Goal: Task Accomplishment & Management: Manage account settings

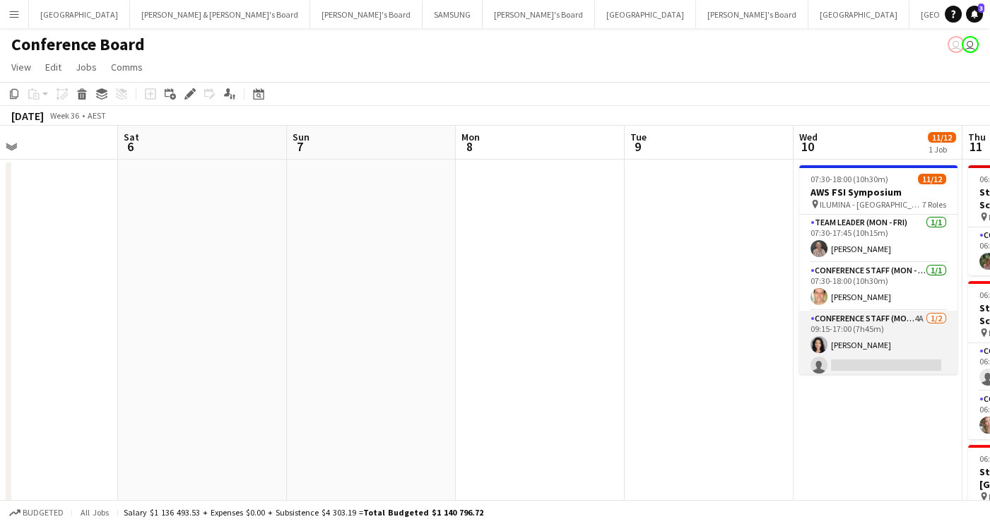
scroll to position [278, 0]
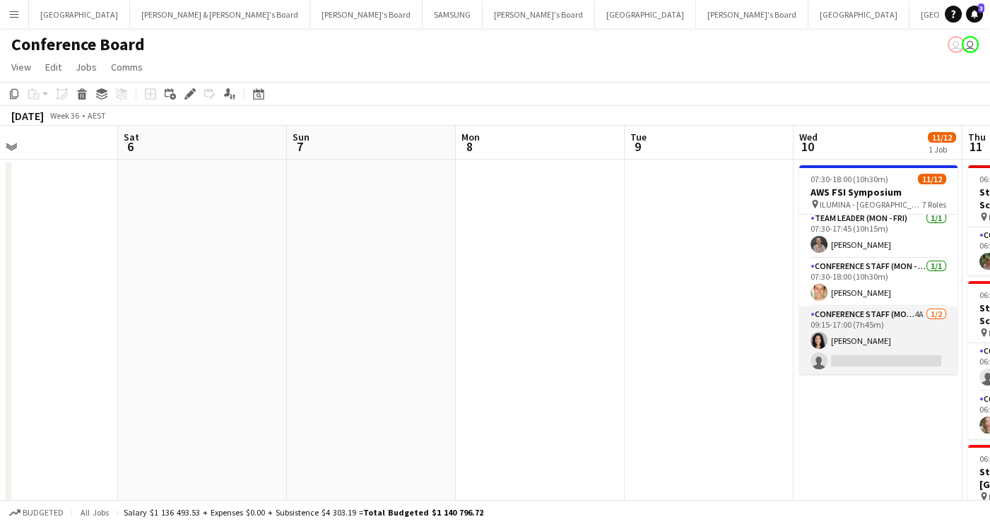
drag, startPoint x: 894, startPoint y: 338, endPoint x: 884, endPoint y: 338, distance: 9.9
click at [894, 338] on app-card-role "Conference Staff (Mon - Fri) 4A [DATE] 09:15-17:00 (7h45m) [PERSON_NAME] single…" at bounding box center [878, 341] width 158 height 69
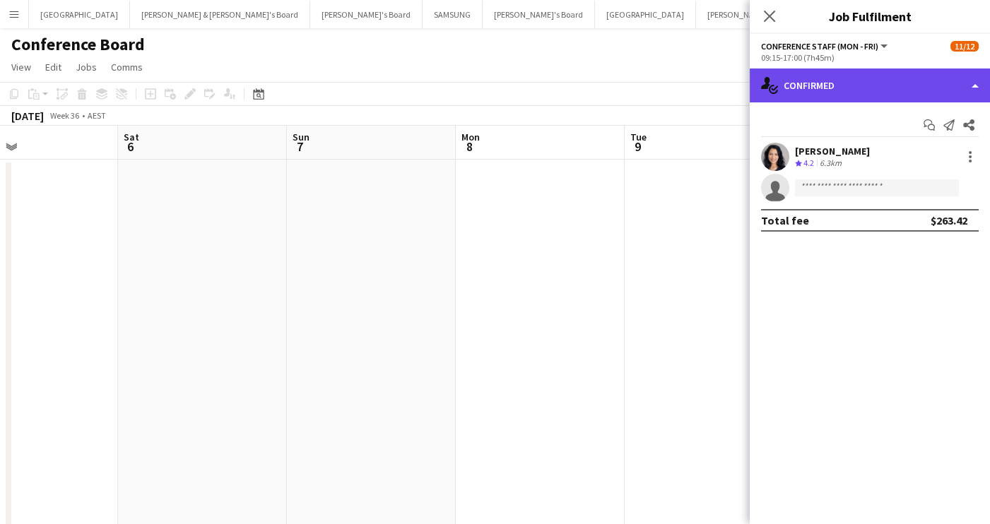
click at [899, 78] on div "single-neutral-actions-check-2 Confirmed" at bounding box center [869, 86] width 240 height 34
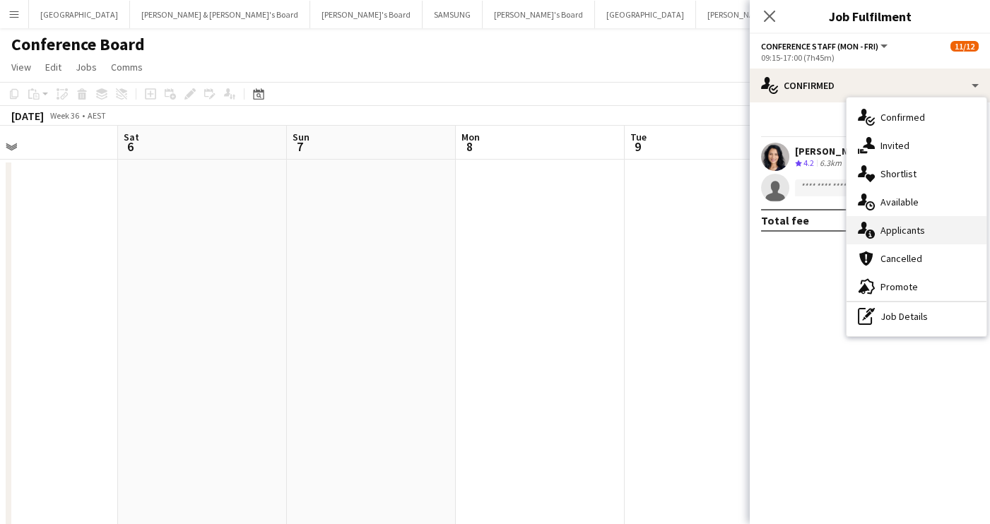
click at [912, 222] on div "single-neutral-actions-information Applicants" at bounding box center [916, 230] width 140 height 28
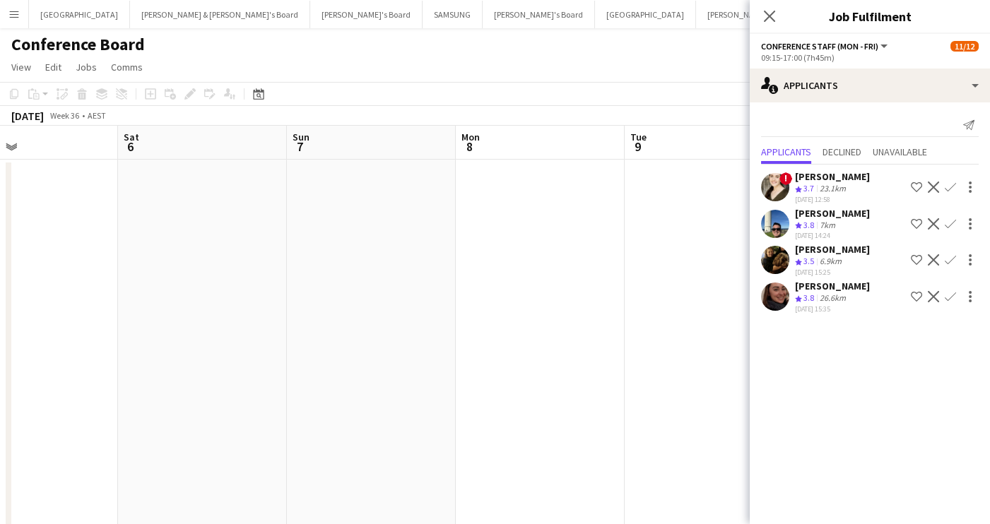
click at [948, 292] on app-icon "Confirm" at bounding box center [949, 296] width 11 height 11
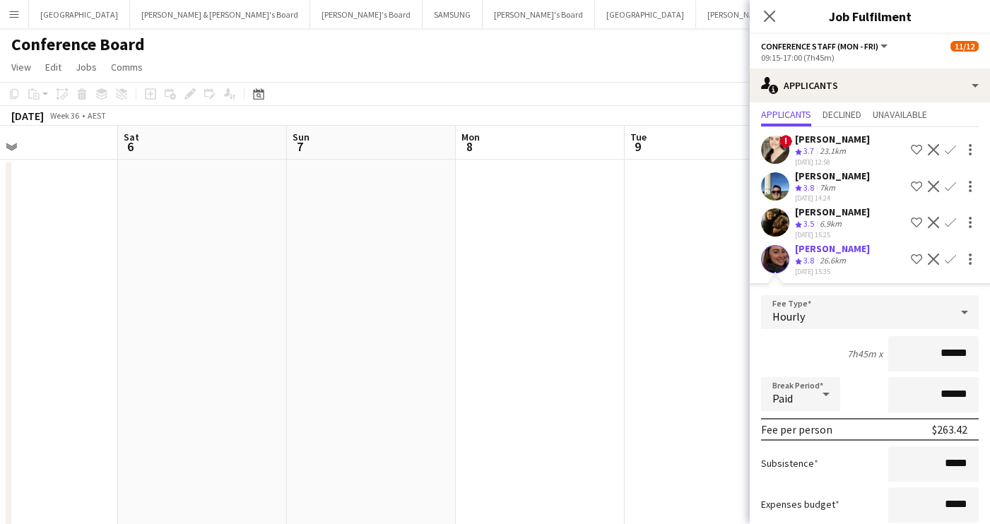
scroll to position [119, 0]
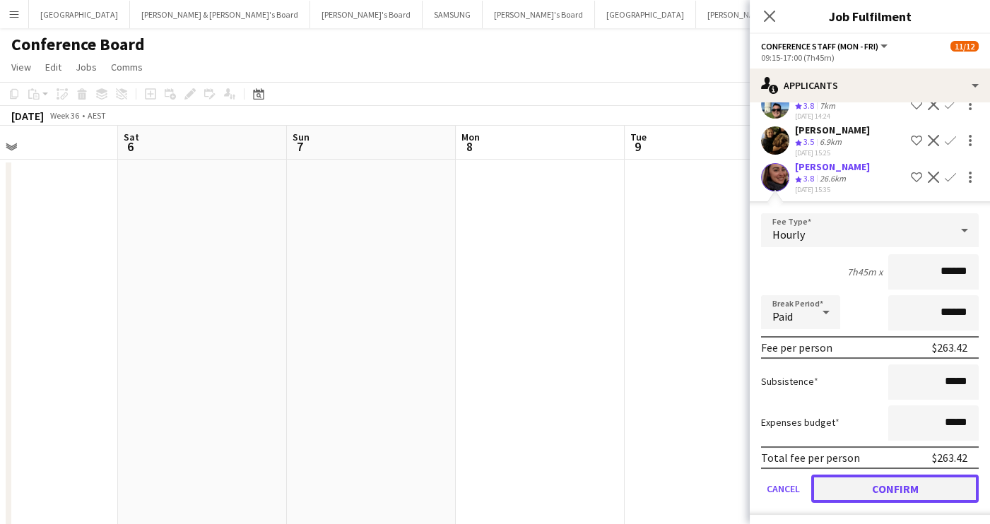
click at [896, 485] on button "Confirm" at bounding box center [894, 489] width 167 height 28
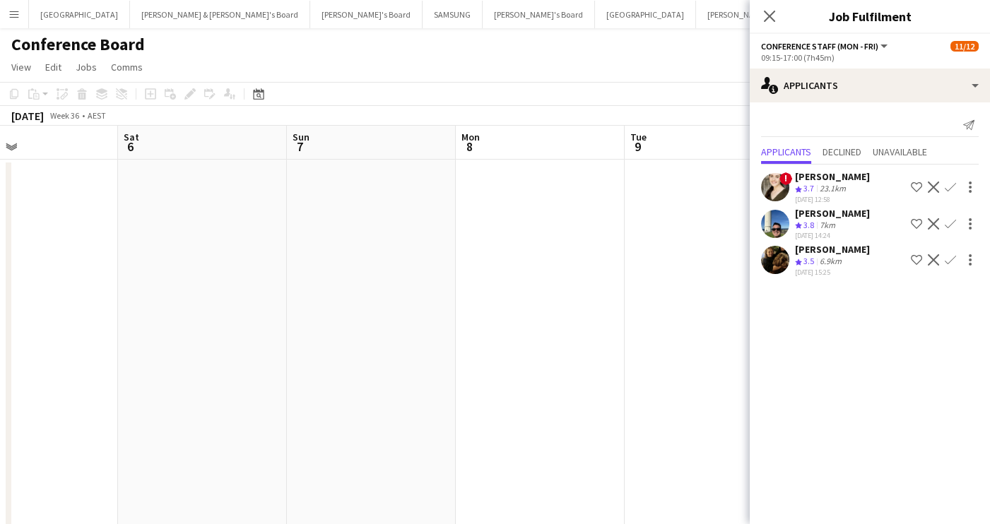
scroll to position [0, 0]
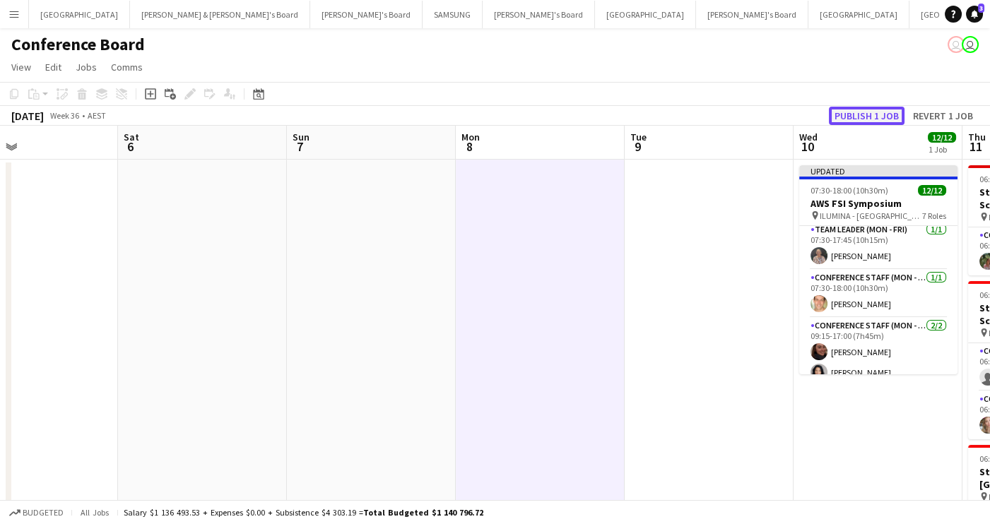
click at [874, 109] on button "Publish 1 job" at bounding box center [867, 116] width 76 height 18
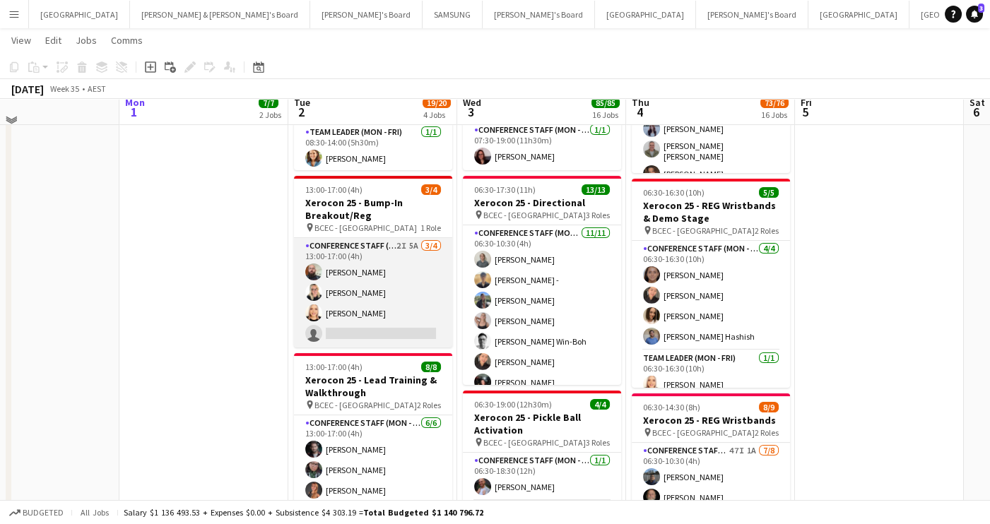
scroll to position [423, 0]
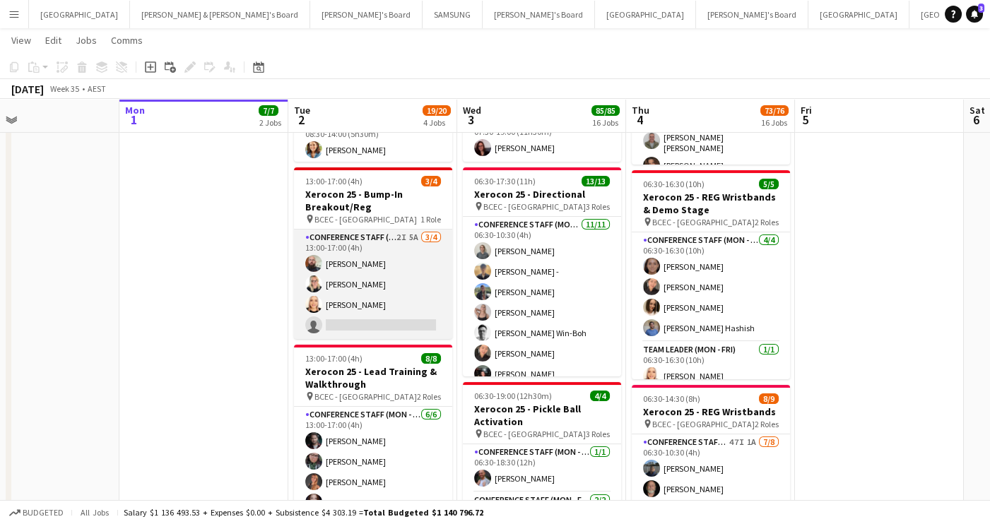
click at [384, 310] on app-card-role "Conference Staff (Mon - Fri) 2I 5A [DATE] 13:00-17:00 (4h) [PERSON_NAME] [PERSO…" at bounding box center [373, 284] width 158 height 109
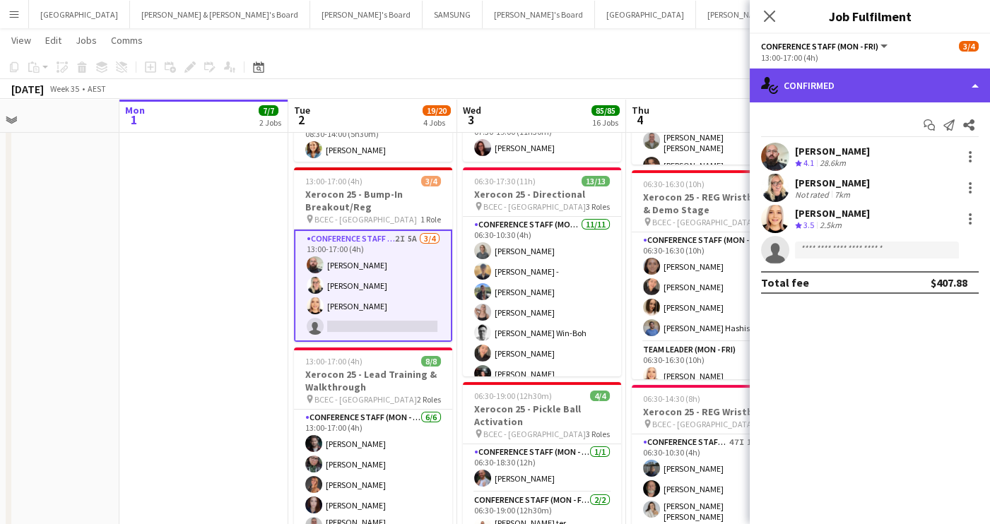
click at [881, 81] on div "single-neutral-actions-check-2 Confirmed" at bounding box center [869, 86] width 240 height 34
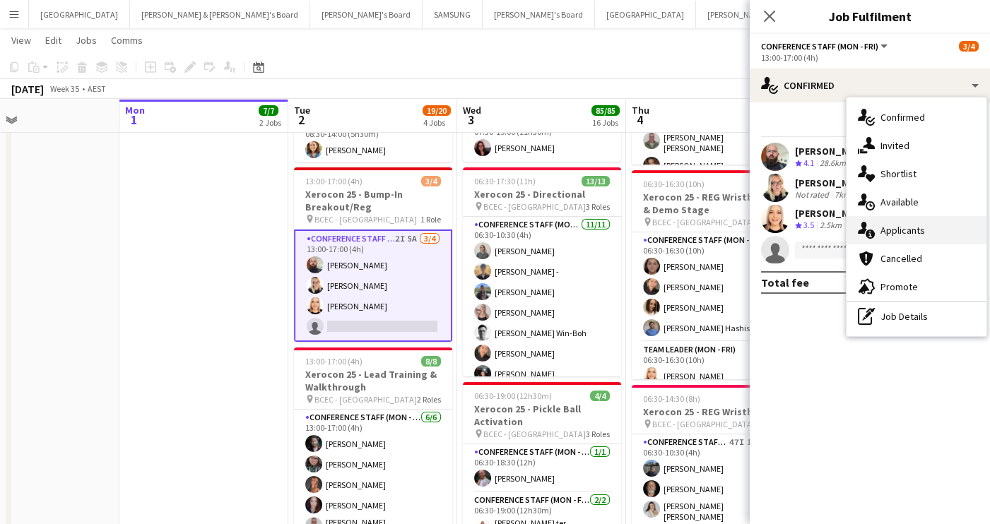
click at [911, 231] on div "single-neutral-actions-information Applicants" at bounding box center [916, 230] width 140 height 28
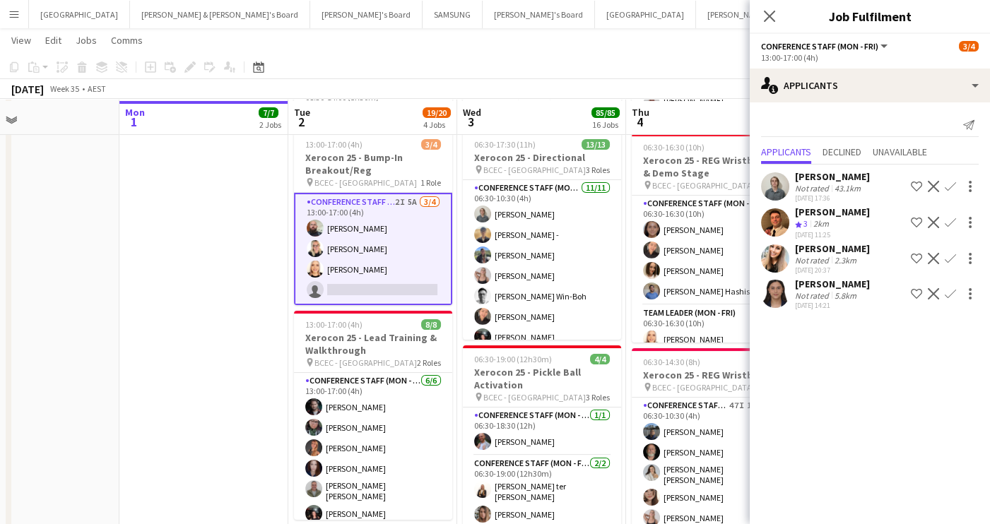
scroll to position [461, 0]
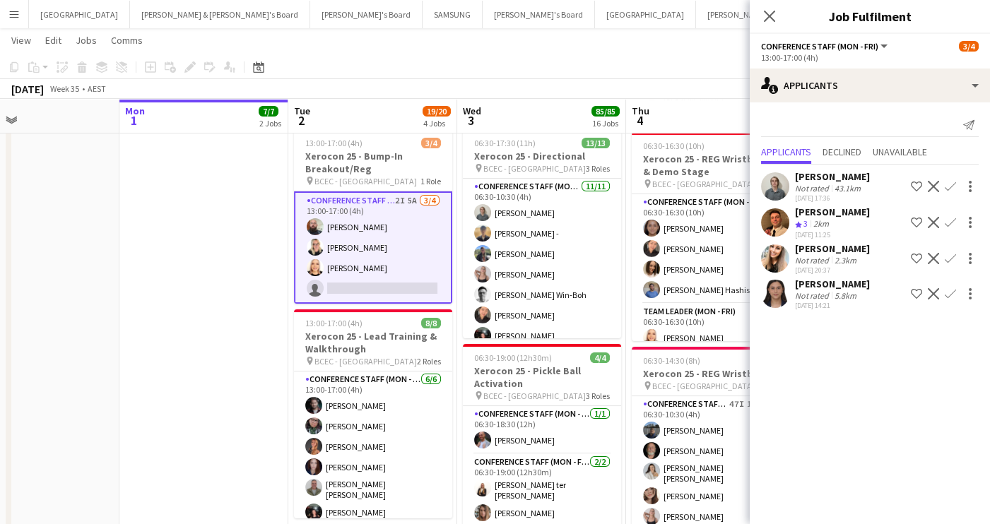
click at [945, 256] on app-icon "Confirm" at bounding box center [949, 258] width 11 height 11
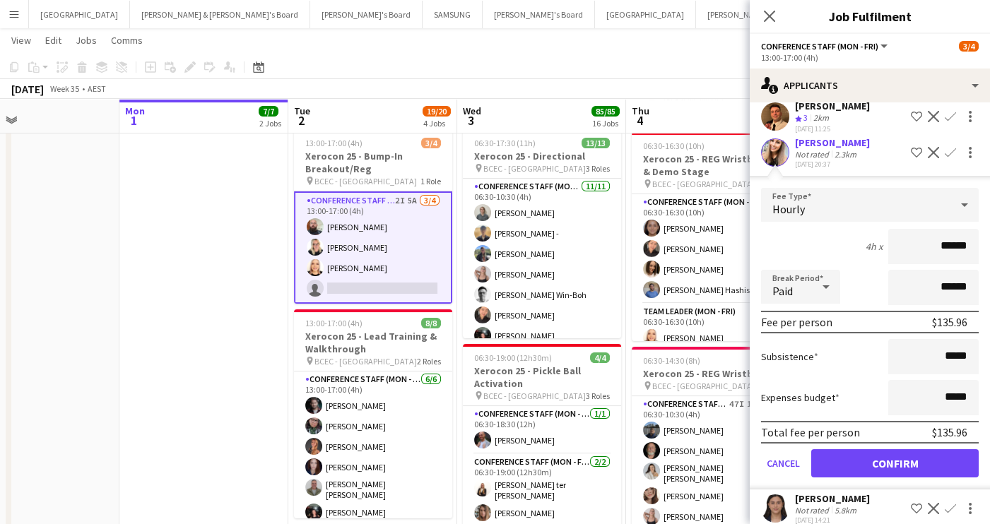
scroll to position [118, 0]
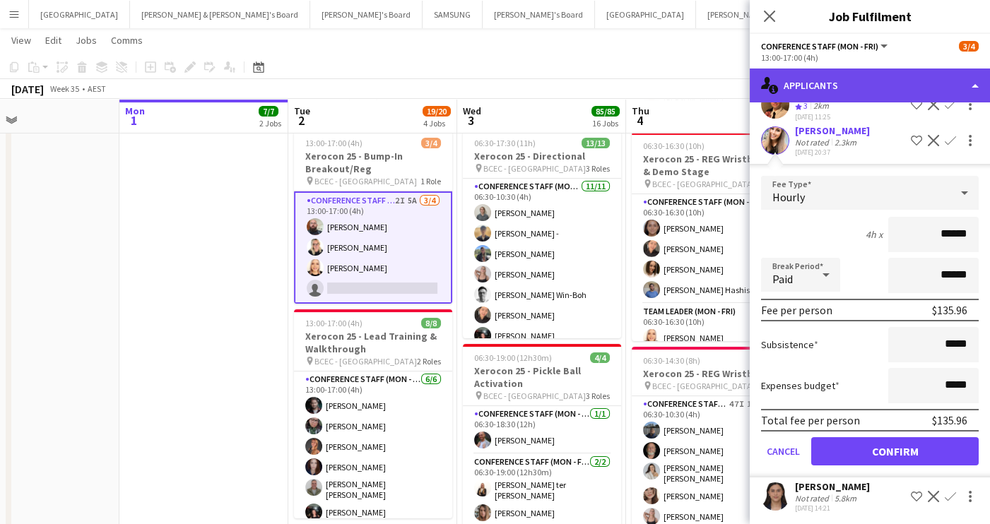
click at [900, 79] on div "single-neutral-actions-information Applicants" at bounding box center [869, 86] width 240 height 34
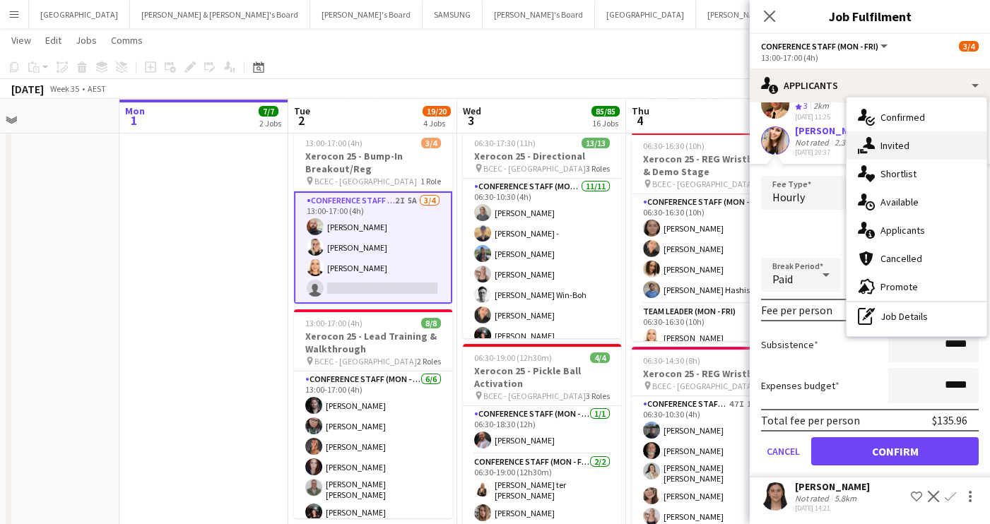
click at [909, 147] on div "single-neutral-actions-share-1 Invited" at bounding box center [916, 145] width 140 height 28
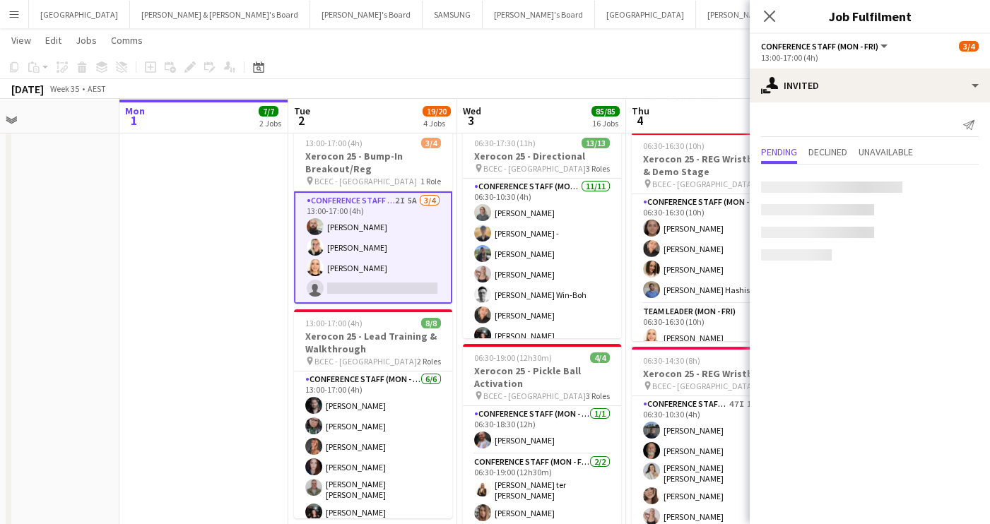
scroll to position [0, 0]
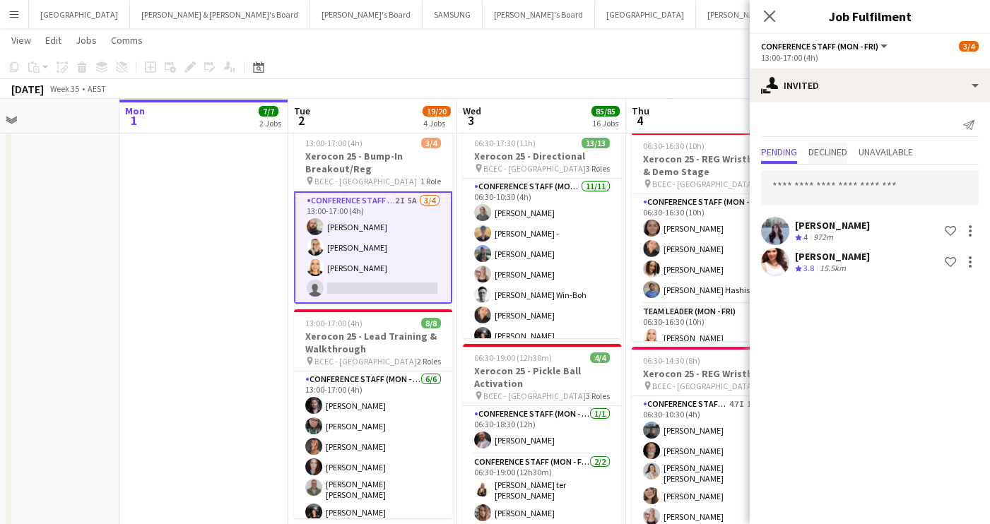
click at [824, 152] on span "Declined" at bounding box center [827, 152] width 39 height 10
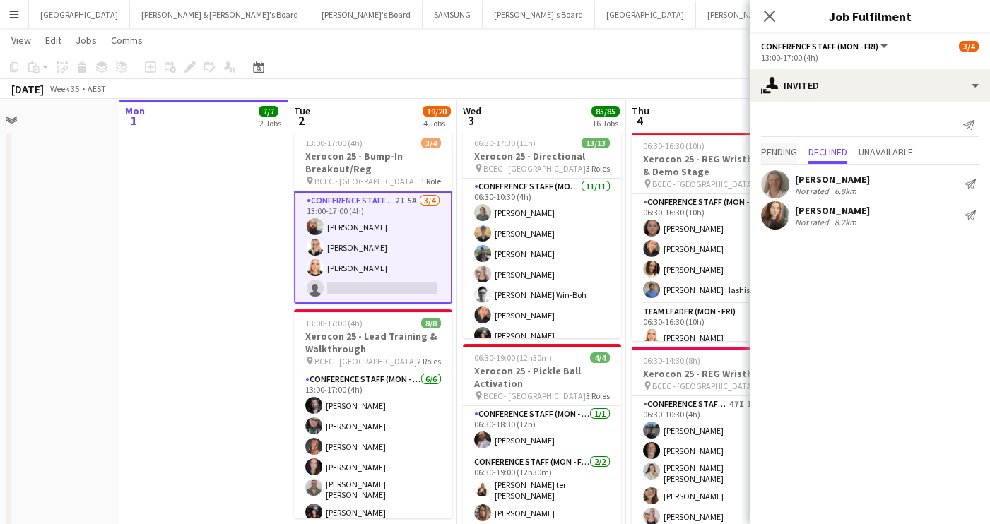
click at [778, 151] on span "Pending" at bounding box center [779, 152] width 36 height 10
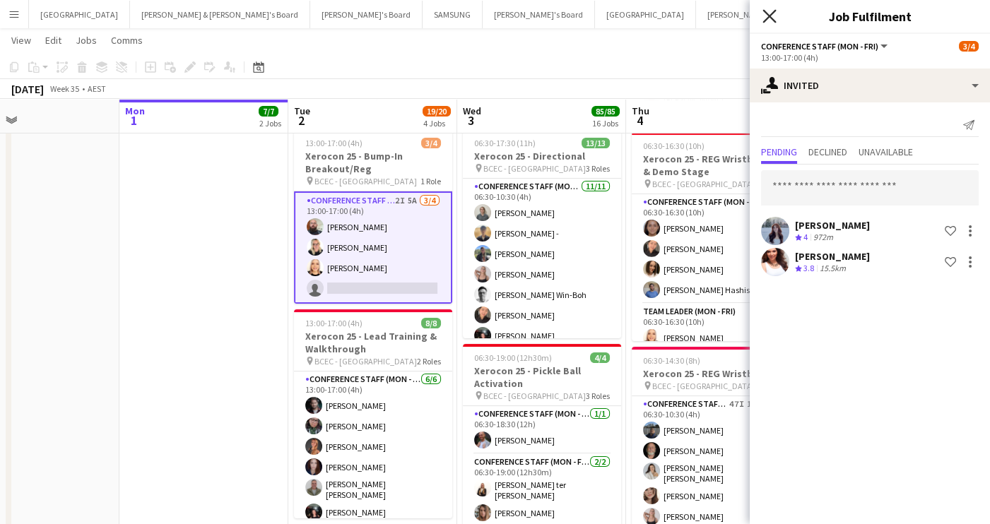
click at [768, 18] on icon "Close pop-in" at bounding box center [768, 15] width 13 height 13
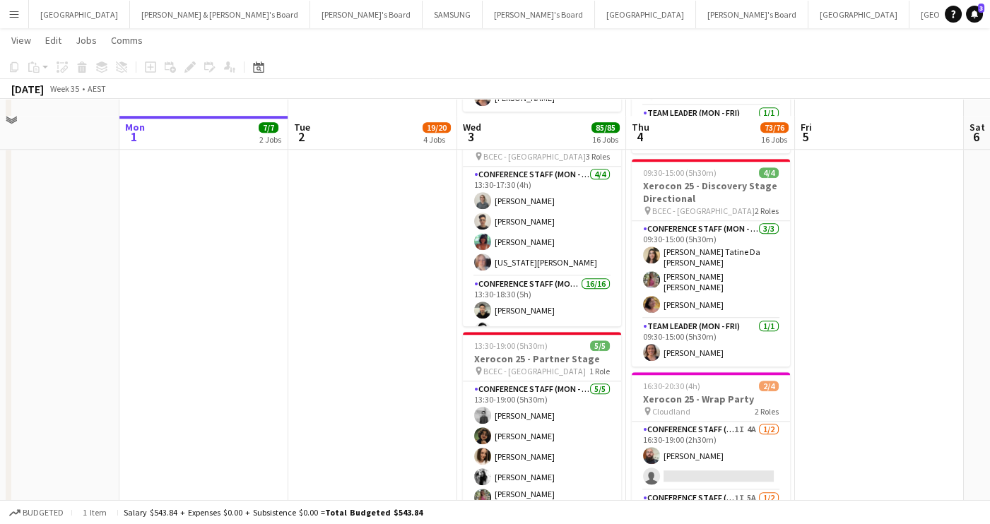
scroll to position [2572, 0]
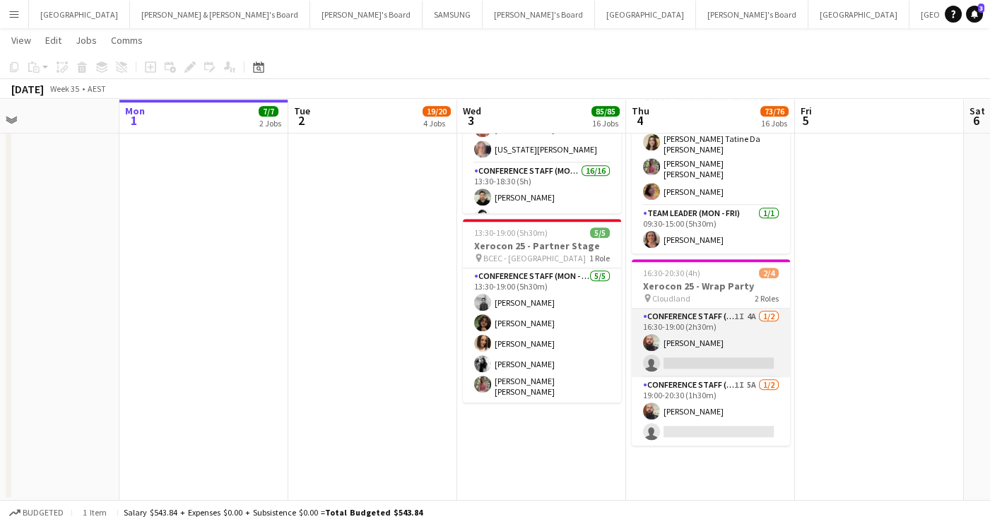
click at [701, 356] on app-card-role "Conference Staff (Mon - Fri) 1I 4A [DATE] 16:30-19:00 (2h30m) [PERSON_NAME] sin…" at bounding box center [711, 343] width 158 height 69
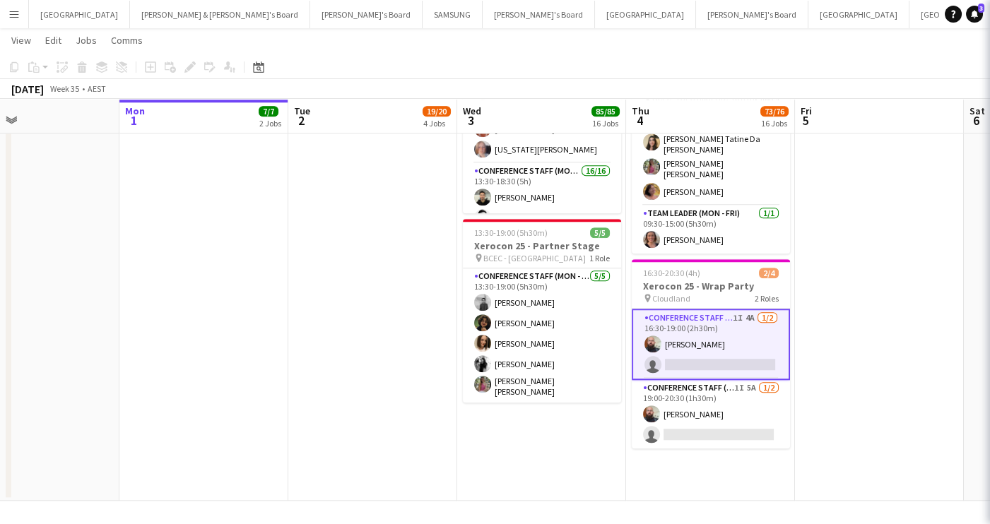
click at [689, 355] on app-card-role "Conference Staff (Mon - Fri) 1I 4A [DATE] 16:30-19:00 (2h30m) [PERSON_NAME] sin…" at bounding box center [711, 344] width 158 height 71
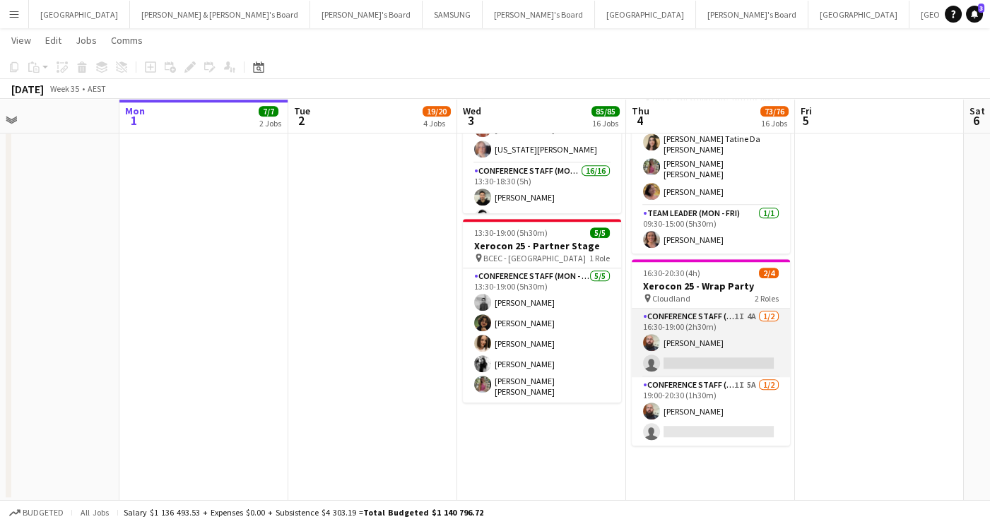
click at [687, 355] on app-card-role "Conference Staff (Mon - Fri) 1I 4A [DATE] 16:30-19:00 (2h30m) [PERSON_NAME] sin…" at bounding box center [711, 343] width 158 height 69
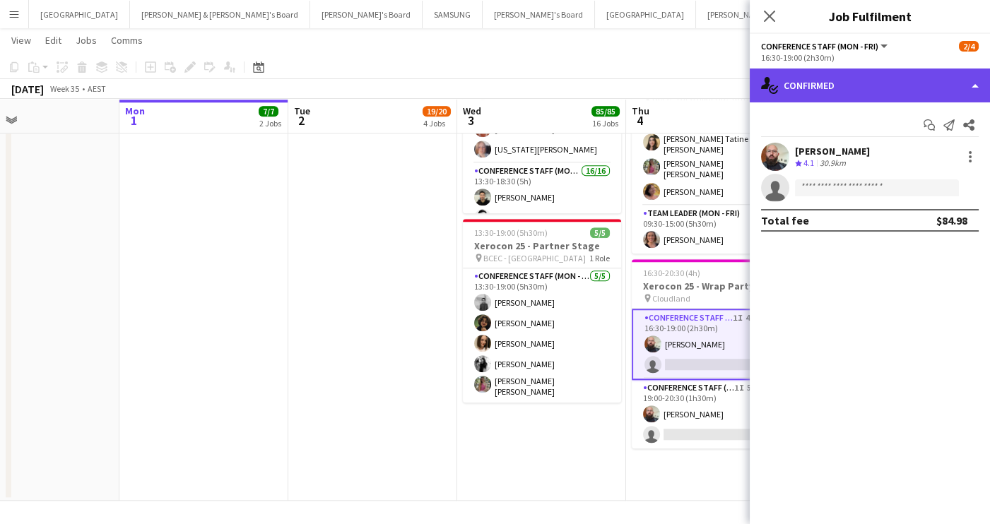
click at [880, 81] on div "single-neutral-actions-check-2 Confirmed" at bounding box center [869, 86] width 240 height 34
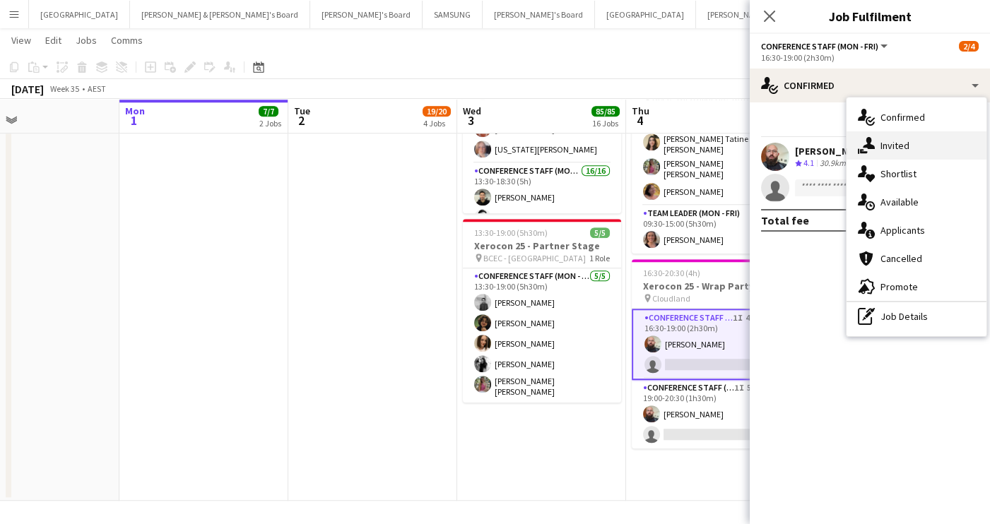
click at [877, 141] on div "single-neutral-actions-share-1 Invited" at bounding box center [916, 145] width 140 height 28
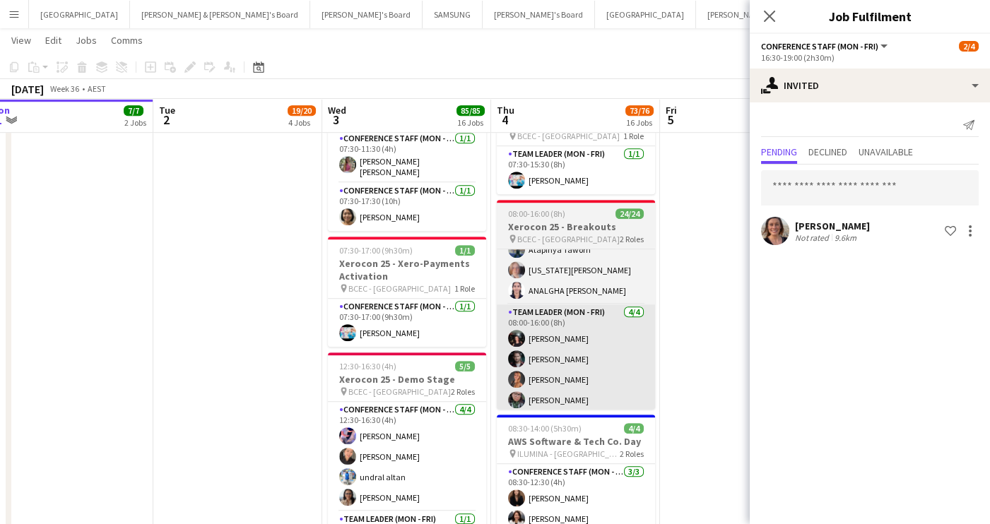
scroll to position [0, 523]
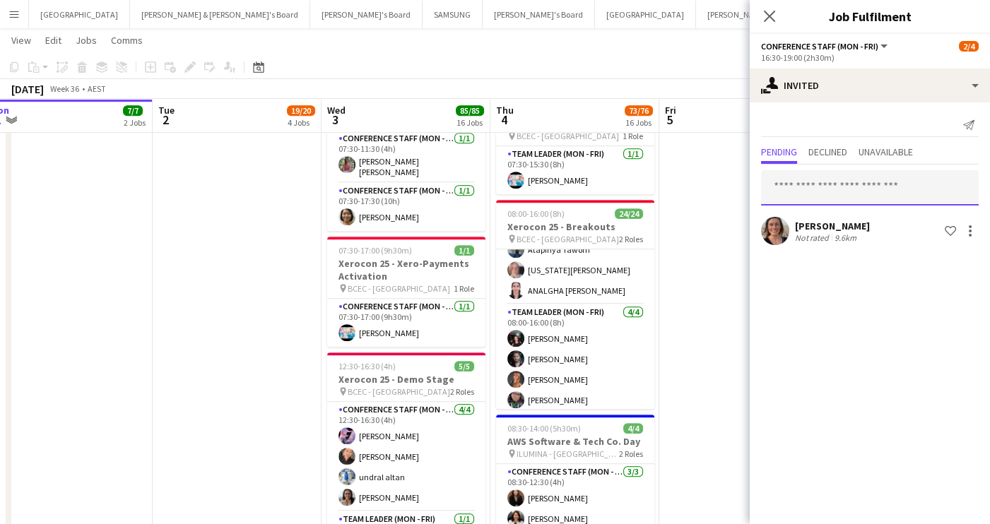
drag, startPoint x: 810, startPoint y: 191, endPoint x: 797, endPoint y: 190, distance: 13.4
click at [809, 191] on input "text" at bounding box center [870, 187] width 218 height 35
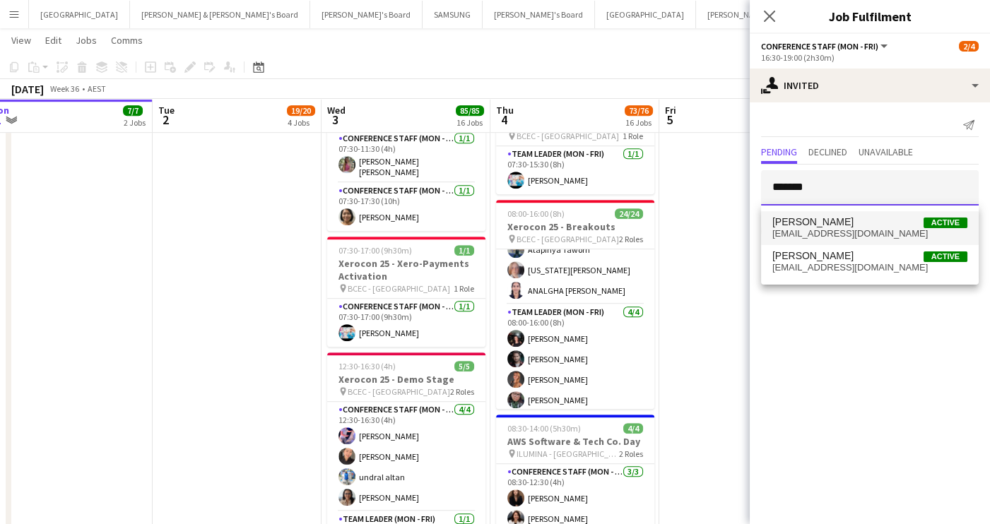
type input "*******"
click at [839, 235] on span "[EMAIL_ADDRESS][DOMAIN_NAME]" at bounding box center [869, 233] width 195 height 11
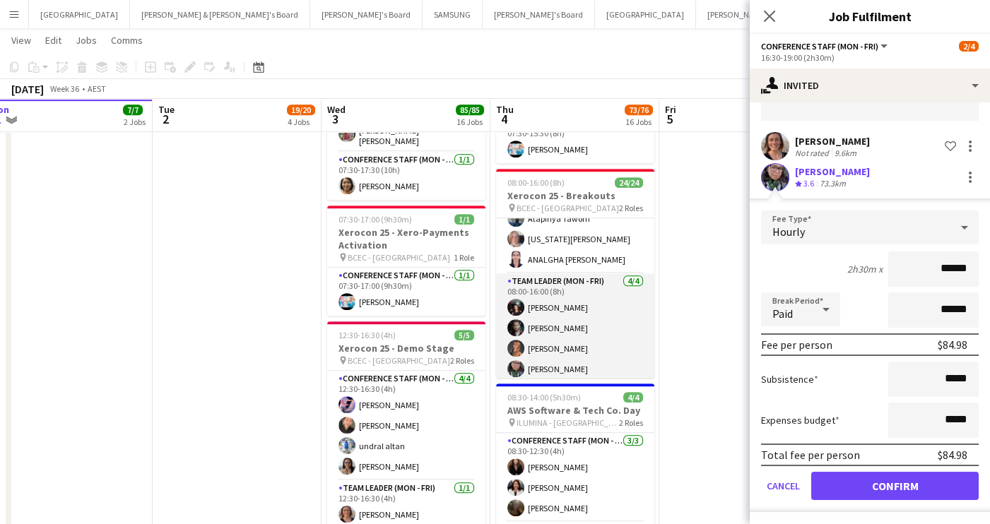
scroll to position [2043, 0]
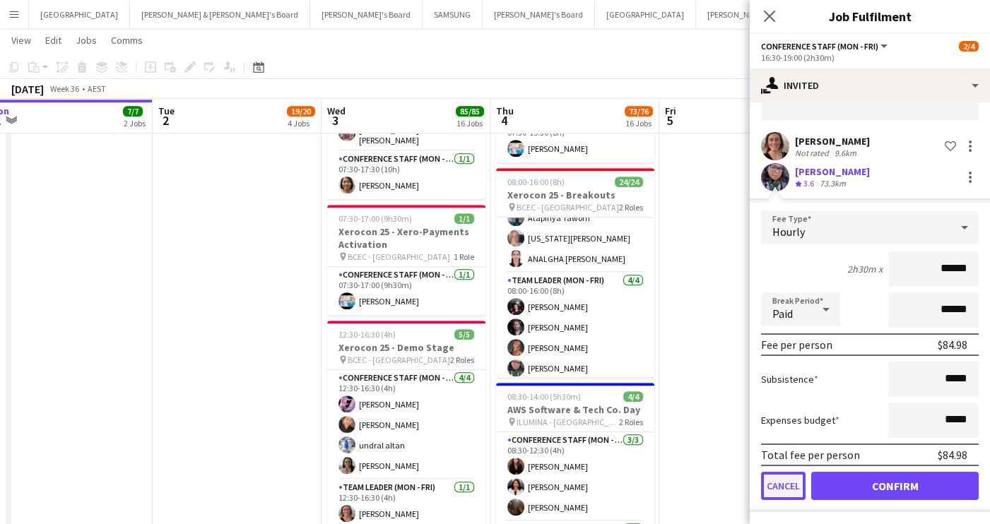
click at [771, 489] on button "Cancel" at bounding box center [783, 486] width 45 height 28
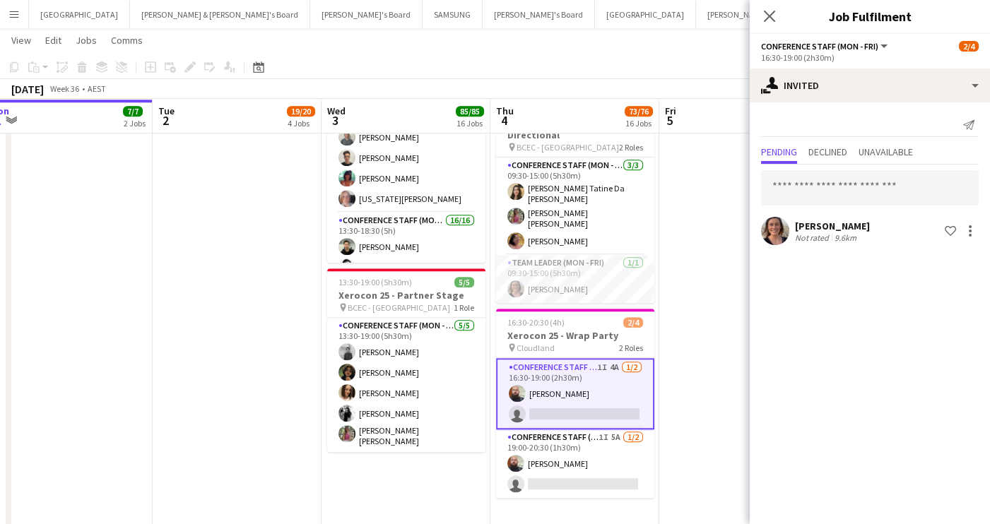
scroll to position [2540, 0]
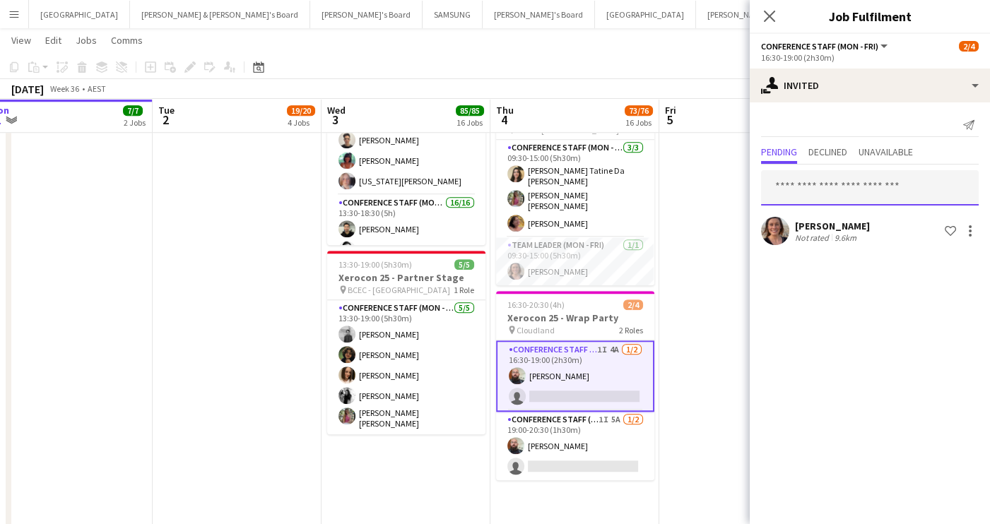
click at [801, 187] on input "text" at bounding box center [870, 187] width 218 height 35
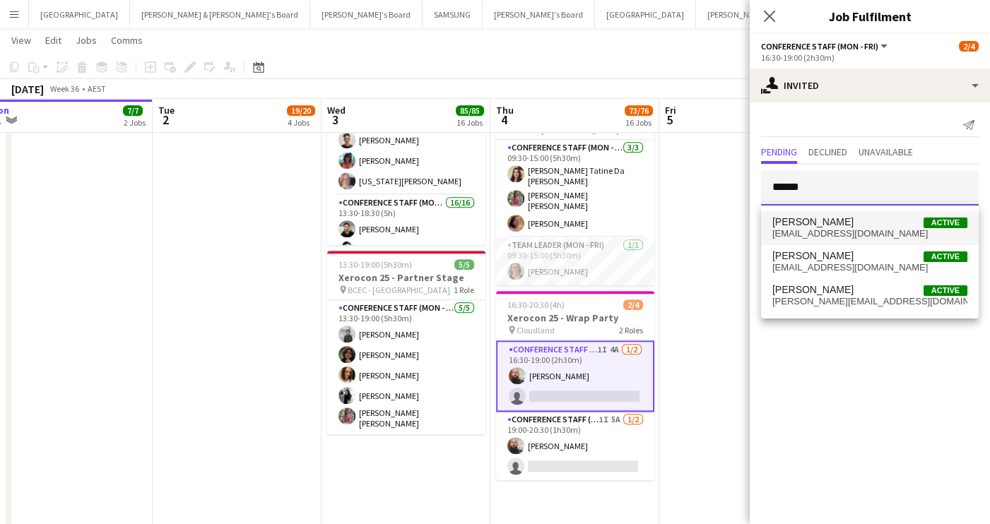
type input "******"
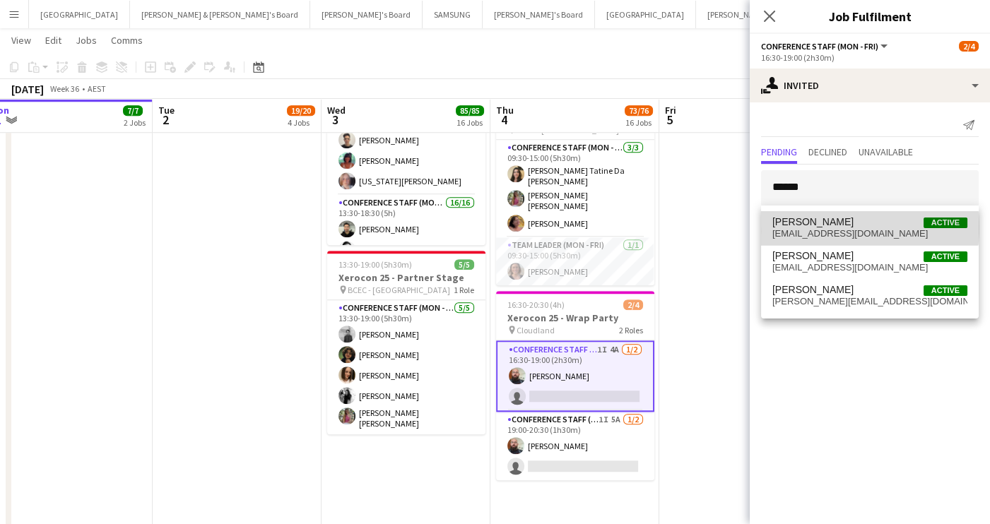
click at [832, 227] on span "[PERSON_NAME]" at bounding box center [812, 222] width 81 height 12
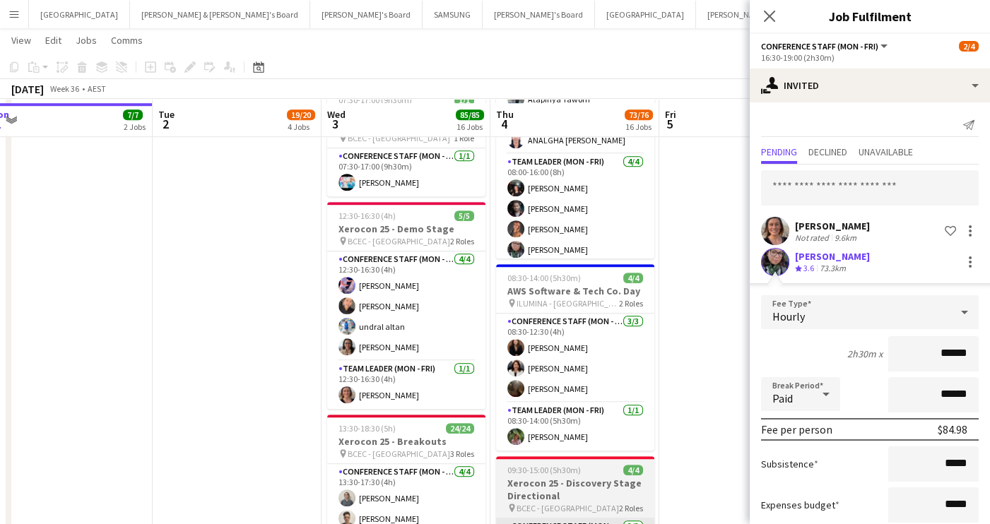
scroll to position [2180, 0]
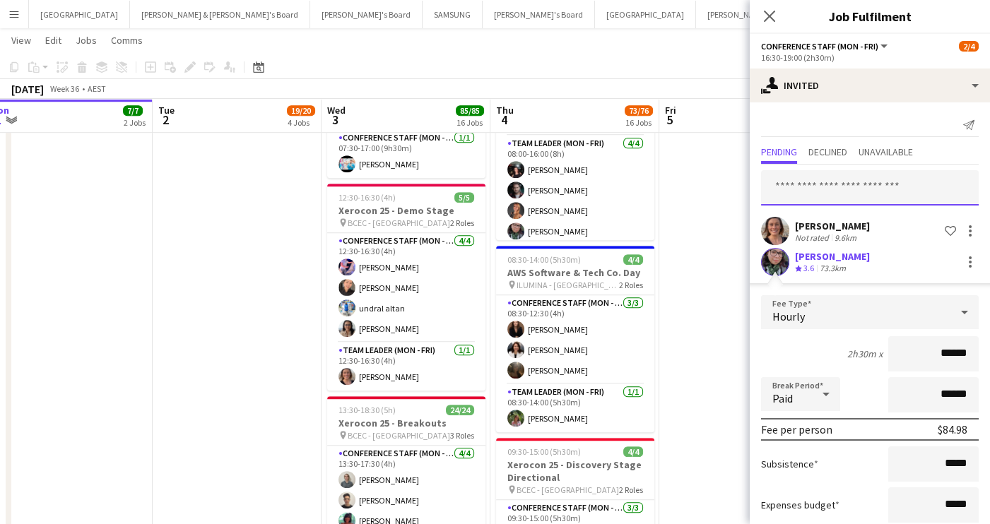
click at [780, 183] on input "text" at bounding box center [870, 187] width 218 height 35
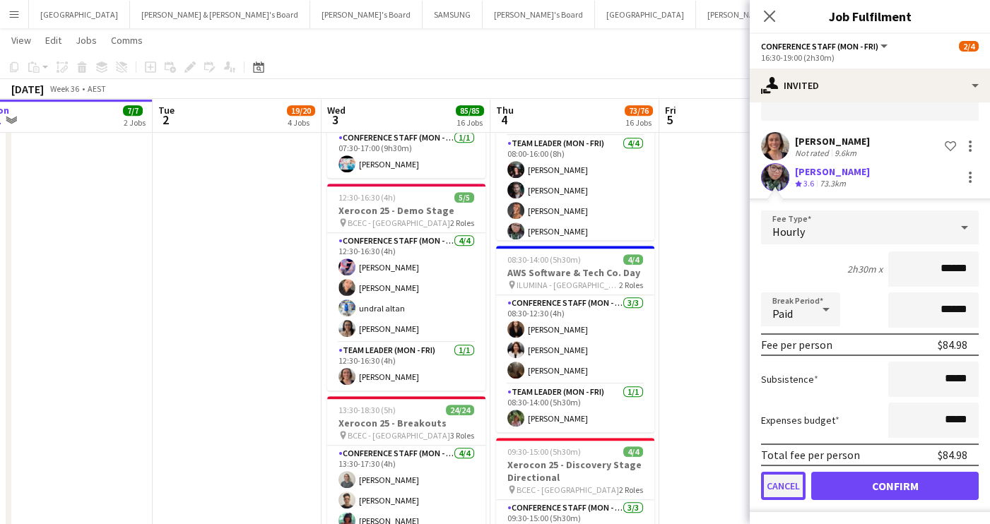
click at [788, 485] on button "Cancel" at bounding box center [783, 486] width 45 height 28
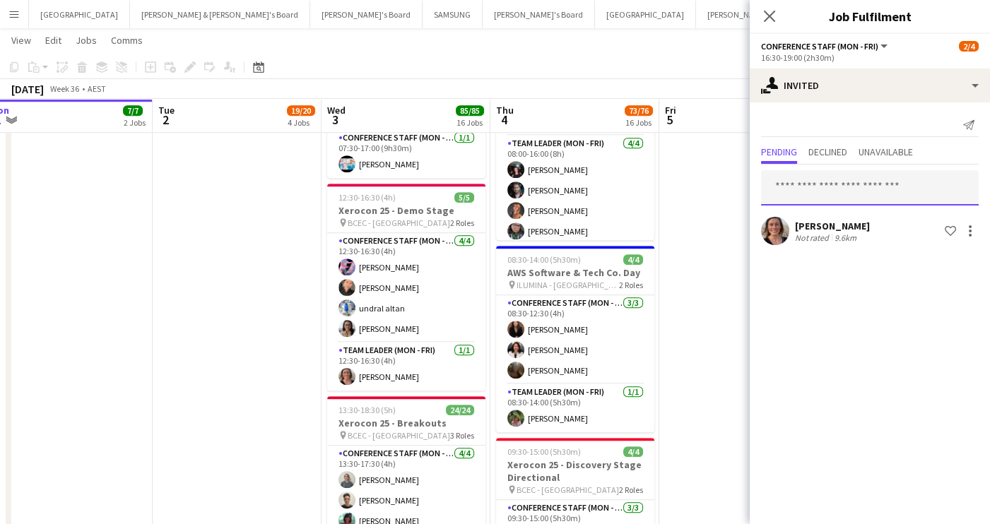
click at [787, 191] on input "text" at bounding box center [870, 187] width 218 height 35
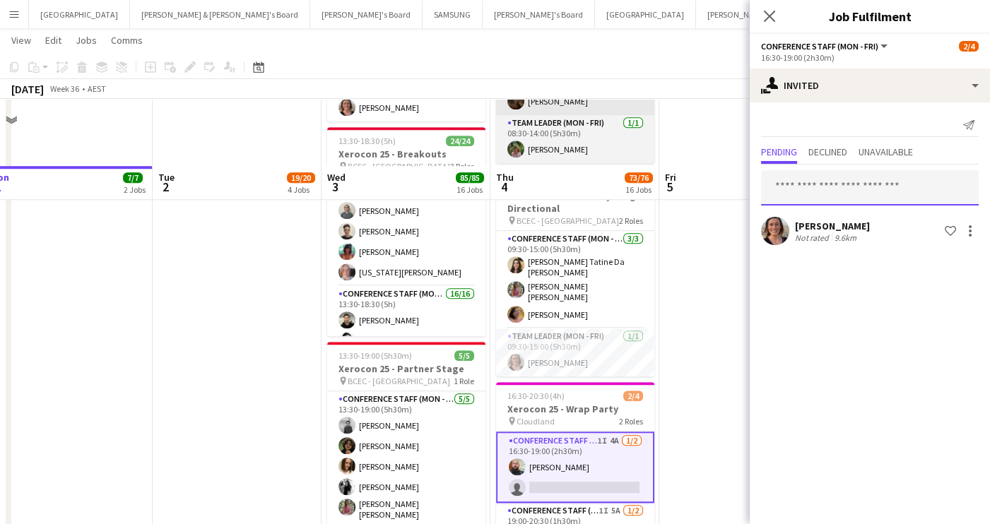
scroll to position [2572, 0]
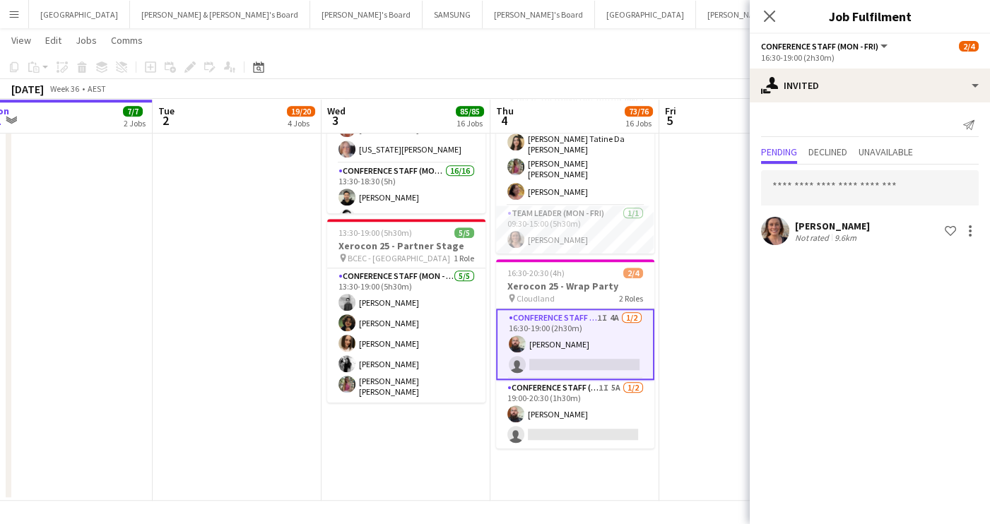
click at [581, 355] on app-card-role "Conference Staff (Mon - Fri) 1I 4A [DATE] 16:30-19:00 (2h30m) [PERSON_NAME] sin…" at bounding box center [575, 344] width 158 height 71
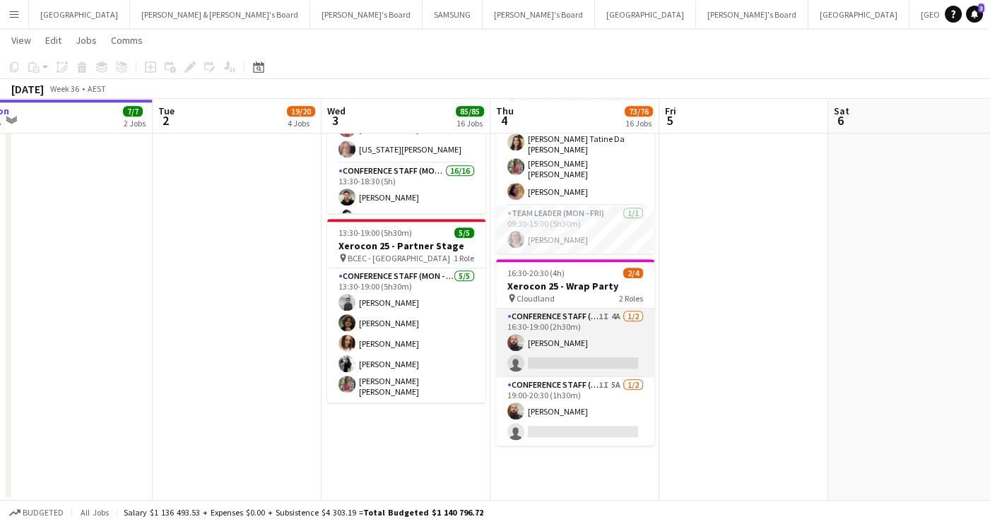
click at [579, 356] on app-card-role "Conference Staff (Mon - Fri) 1I 4A [DATE] 16:30-19:00 (2h30m) [PERSON_NAME] sin…" at bounding box center [575, 343] width 158 height 69
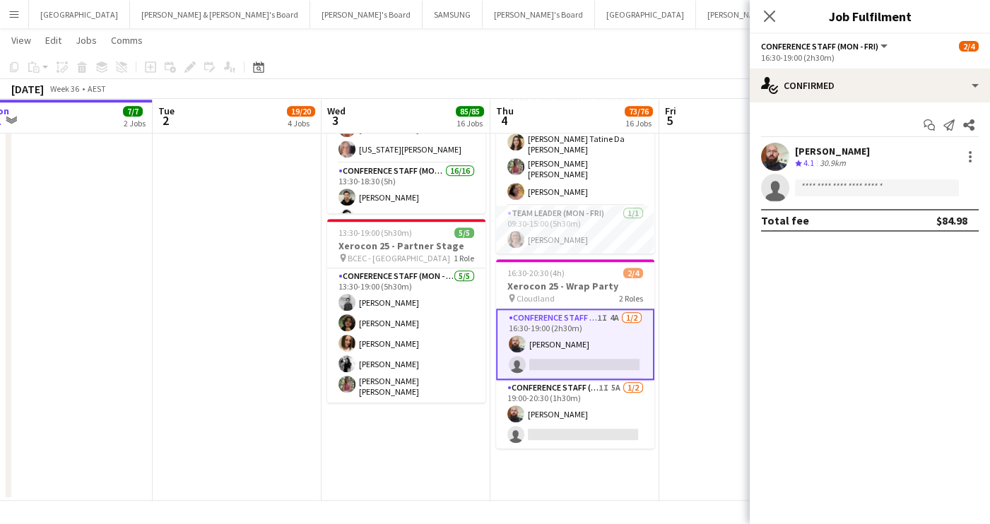
click at [925, 104] on div "Start chat Send notification Share [PERSON_NAME] Crew rating 4.1 30.9km single-…" at bounding box center [869, 172] width 240 height 141
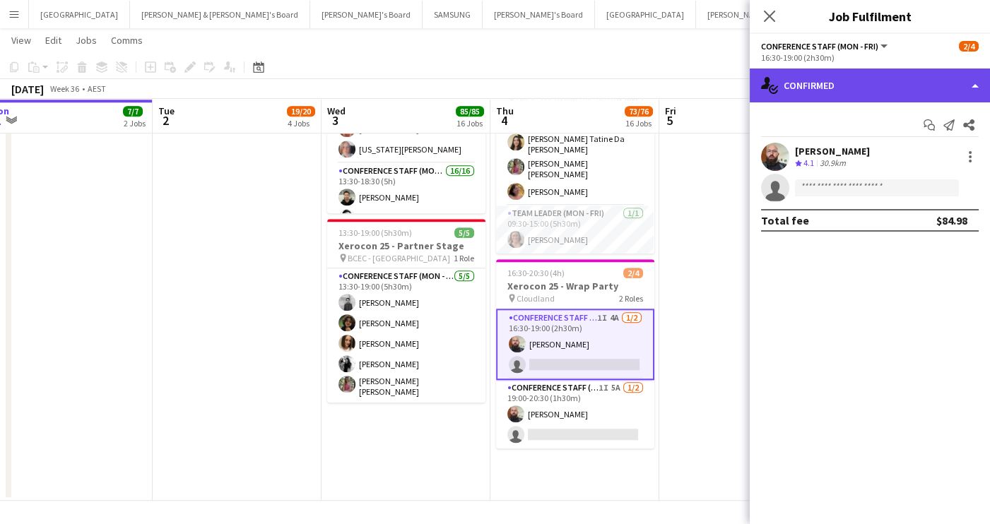
click at [935, 88] on div "single-neutral-actions-check-2 Confirmed" at bounding box center [869, 86] width 240 height 34
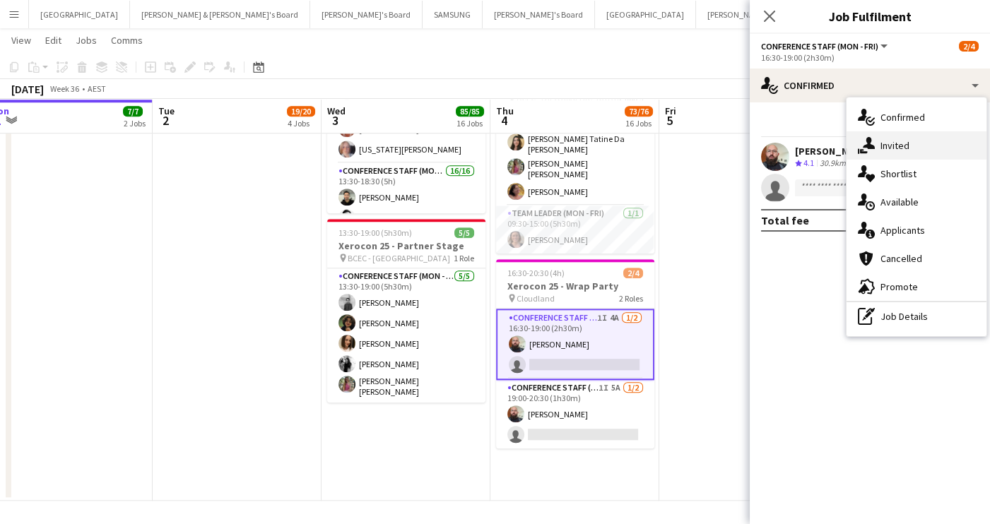
click at [906, 138] on div "single-neutral-actions-share-1 Invited" at bounding box center [916, 145] width 140 height 28
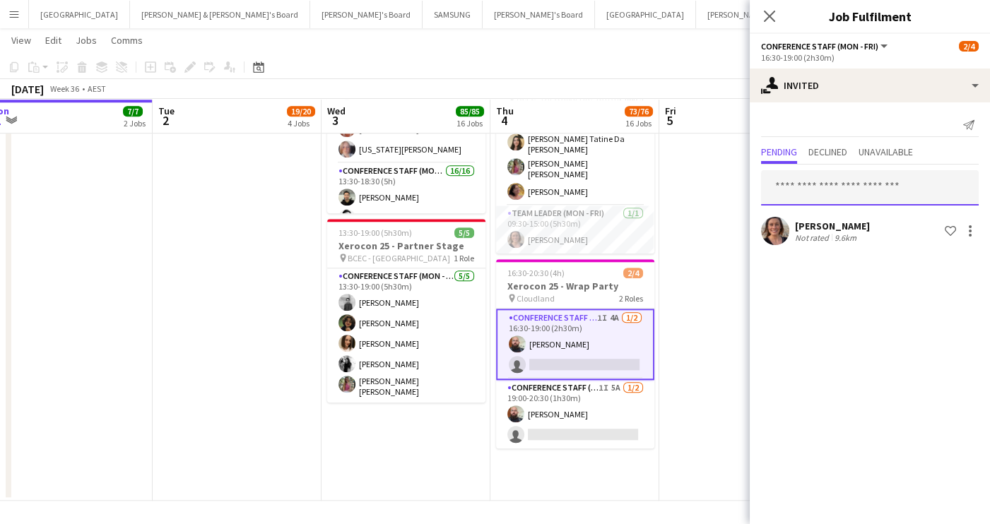
click at [825, 196] on input "text" at bounding box center [870, 187] width 218 height 35
type input "*"
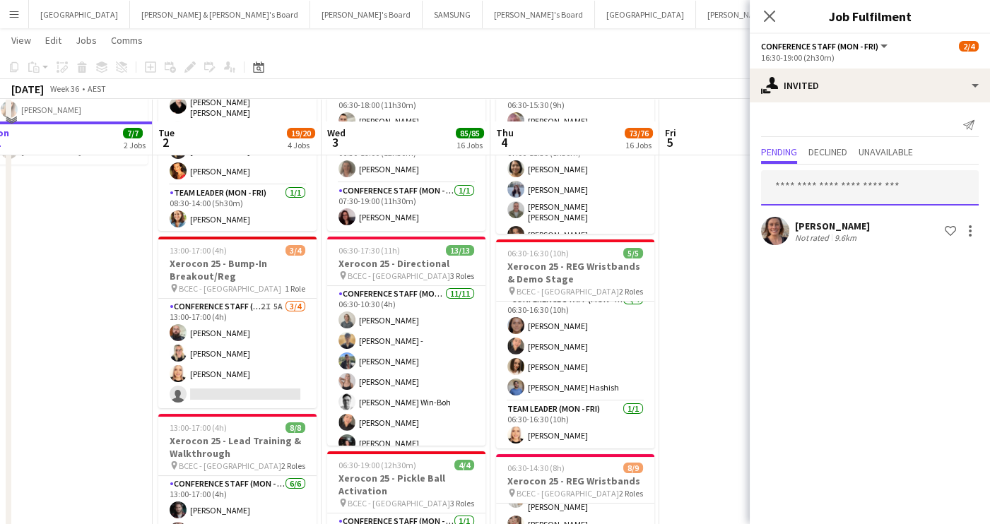
scroll to position [402, 0]
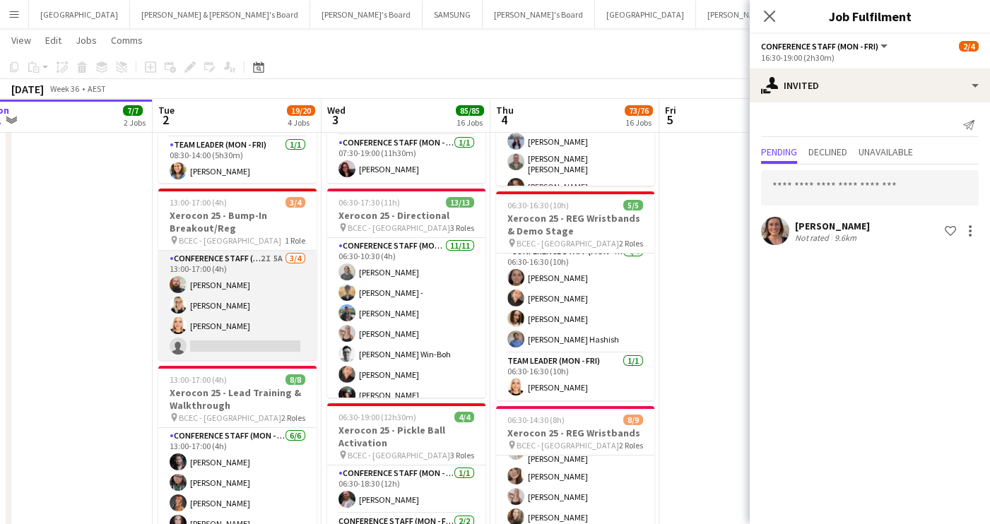
click at [249, 334] on app-card-role "Conference Staff (Mon - Fri) 2I 5A [DATE] 13:00-17:00 (4h) [PERSON_NAME] [PERSO…" at bounding box center [237, 305] width 158 height 109
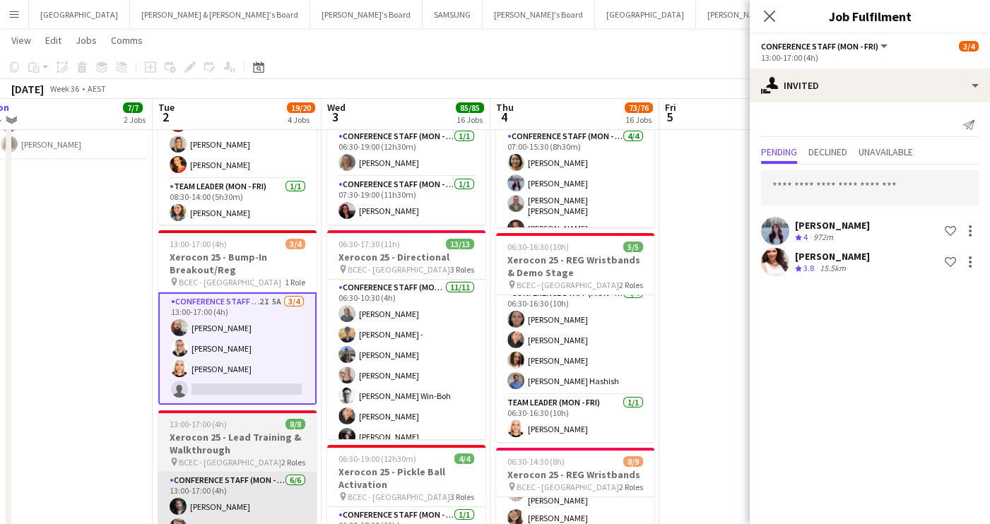
scroll to position [350, 0]
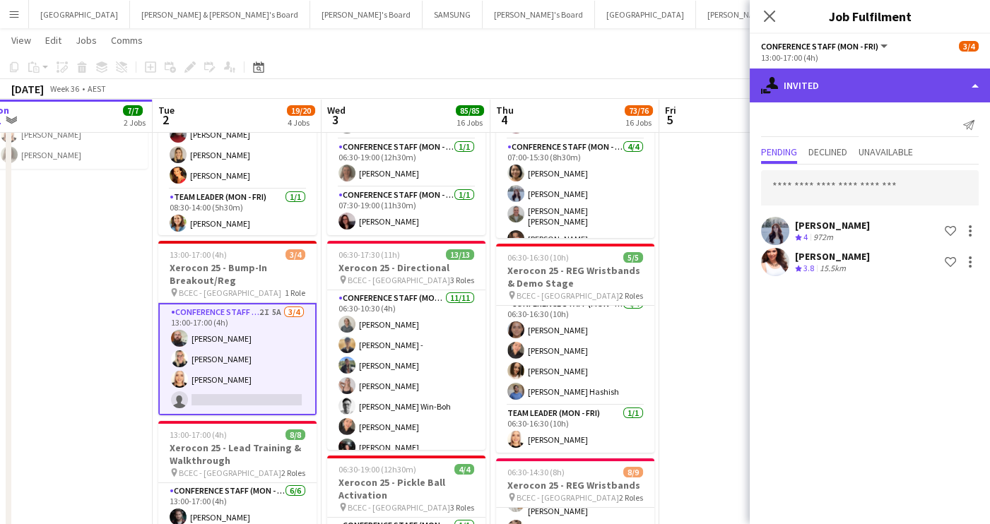
click at [954, 88] on div "single-neutral-actions-share-1 Invited" at bounding box center [869, 86] width 240 height 34
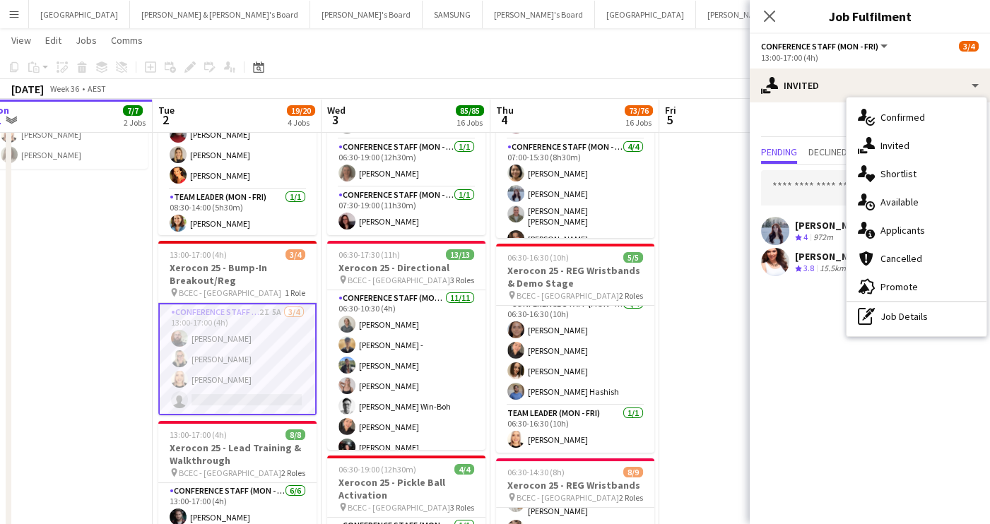
click at [781, 326] on mat-expansion-panel "user-plus Invited Send notification Pending Declined Unavailable [PERSON_NAME] …" at bounding box center [869, 313] width 240 height 422
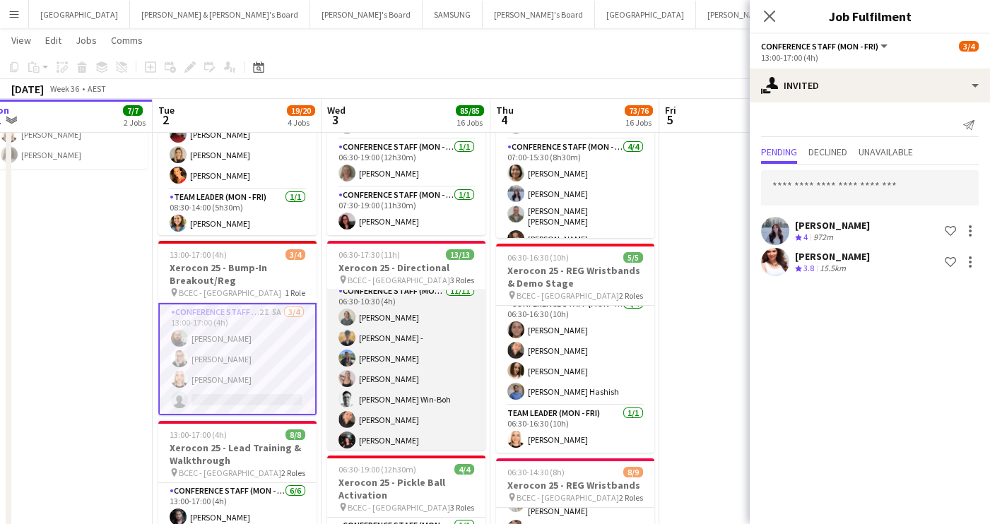
scroll to position [0, 0]
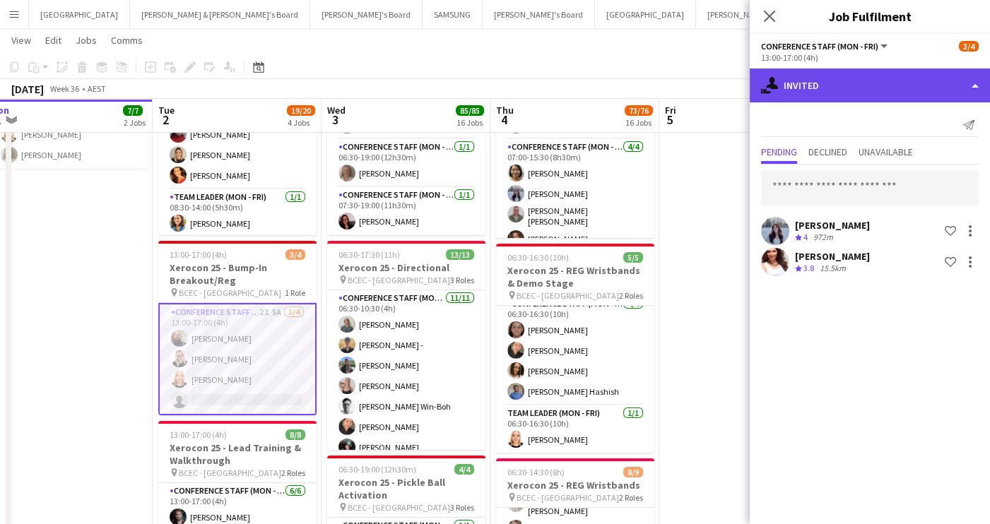
click at [848, 89] on div "single-neutral-actions-share-1 Invited" at bounding box center [869, 86] width 240 height 34
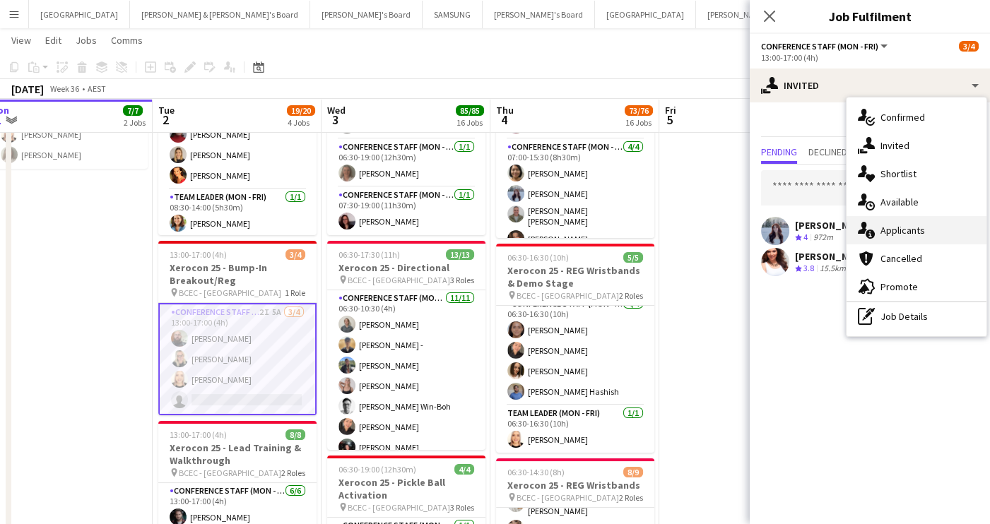
click at [893, 233] on div "single-neutral-actions-information Applicants" at bounding box center [916, 230] width 140 height 28
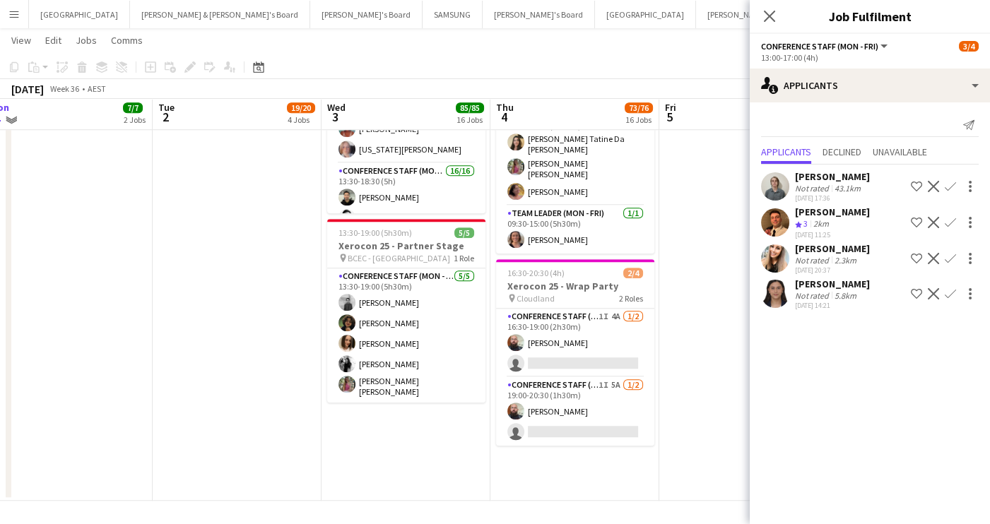
scroll to position [2569, 0]
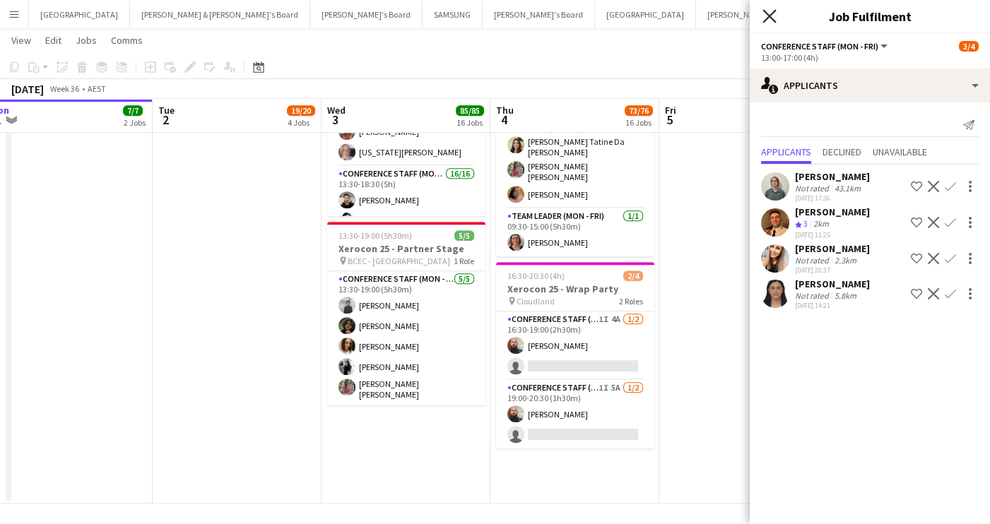
click at [770, 18] on icon "Close pop-in" at bounding box center [768, 15] width 13 height 13
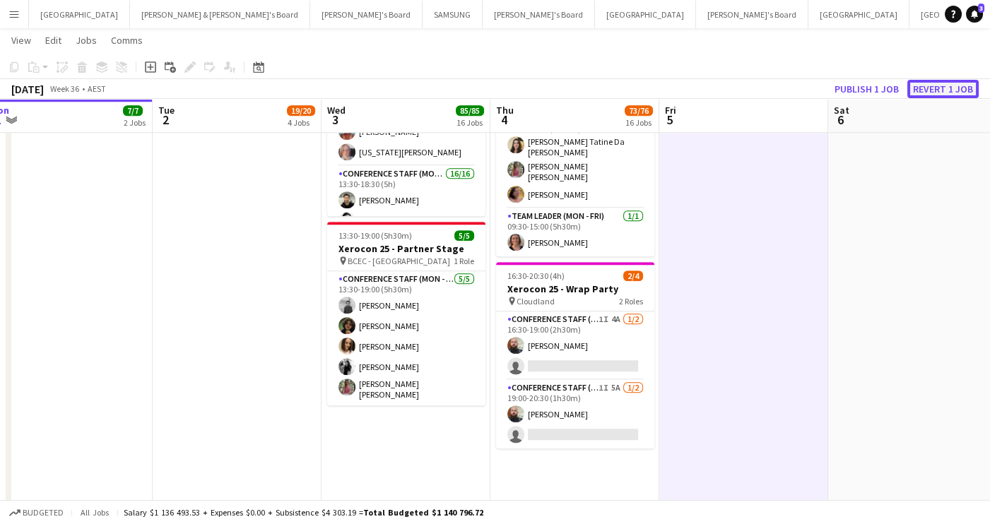
click at [941, 87] on button "Revert 1 job" at bounding box center [942, 89] width 71 height 18
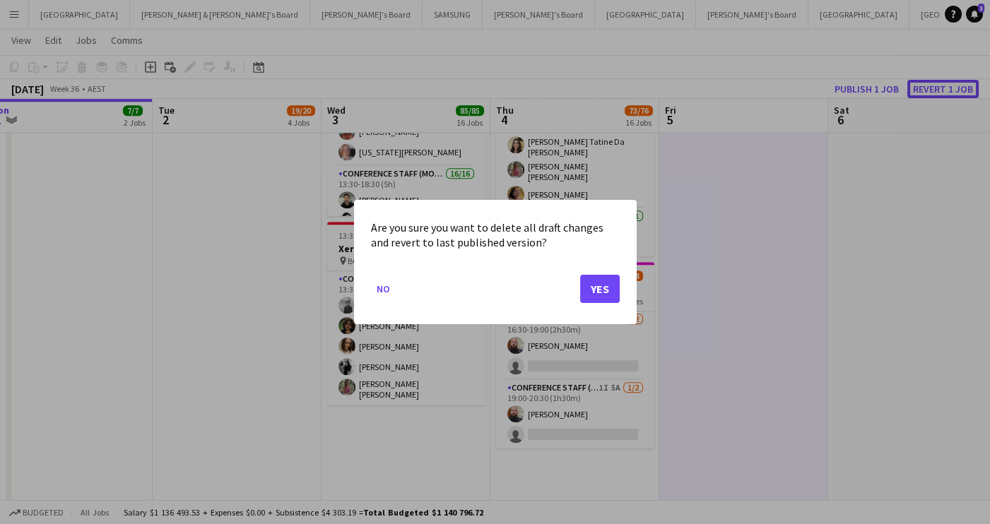
scroll to position [0, 0]
click at [740, 408] on div at bounding box center [495, 262] width 990 height 524
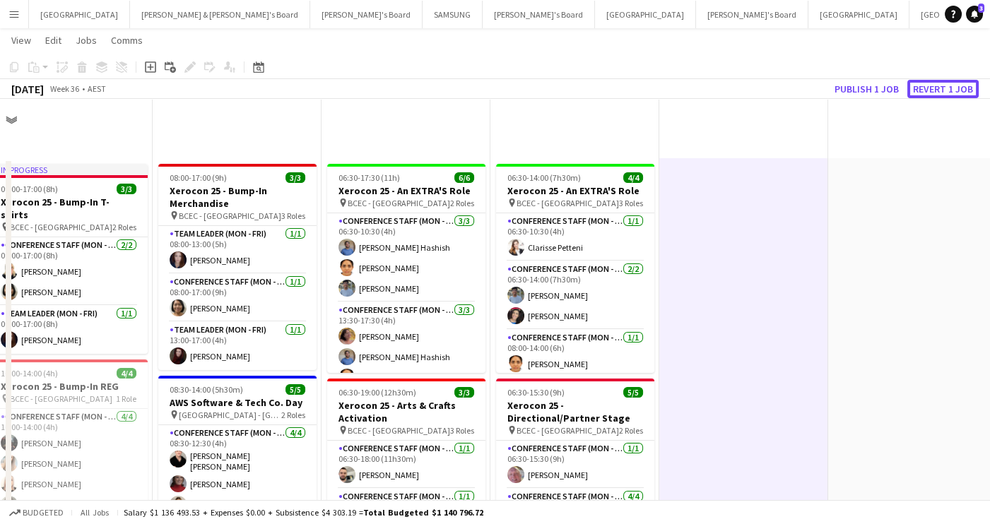
scroll to position [2569, 0]
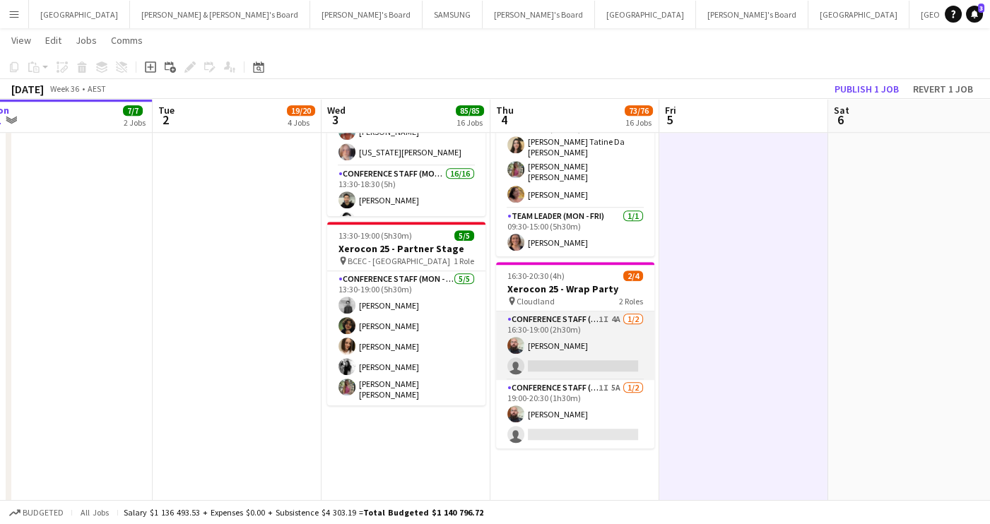
click at [611, 354] on app-card-role "Conference Staff (Mon - Fri) 1I 4A [DATE] 16:30-19:00 (2h30m) [PERSON_NAME] sin…" at bounding box center [575, 346] width 158 height 69
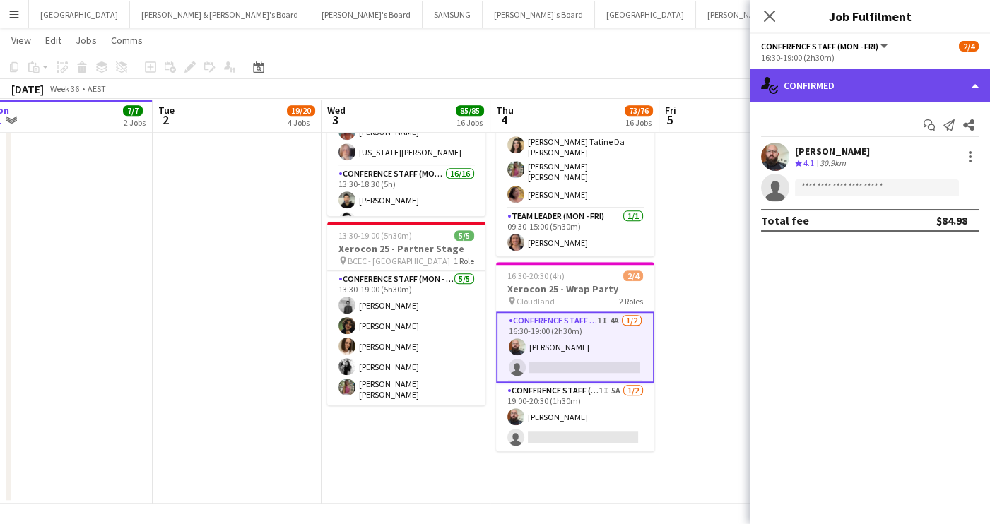
click at [931, 88] on div "single-neutral-actions-check-2 Confirmed" at bounding box center [869, 86] width 240 height 34
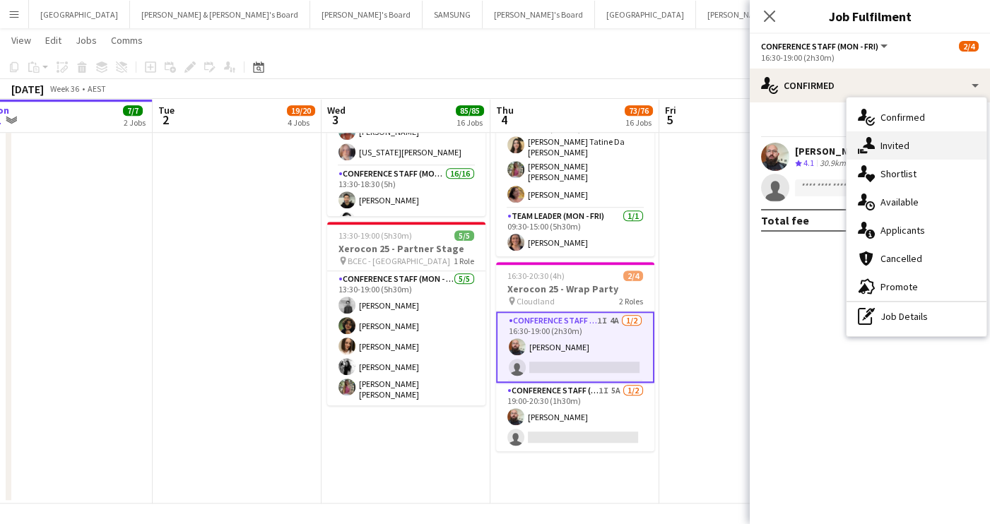
click at [920, 141] on div "single-neutral-actions-share-1 Invited" at bounding box center [916, 145] width 140 height 28
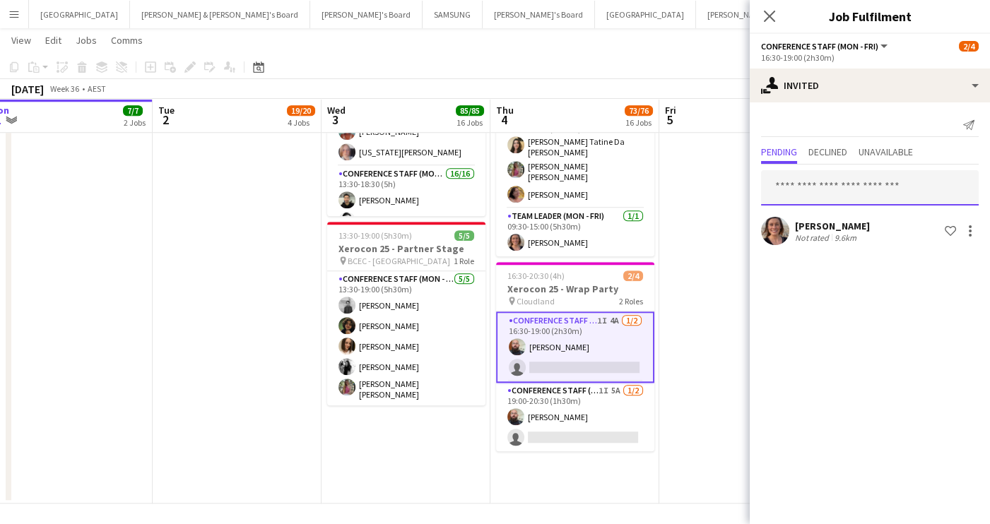
click at [793, 196] on input "text" at bounding box center [870, 187] width 218 height 35
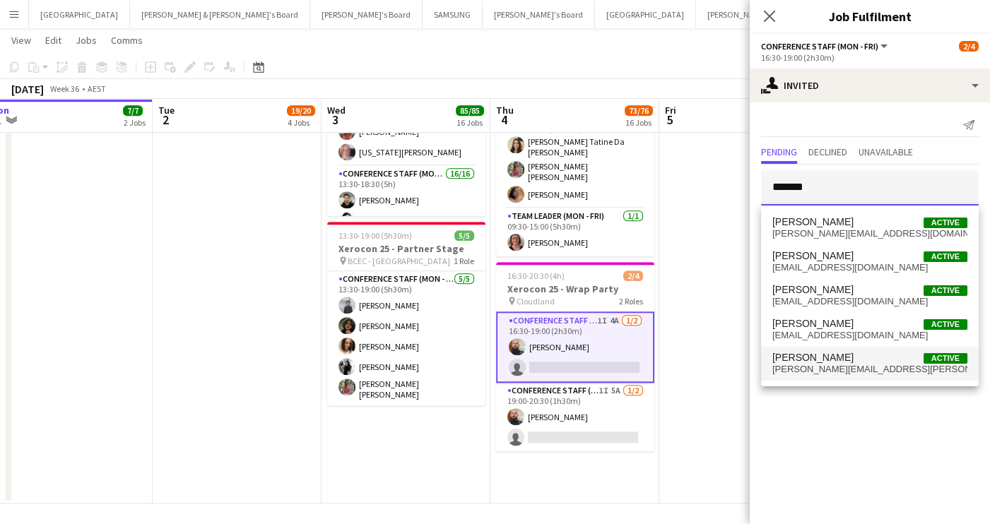
type input "*******"
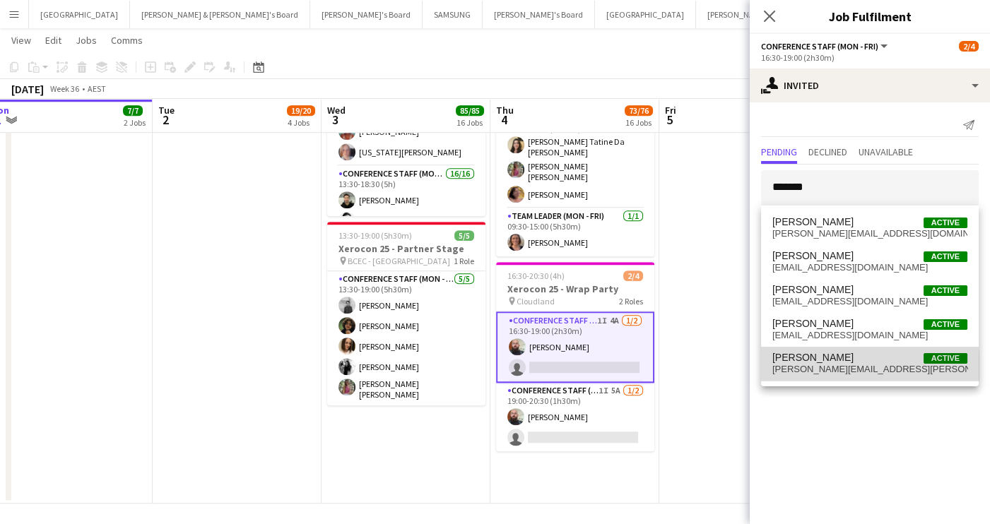
click at [852, 366] on span "[PERSON_NAME][EMAIL_ADDRESS][PERSON_NAME][DOMAIN_NAME]" at bounding box center [869, 369] width 195 height 11
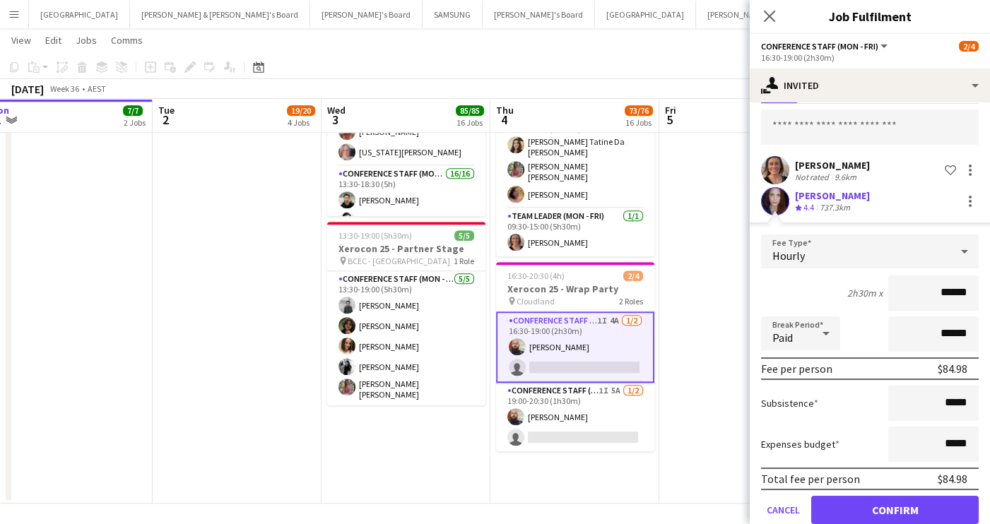
scroll to position [85, 0]
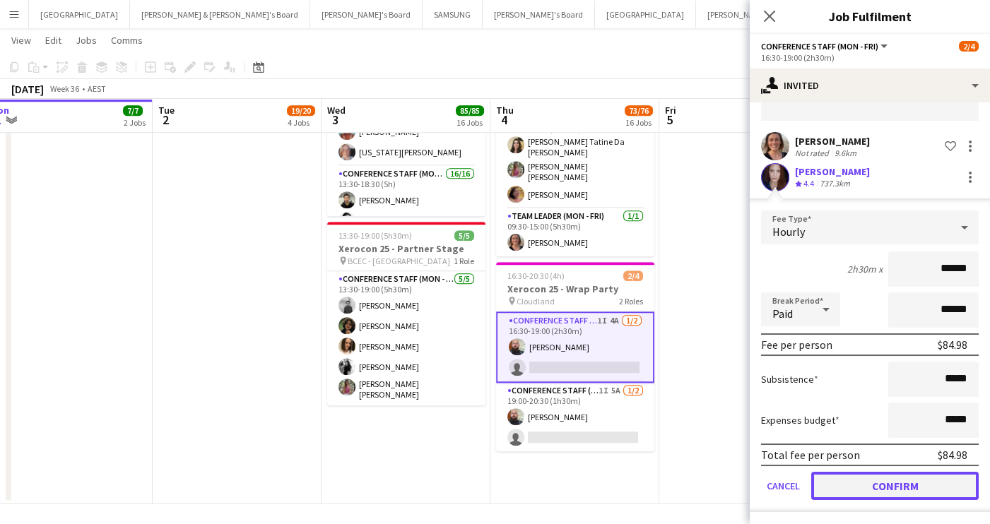
click at [899, 482] on button "Confirm" at bounding box center [894, 486] width 167 height 28
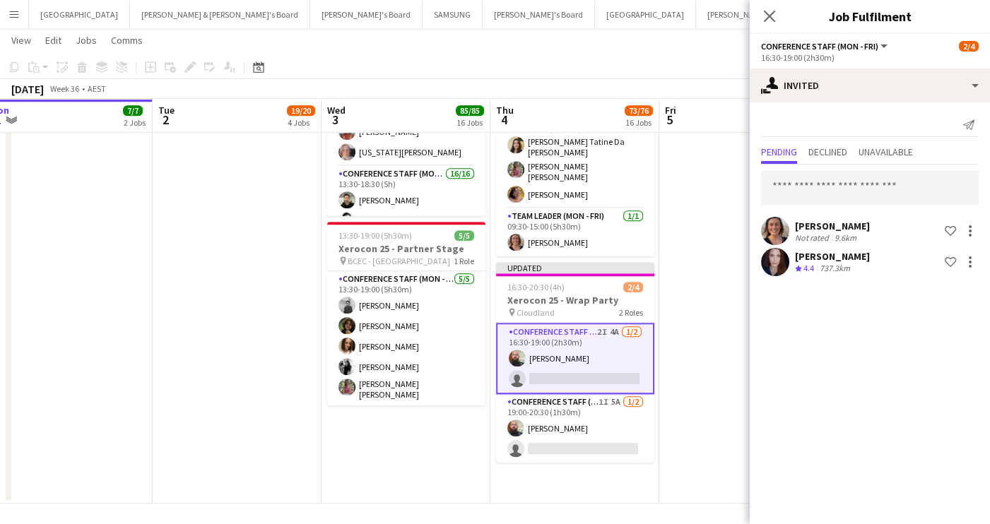
scroll to position [0, 0]
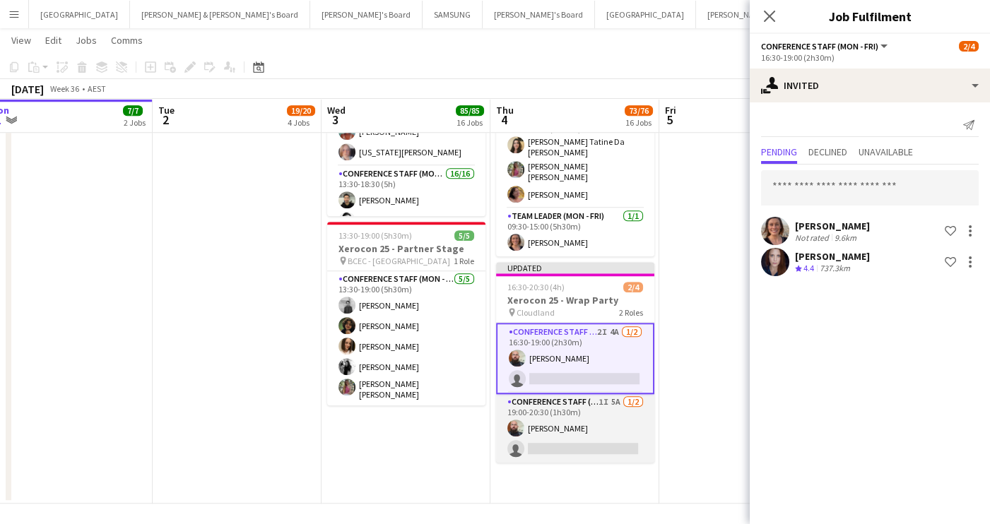
click at [568, 437] on app-card-role "Conference Staff (Evening) 1I 5A [DATE] 19:00-20:30 (1h30m) [PERSON_NAME] singl…" at bounding box center [575, 428] width 158 height 69
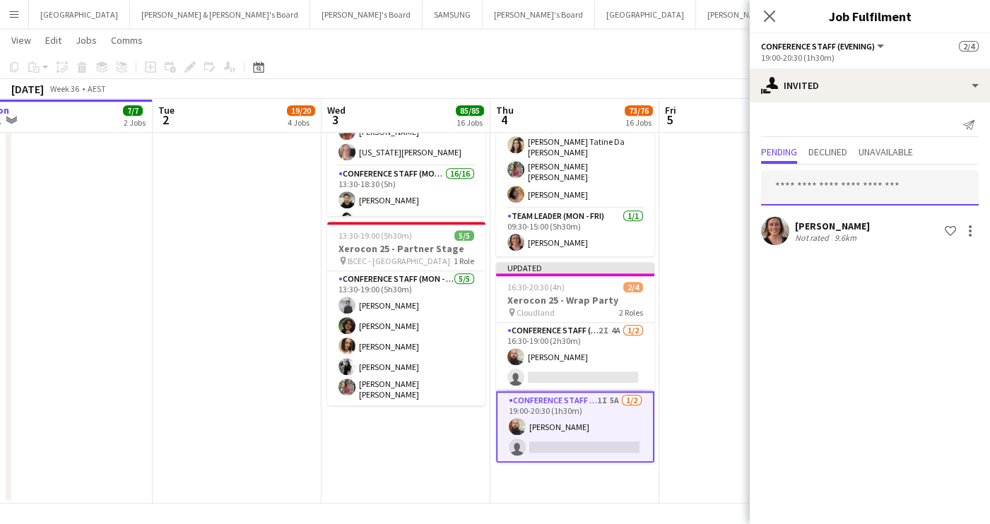
click at [793, 194] on input "text" at bounding box center [870, 187] width 218 height 35
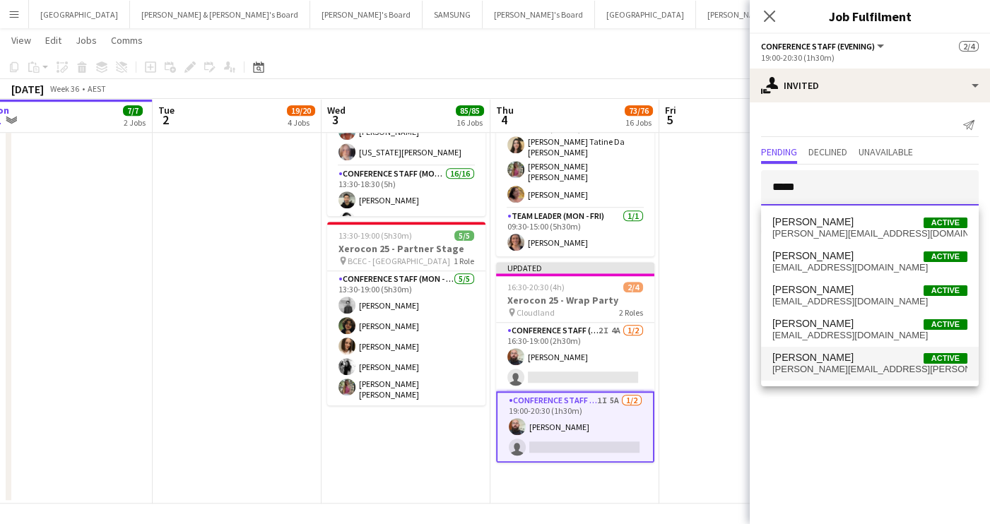
type input "*****"
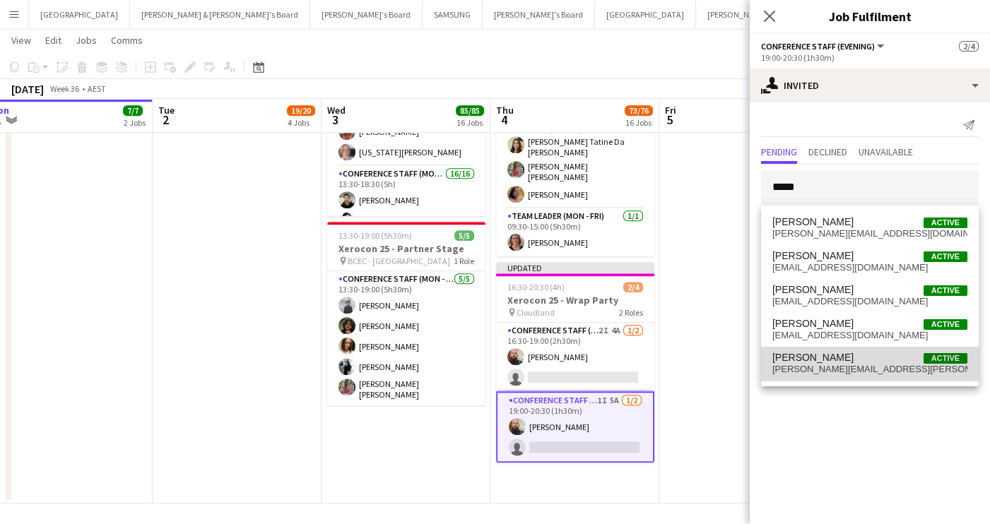
click at [869, 362] on span "[PERSON_NAME] Active" at bounding box center [869, 358] width 195 height 12
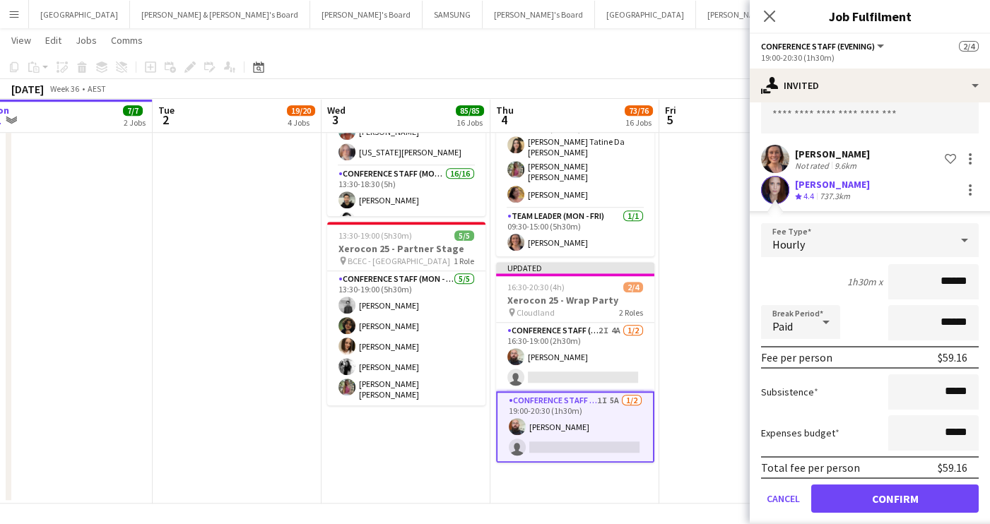
scroll to position [85, 0]
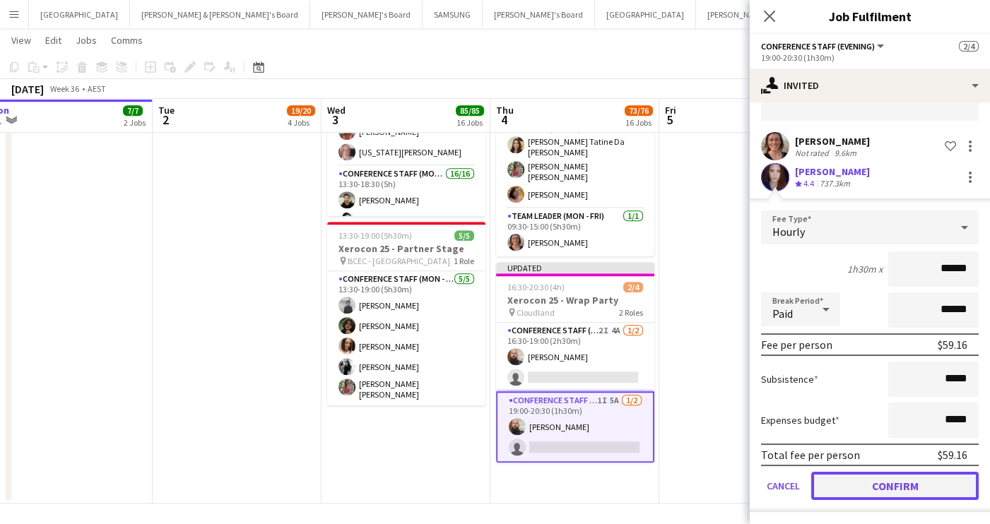
click at [901, 488] on button "Confirm" at bounding box center [894, 486] width 167 height 28
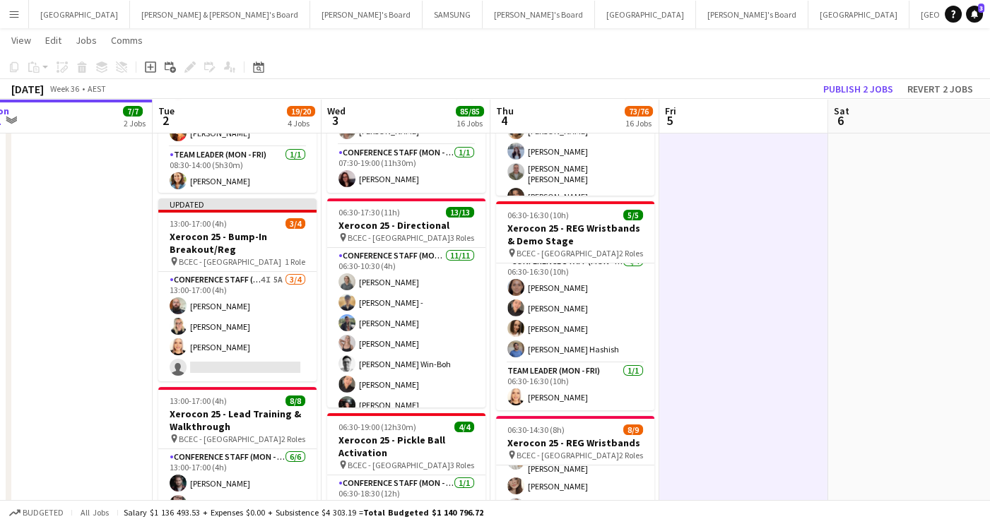
scroll to position [391, 0]
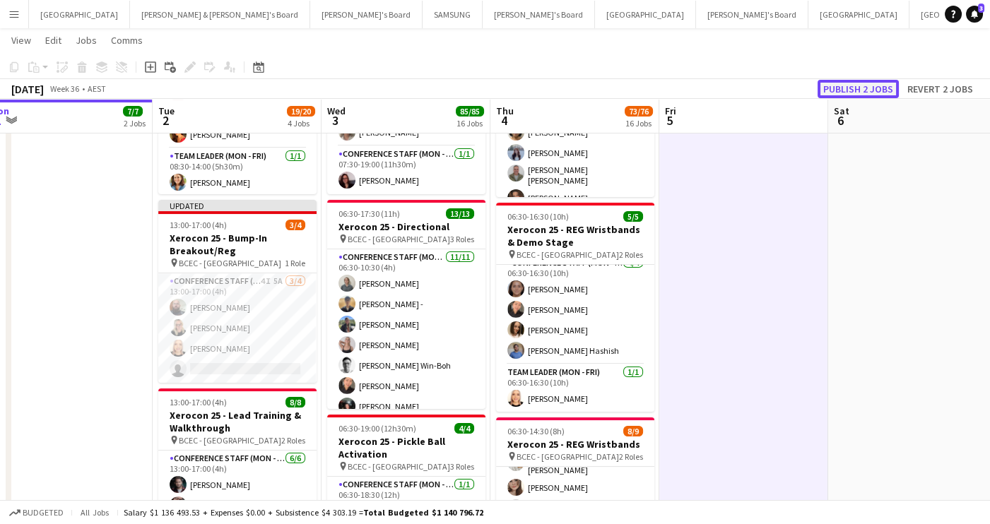
click at [875, 89] on button "Publish 2 jobs" at bounding box center [857, 89] width 81 height 18
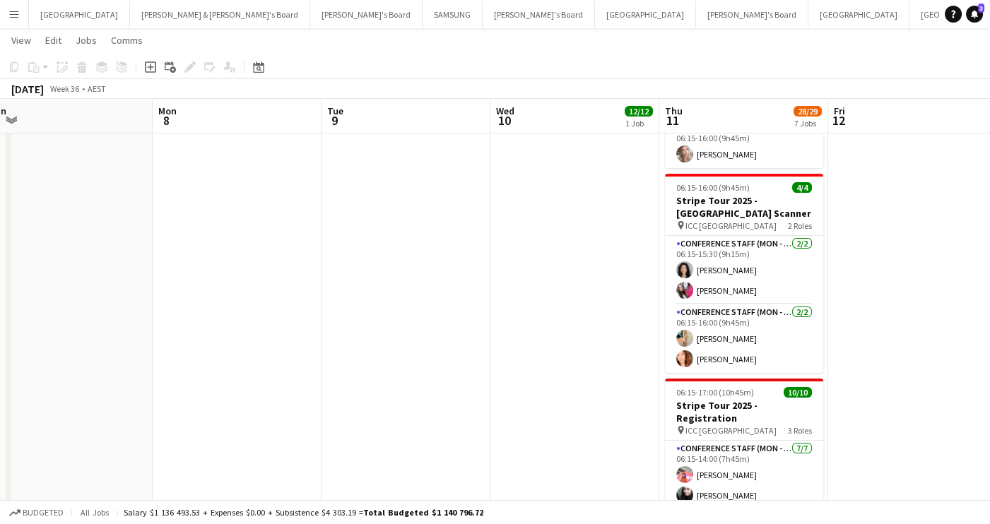
scroll to position [262, 0]
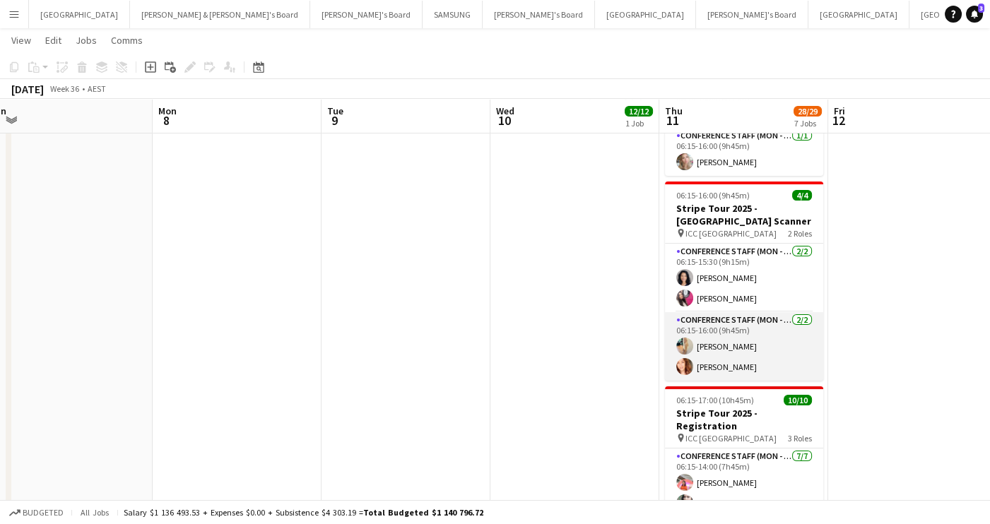
click at [737, 330] on app-card-role "Conference Staff (Mon - Fri) [DATE] 06:15-16:00 (9h45m) [PERSON_NAME] [PERSON_N…" at bounding box center [744, 346] width 158 height 69
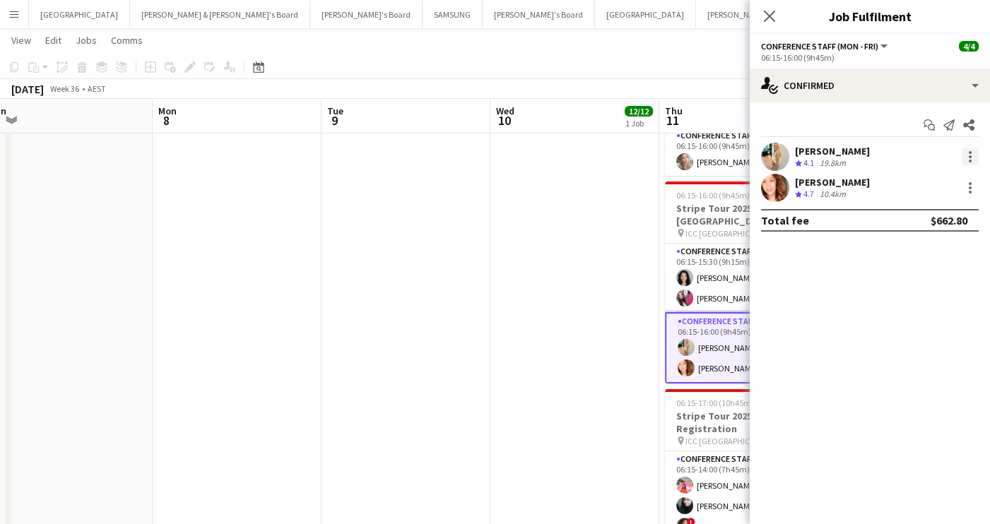
click at [972, 152] on div at bounding box center [969, 156] width 17 height 17
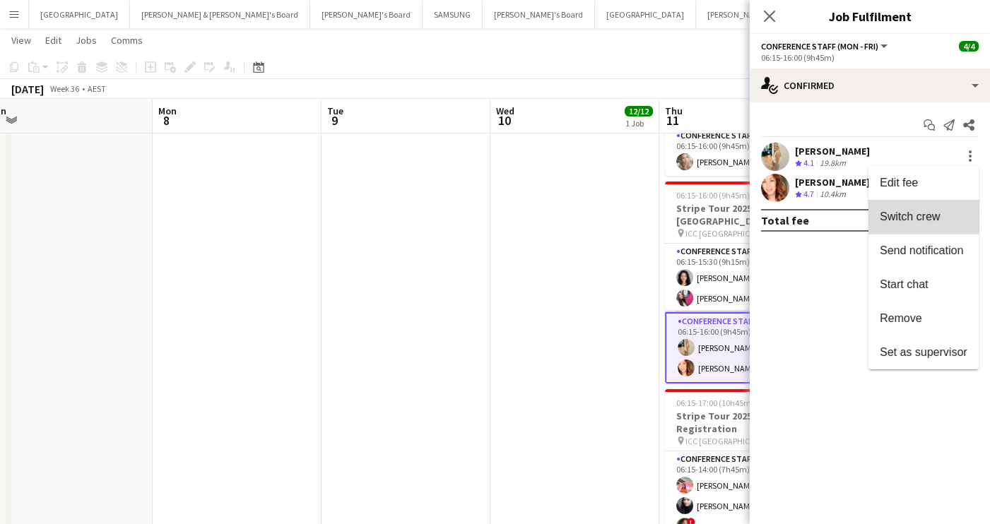
click at [923, 214] on span "Switch crew" at bounding box center [909, 217] width 60 height 12
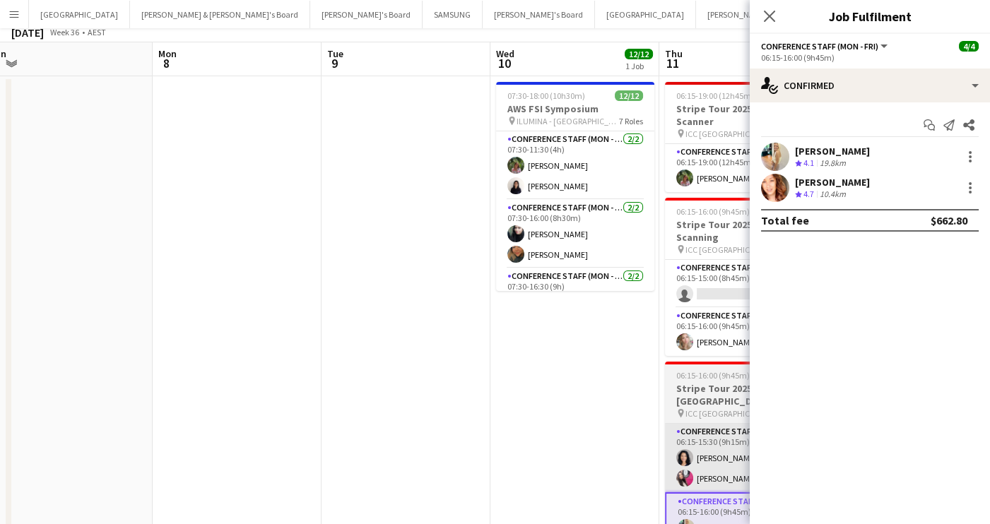
scroll to position [0, 0]
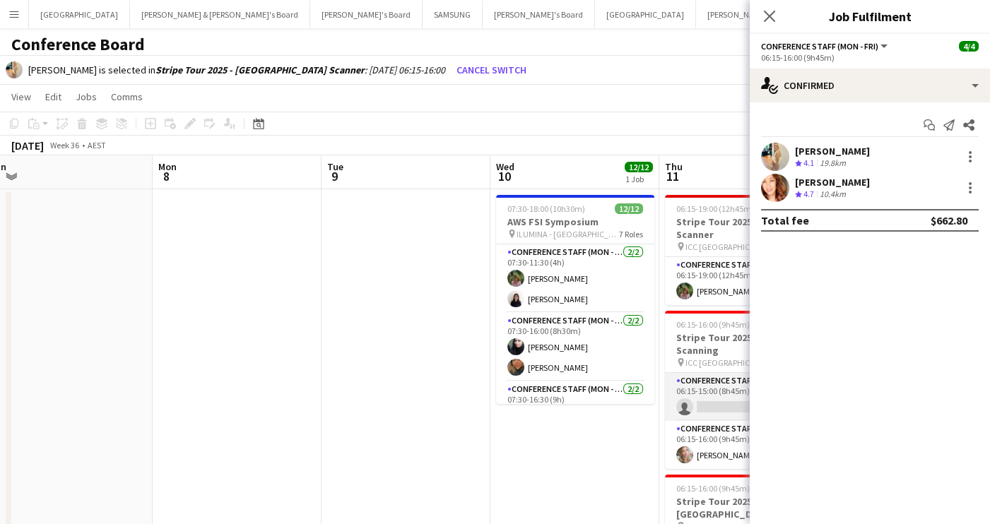
click at [721, 397] on app-card-role "Conference Staff (Mon - Fri) 3I 4A 0/1 06:15-15:00 (8h45m) single-neutral-actio…" at bounding box center [744, 397] width 158 height 48
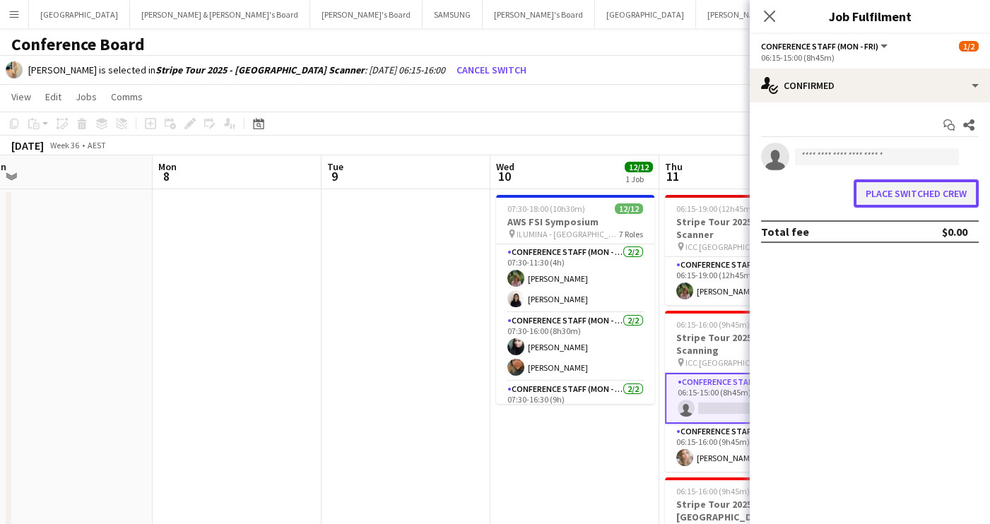
click at [917, 197] on button "Place switched crew" at bounding box center [915, 193] width 125 height 28
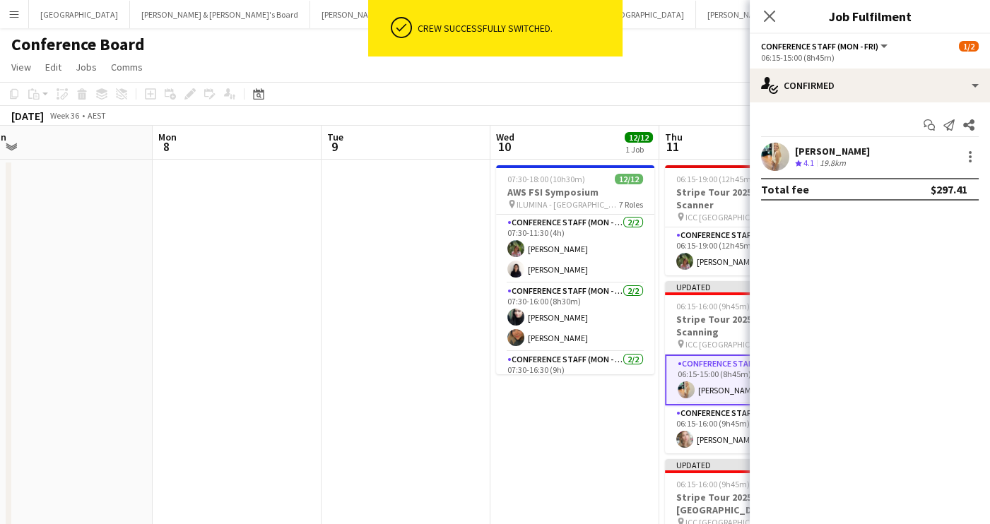
click at [713, 117] on div "[DATE] Week 36 • AEST Publish 1 job Revert 1 job" at bounding box center [495, 116] width 990 height 20
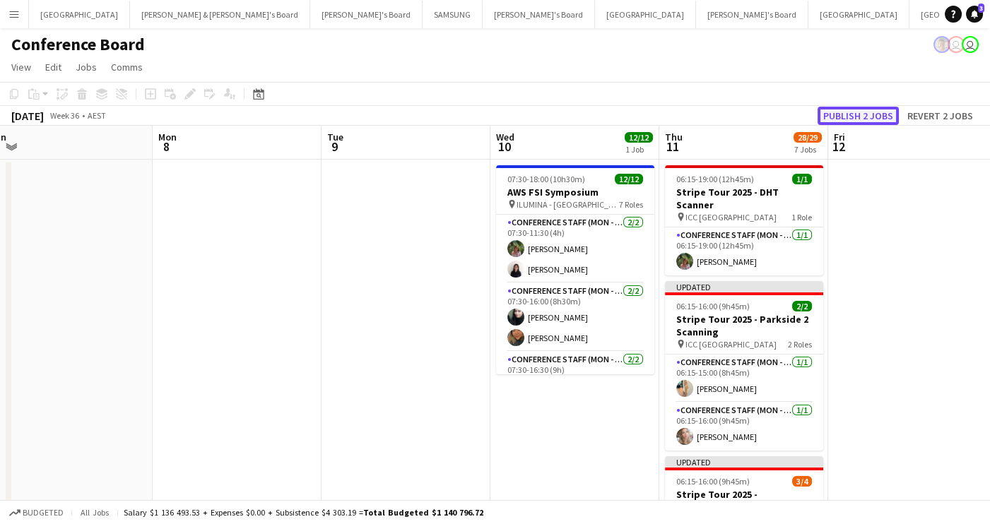
click at [867, 117] on button "Publish 2 jobs" at bounding box center [857, 116] width 81 height 18
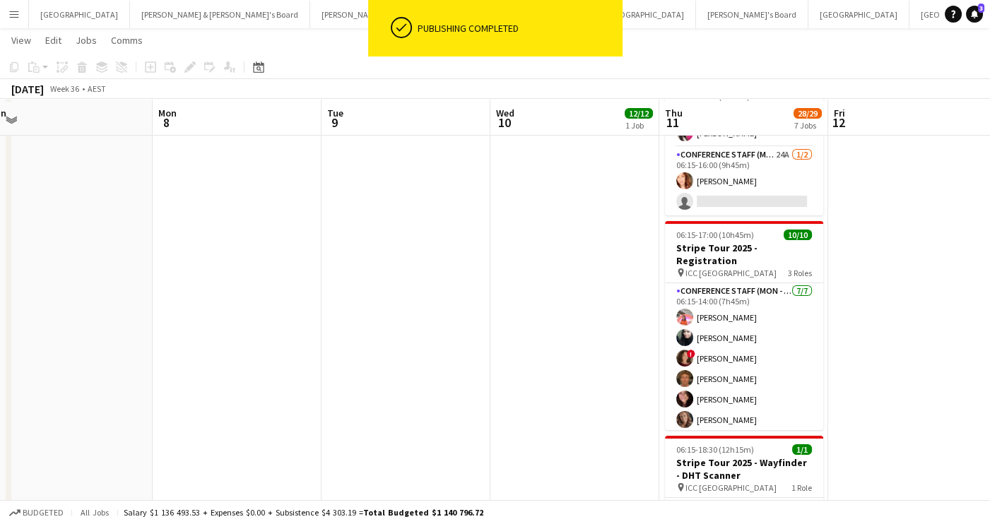
scroll to position [431, 0]
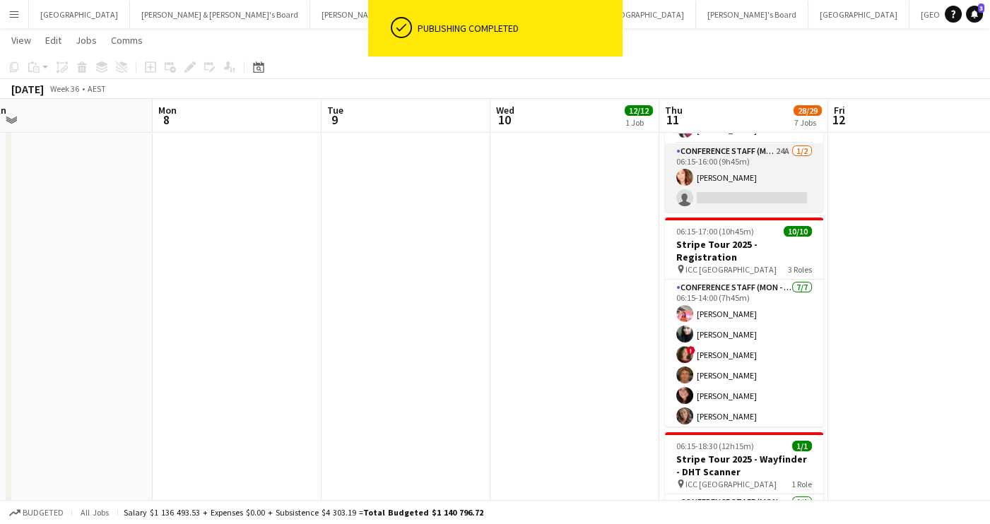
click at [766, 189] on app-card-role "Conference Staff (Mon - Fri) 24A [DATE] 06:15-16:00 (9h45m) [PERSON_NAME] singl…" at bounding box center [744, 177] width 158 height 69
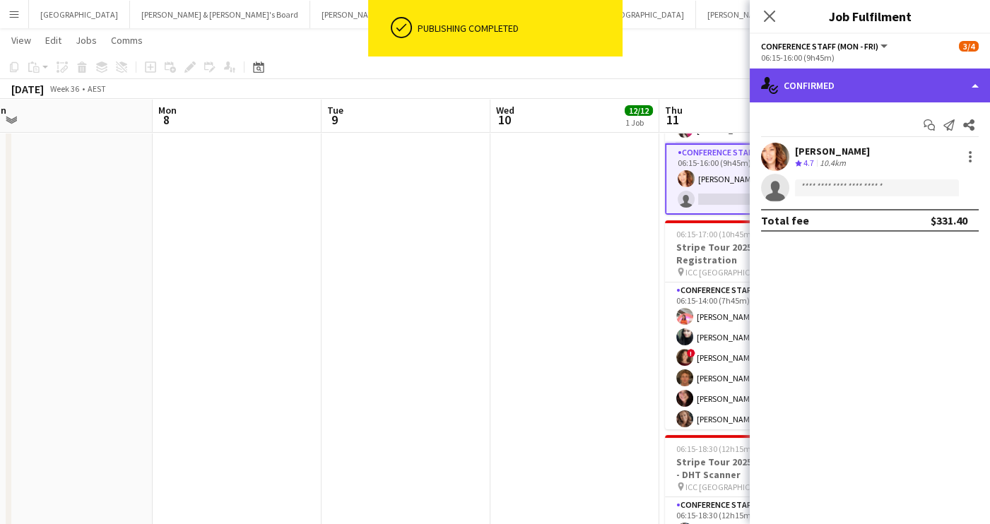
click at [947, 83] on div "single-neutral-actions-check-2 Confirmed" at bounding box center [869, 86] width 240 height 34
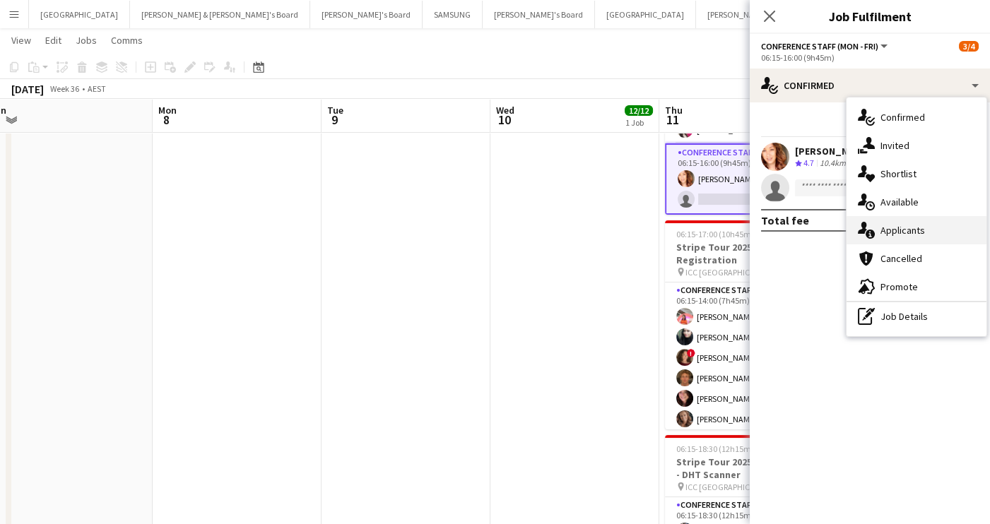
click at [920, 230] on div "single-neutral-actions-information Applicants" at bounding box center [916, 230] width 140 height 28
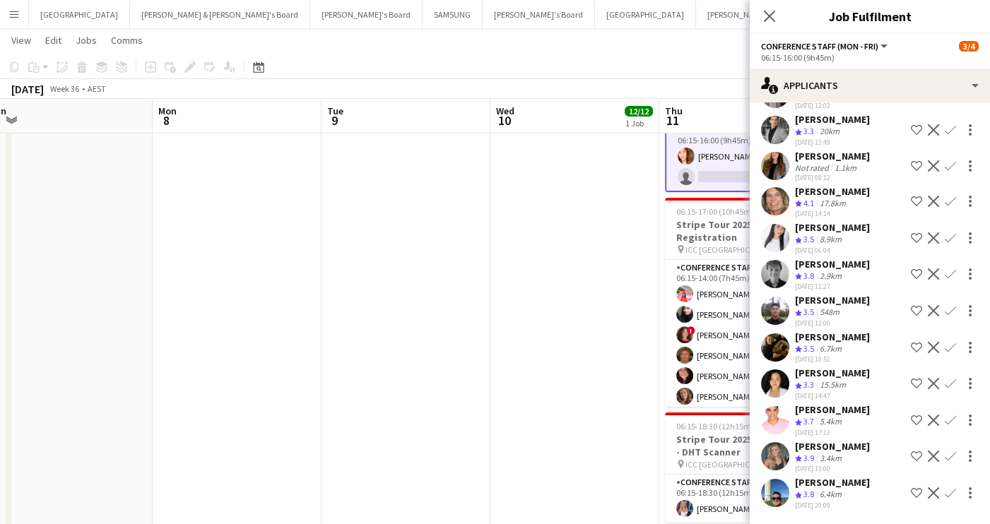
scroll to position [455, 0]
click at [950, 280] on app-icon "Confirm" at bounding box center [949, 273] width 11 height 11
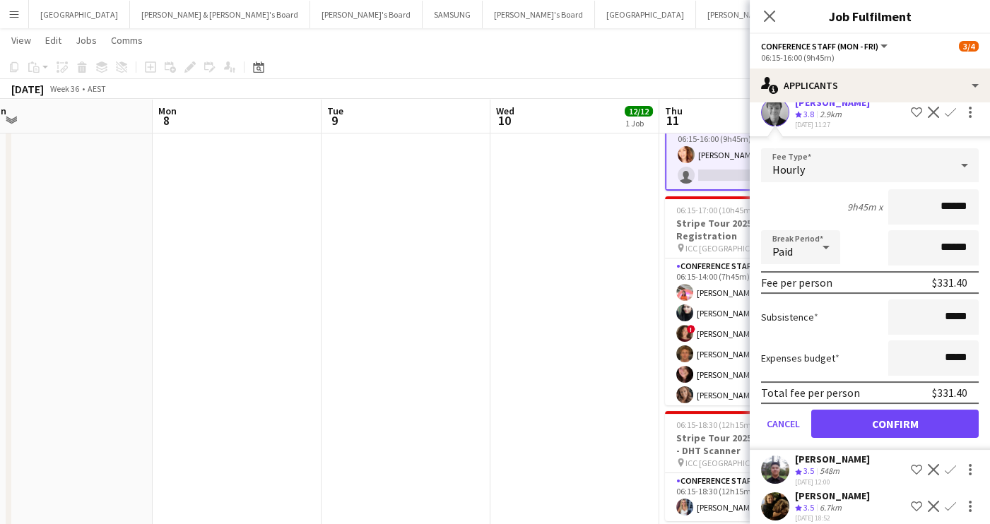
scroll to position [700, 0]
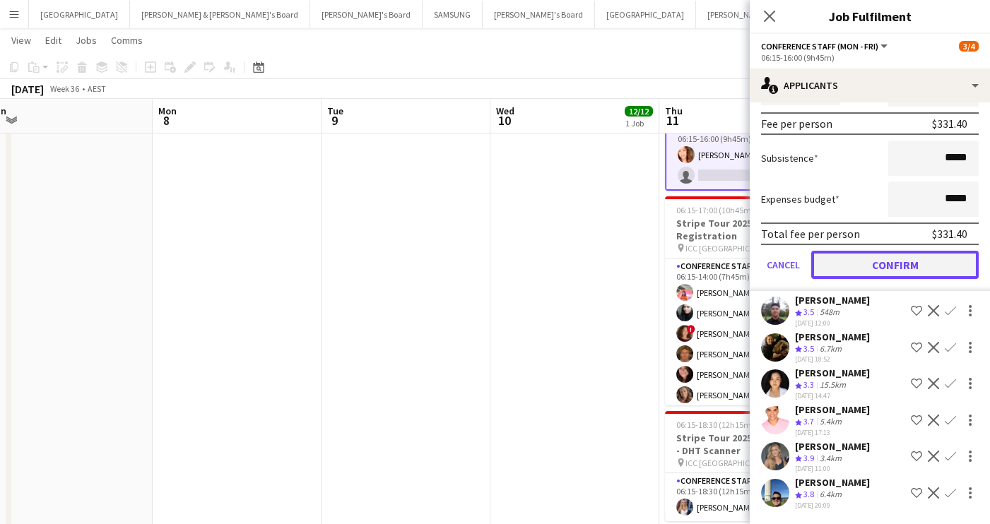
click at [909, 273] on button "Confirm" at bounding box center [894, 265] width 167 height 28
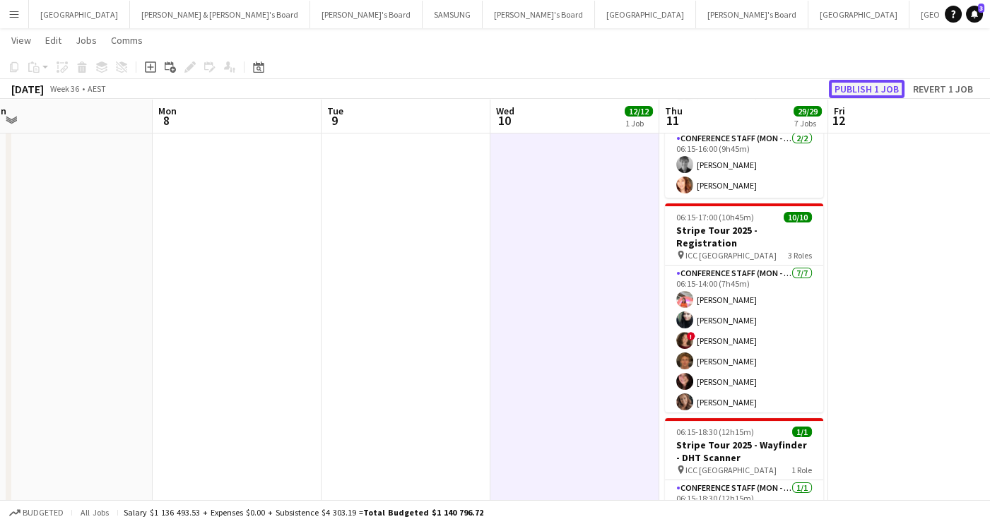
click at [843, 90] on button "Publish 1 job" at bounding box center [867, 89] width 76 height 18
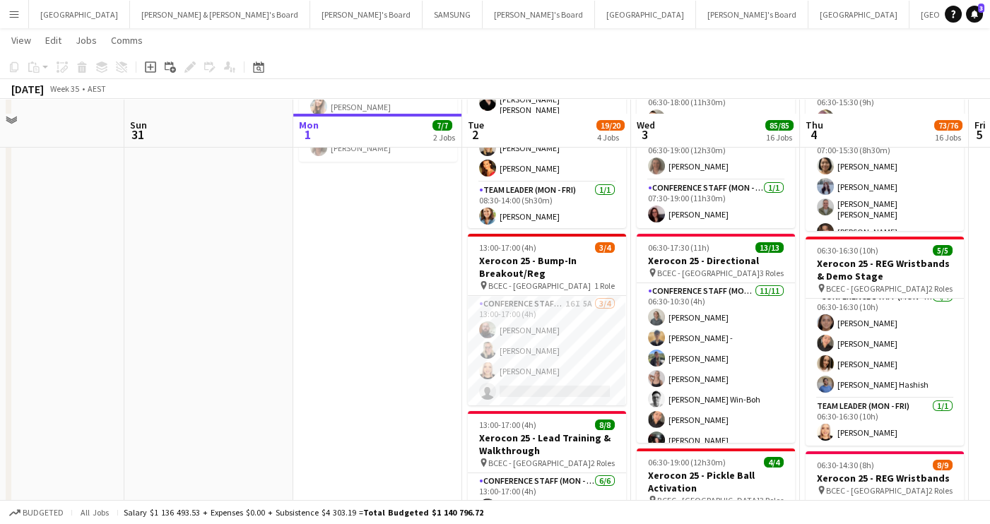
scroll to position [377, 0]
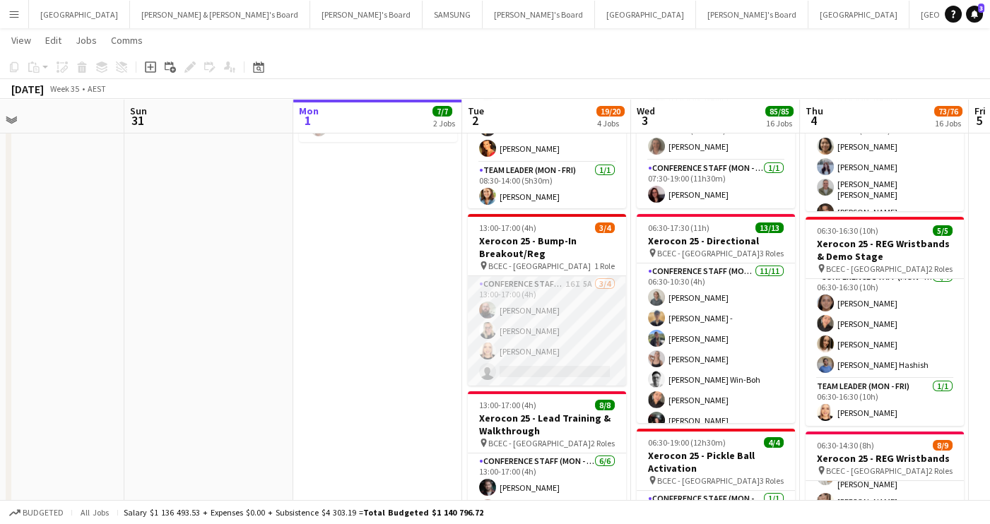
click at [583, 336] on app-card-role "Conference Staff (Mon - Fri) 16I 5A [DATE] 13:00-17:00 (4h) [PERSON_NAME] [PERS…" at bounding box center [547, 330] width 158 height 109
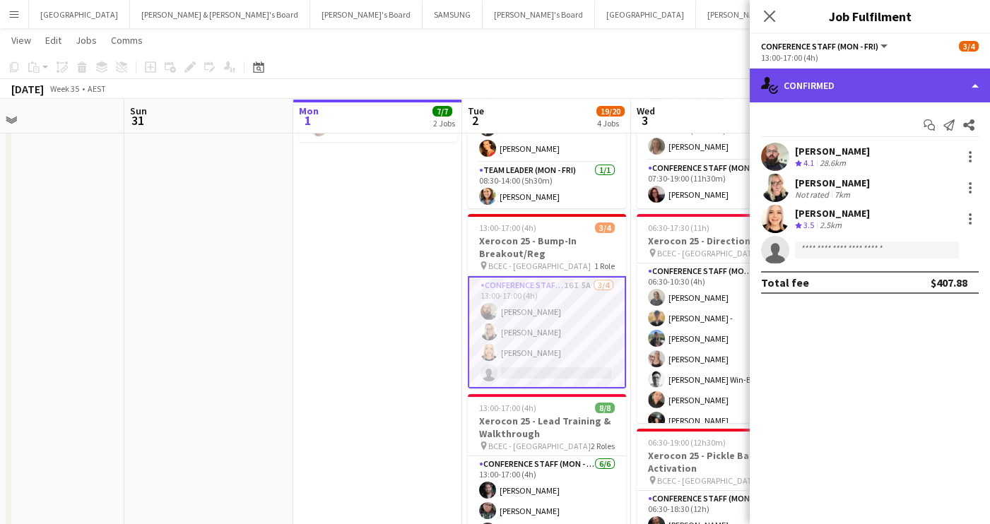
click at [945, 95] on div "single-neutral-actions-check-2 Confirmed" at bounding box center [869, 86] width 240 height 34
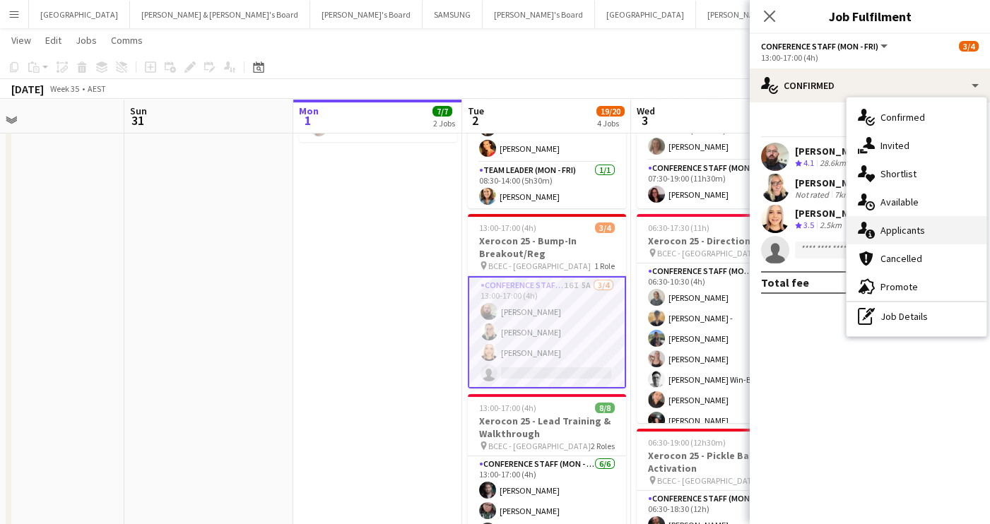
click at [920, 241] on div "single-neutral-actions-information Applicants" at bounding box center [916, 230] width 140 height 28
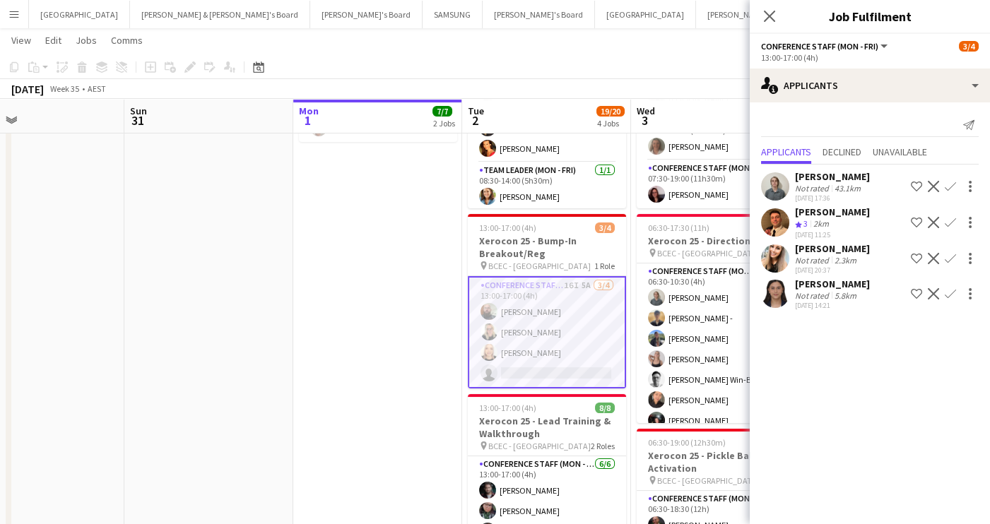
click at [779, 294] on app-user-avatar at bounding box center [775, 294] width 28 height 28
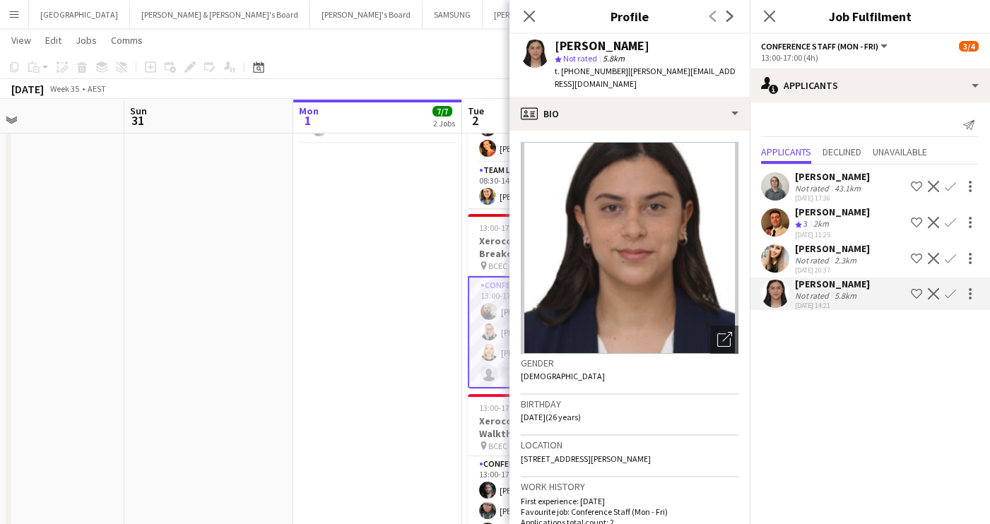
click at [779, 294] on app-user-avatar at bounding box center [775, 294] width 28 height 28
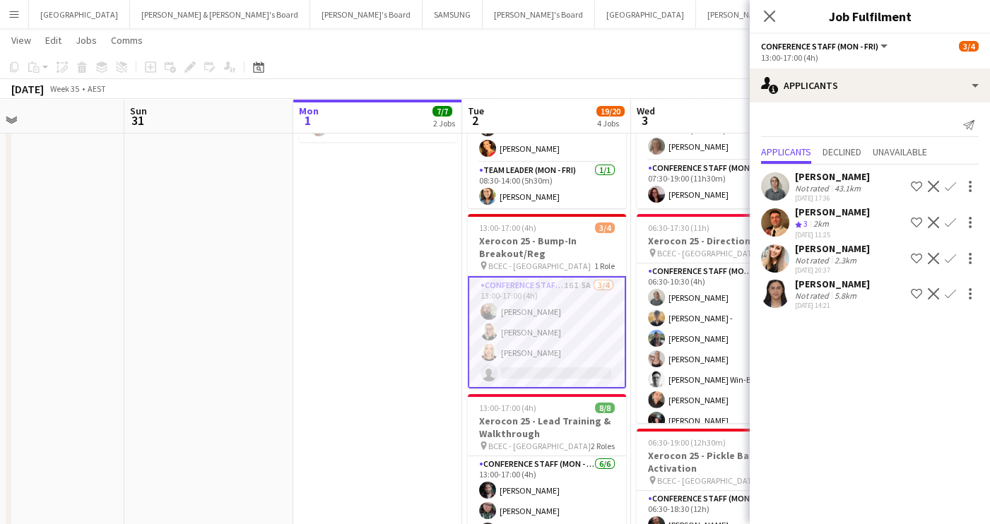
click at [779, 294] on app-user-avatar at bounding box center [775, 294] width 28 height 28
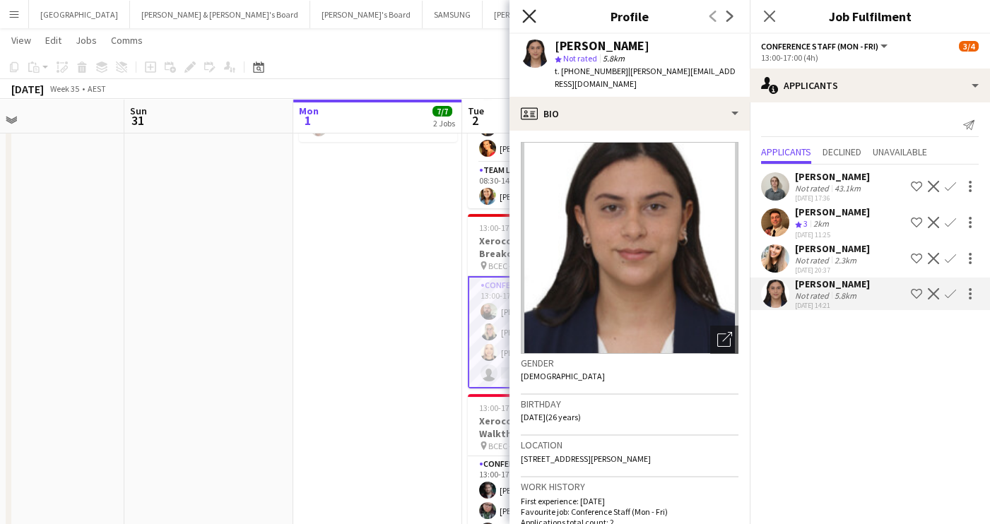
click at [528, 13] on icon "Close pop-in" at bounding box center [528, 15] width 13 height 13
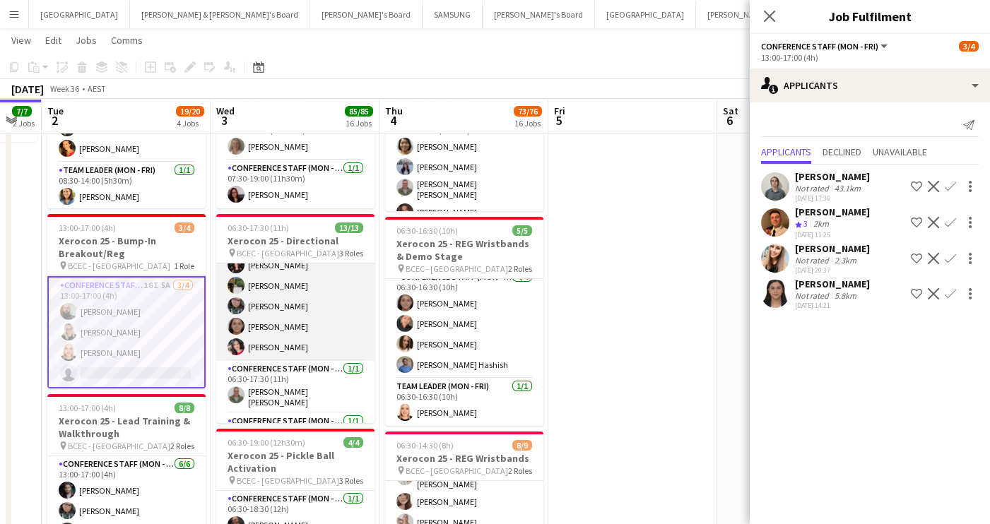
scroll to position [189, 0]
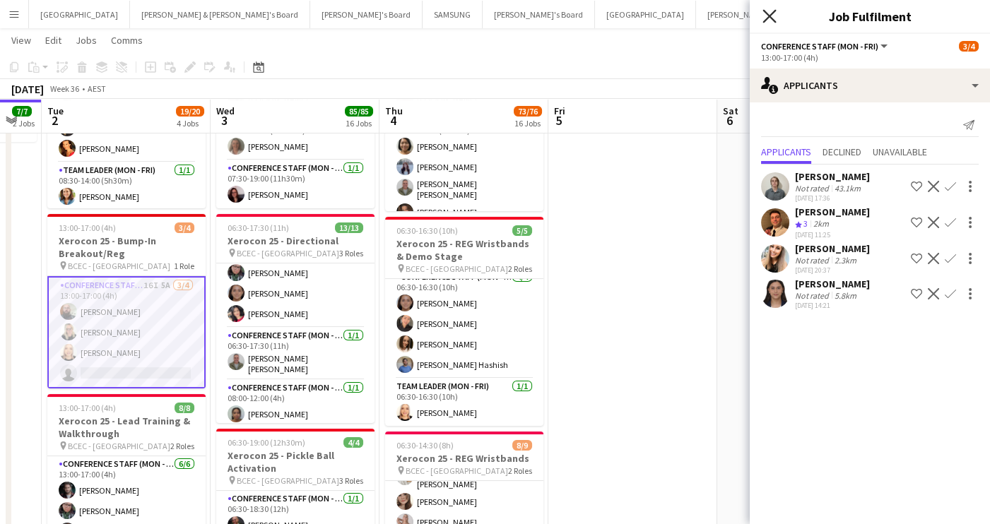
click at [769, 20] on icon "Close pop-in" at bounding box center [768, 15] width 13 height 13
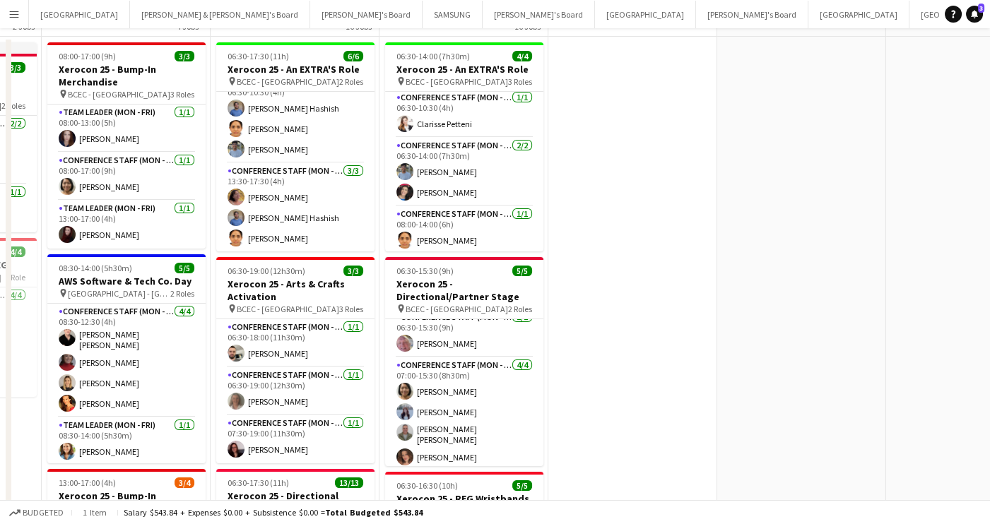
scroll to position [0, 0]
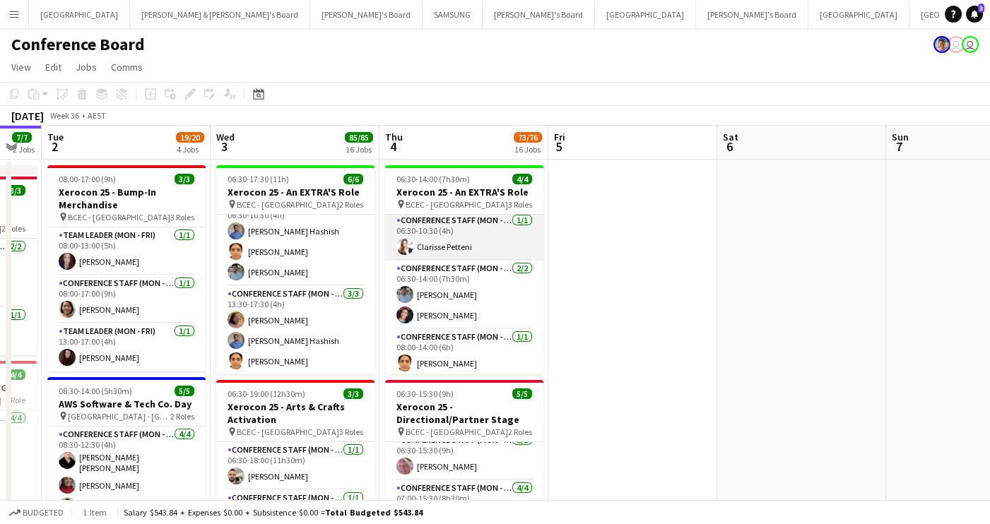
click at [457, 247] on app-card-role "Conference Staff (Mon - Fri) [DATE] 06:30-10:30 (4h) [PERSON_NAME]" at bounding box center [464, 237] width 158 height 48
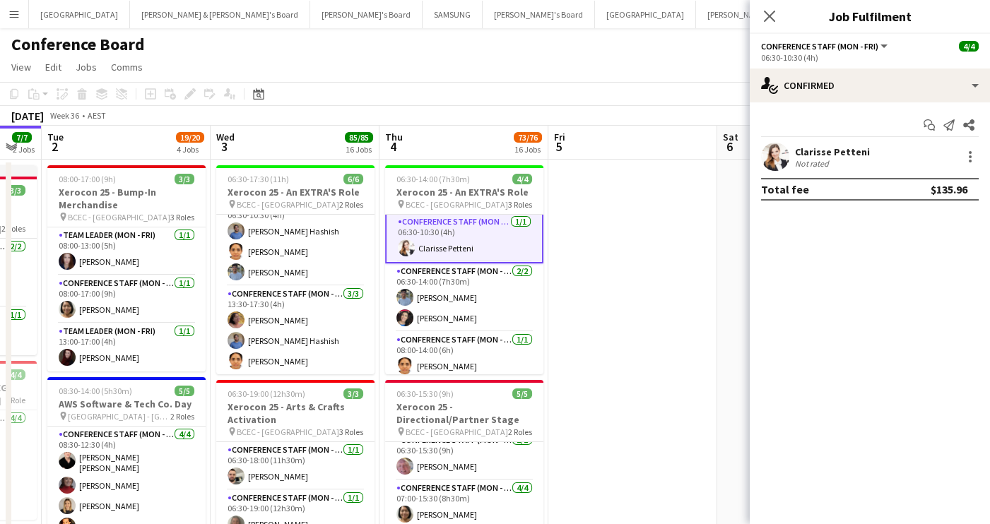
scroll to position [4, 0]
click at [969, 158] on div at bounding box center [969, 156] width 17 height 17
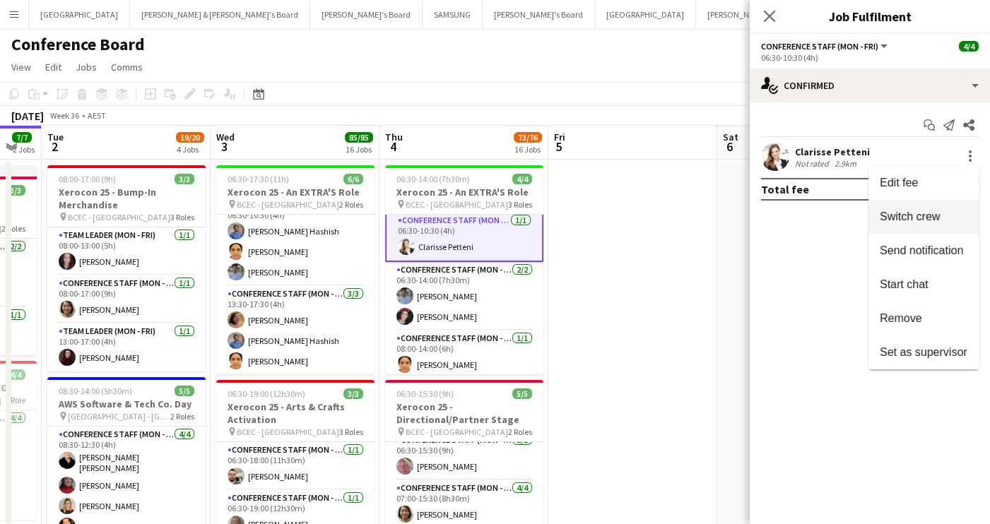
click at [918, 213] on span "Switch crew" at bounding box center [909, 217] width 60 height 12
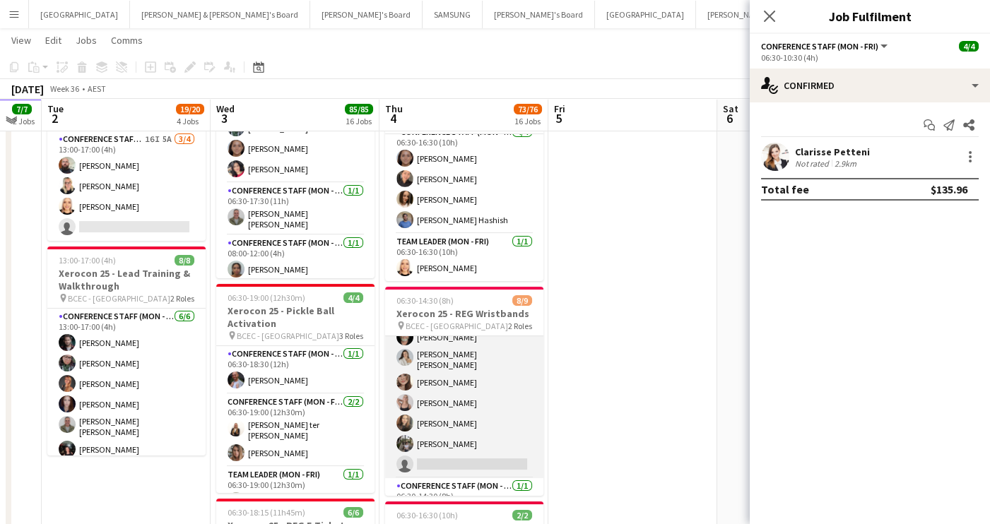
scroll to position [79, 0]
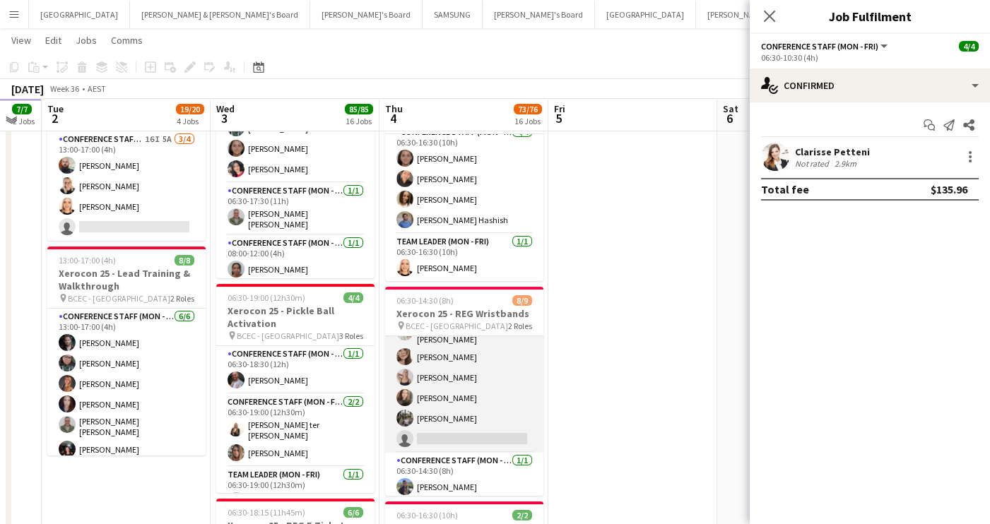
click at [464, 428] on app-card-role "Conference Staff (Mon - Fri) 47I 1A [DATE] 06:30-10:30 (4h) [PERSON_NAME] [PERS…" at bounding box center [464, 355] width 158 height 196
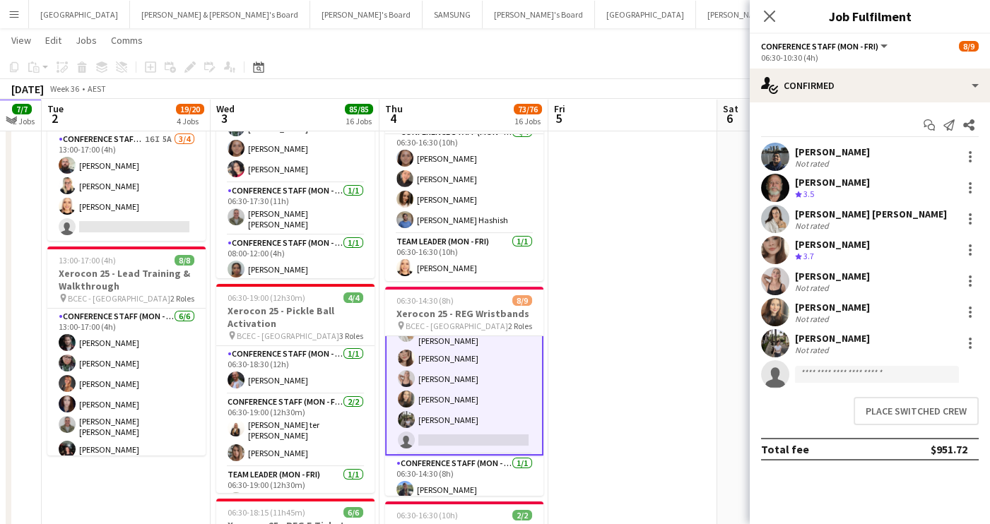
scroll to position [81, 0]
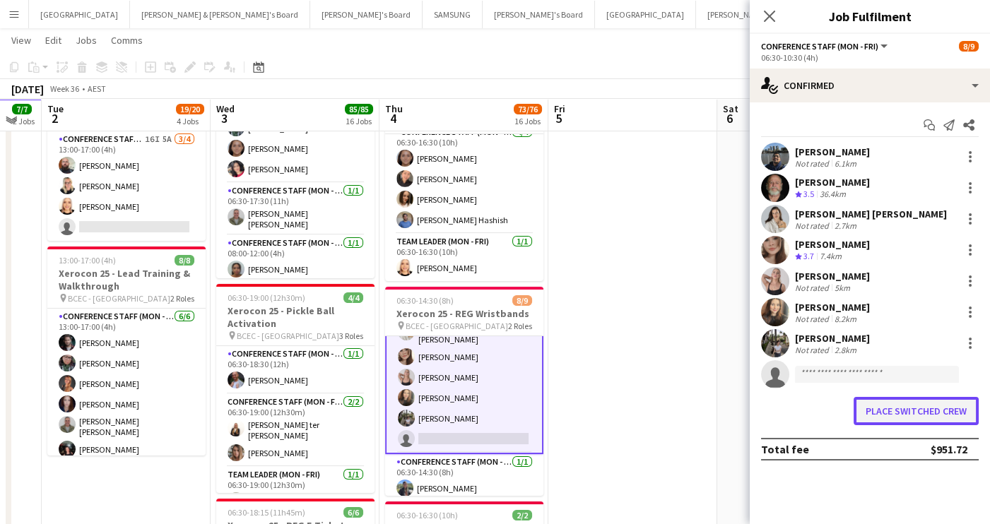
click at [930, 412] on button "Place switched crew" at bounding box center [915, 411] width 125 height 28
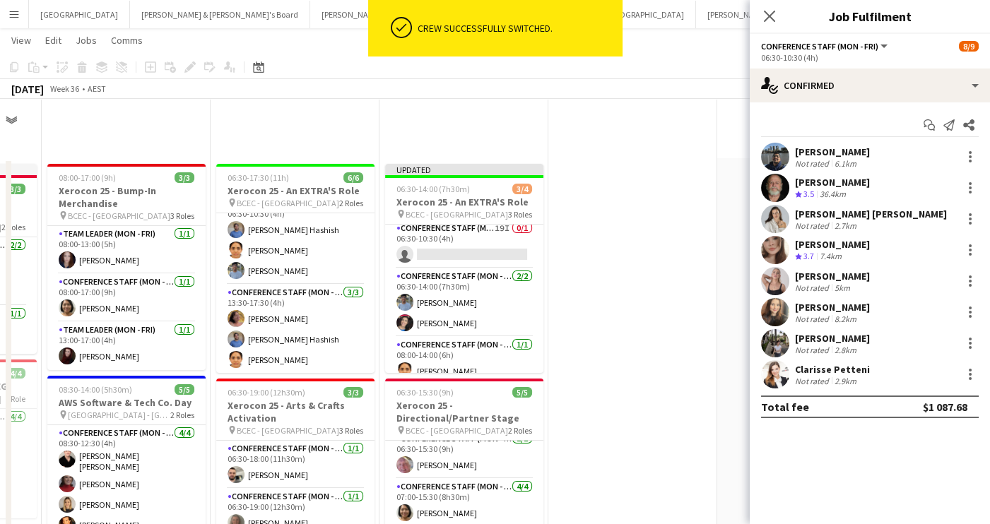
scroll to position [6, 0]
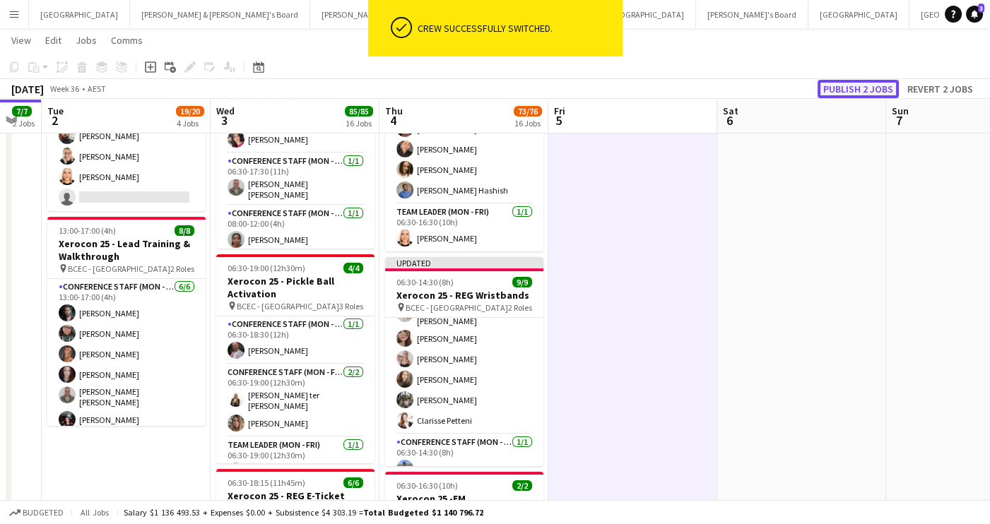
click at [871, 90] on button "Publish 2 jobs" at bounding box center [857, 89] width 81 height 18
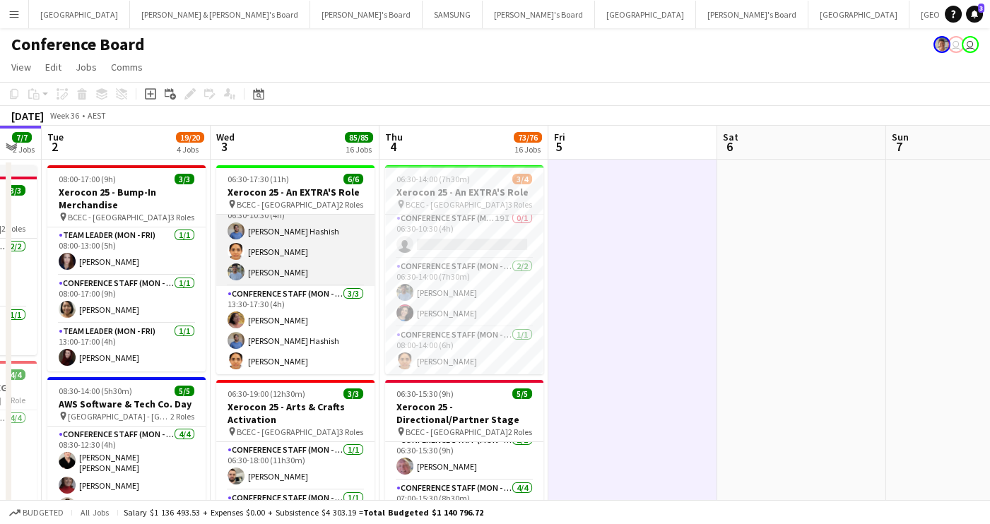
scroll to position [0, 0]
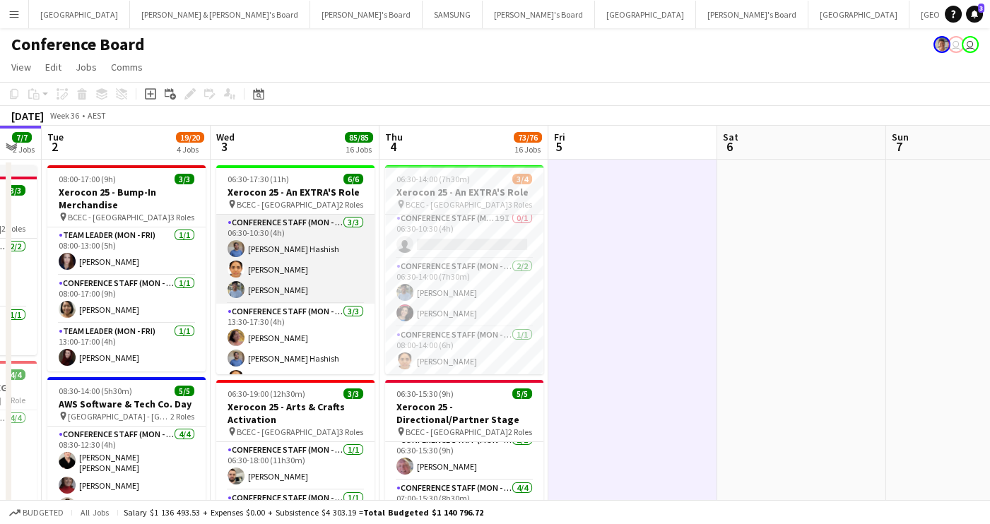
click at [292, 271] on app-card-role "Conference Staff (Mon - Fri) [DATE] 06:30-10:30 (4h) [PERSON_NAME] Hashish Sayu…" at bounding box center [295, 259] width 158 height 89
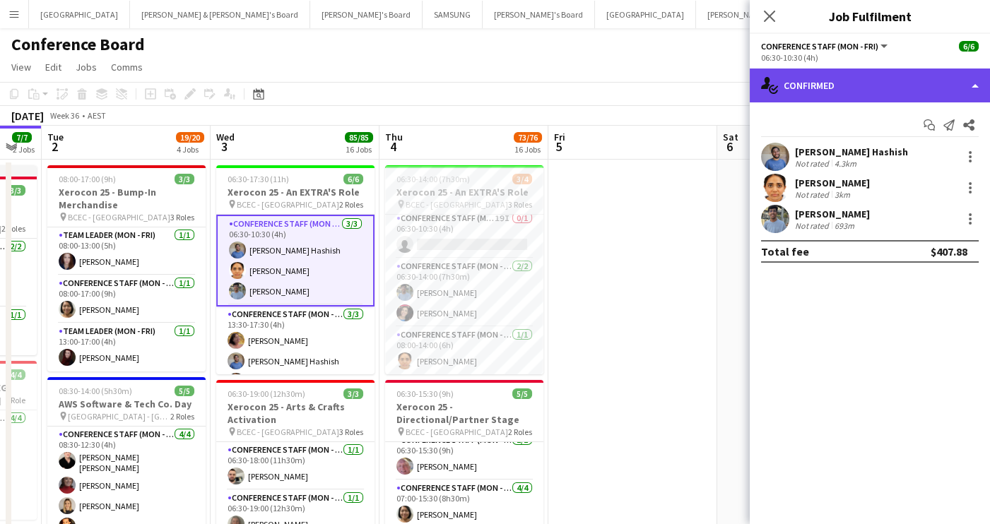
click at [949, 86] on div "single-neutral-actions-check-2 Confirmed" at bounding box center [869, 86] width 240 height 34
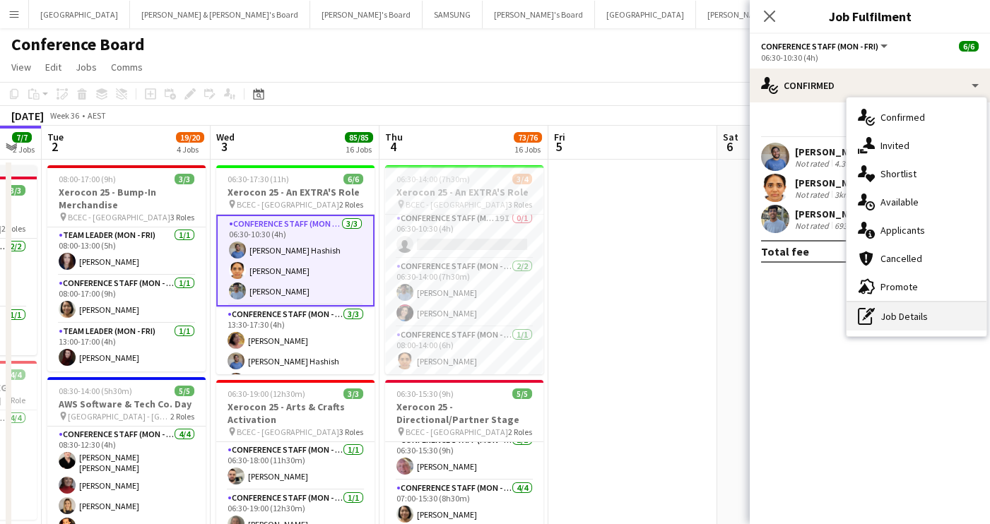
click at [930, 315] on div "pen-write Job Details" at bounding box center [916, 316] width 140 height 28
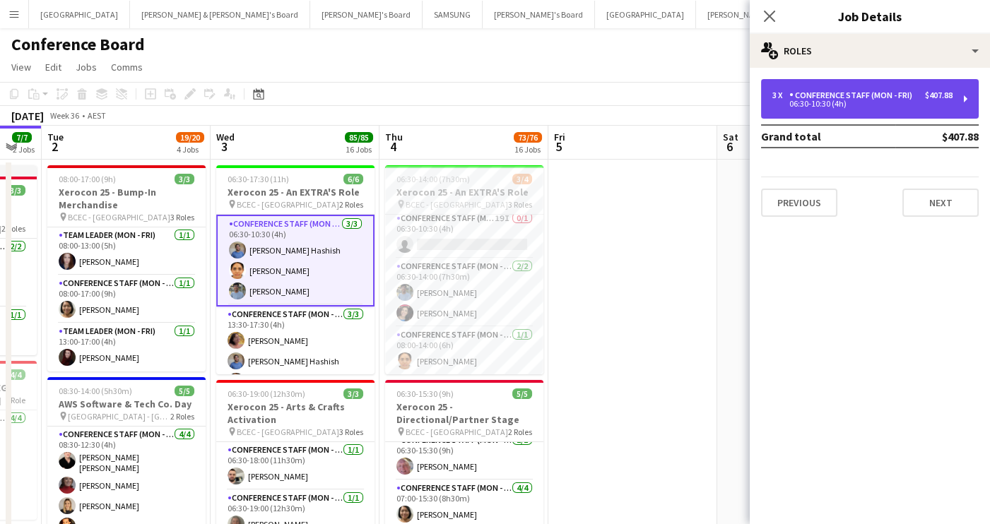
click at [938, 98] on div "$407.88" at bounding box center [939, 95] width 28 height 10
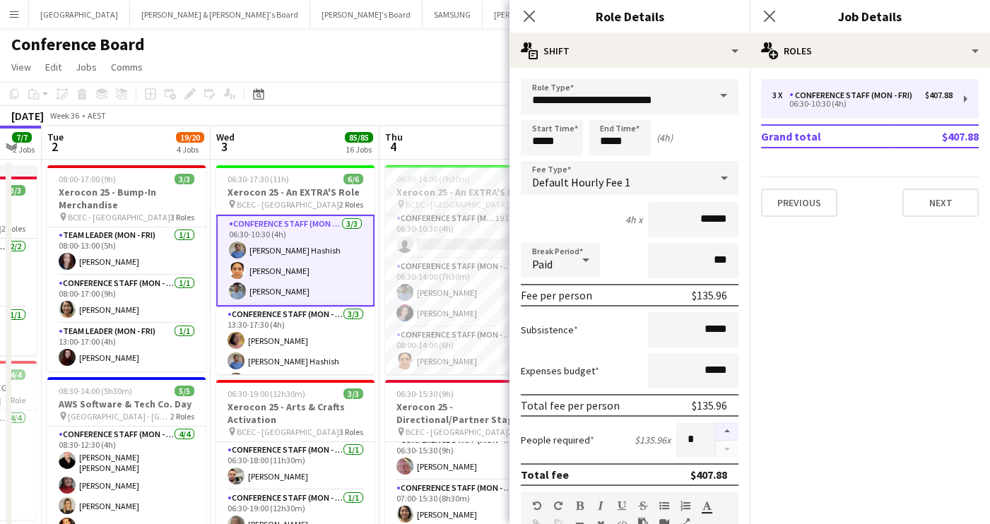
click at [728, 428] on button "button" at bounding box center [727, 431] width 23 height 18
type input "*"
click at [453, 107] on div "[DATE] Week 36 • AEST" at bounding box center [495, 116] width 990 height 20
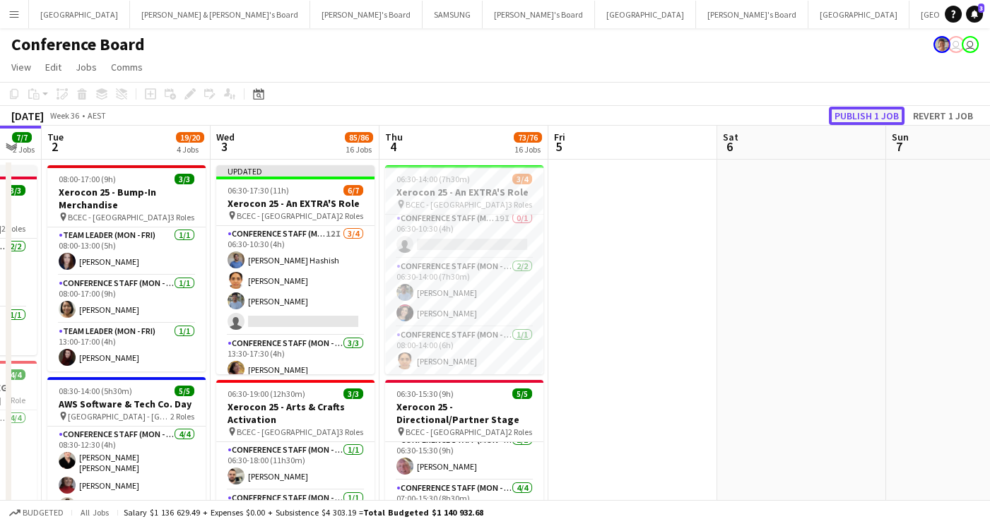
click at [881, 113] on button "Publish 1 job" at bounding box center [867, 116] width 76 height 18
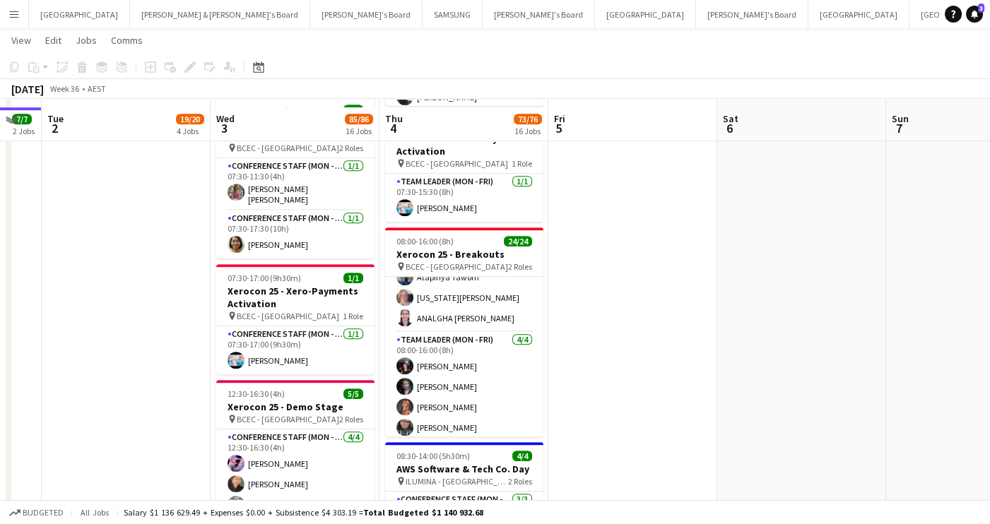
scroll to position [1993, 0]
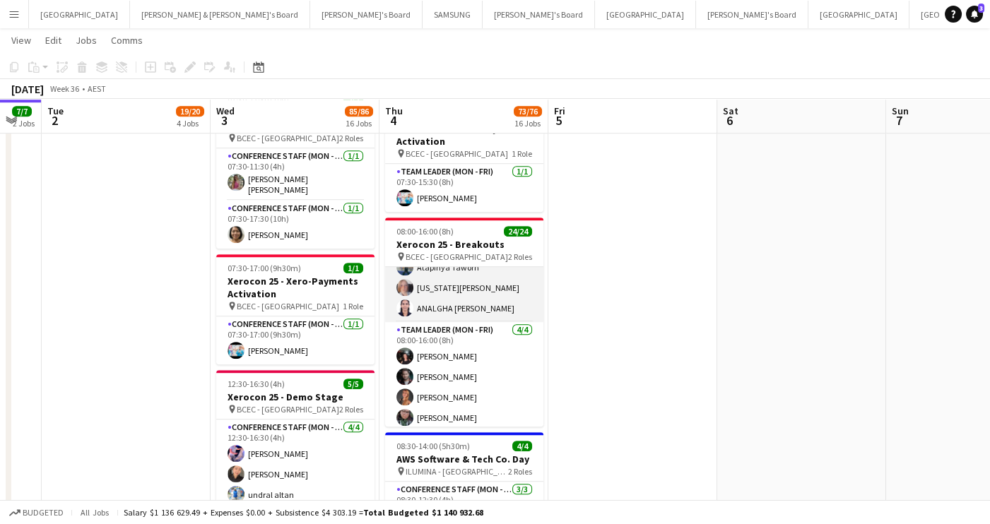
click at [410, 280] on app-user-avatar at bounding box center [404, 287] width 17 height 17
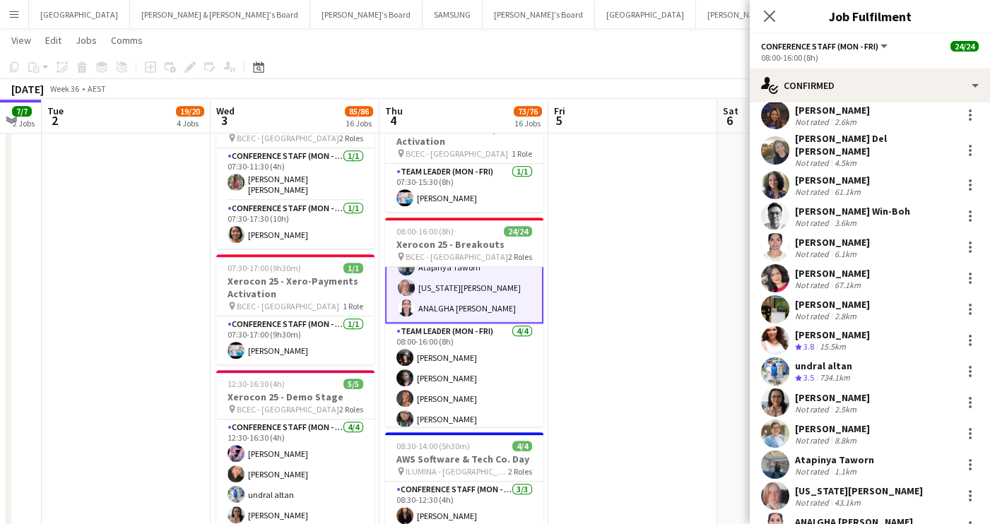
scroll to position [278, 0]
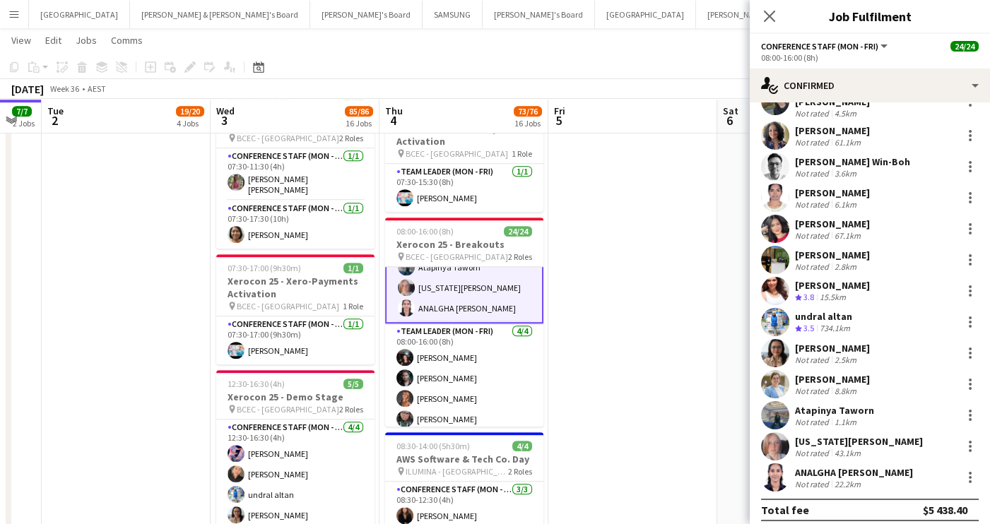
click at [774, 439] on app-user-avatar at bounding box center [775, 446] width 28 height 28
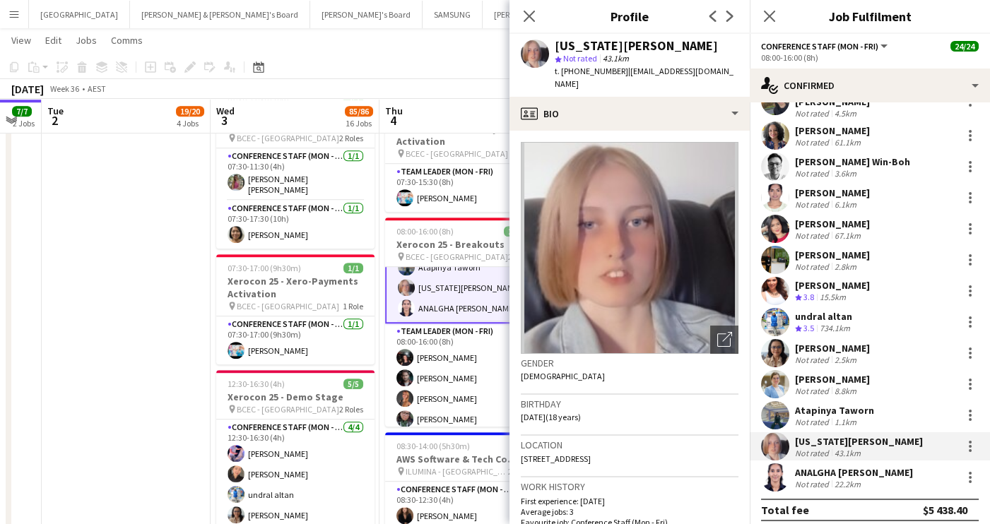
click at [480, 69] on app-toolbar "Copy Paste Paste Command V Paste with crew Command Shift V Paste linked Job [GE…" at bounding box center [495, 67] width 990 height 24
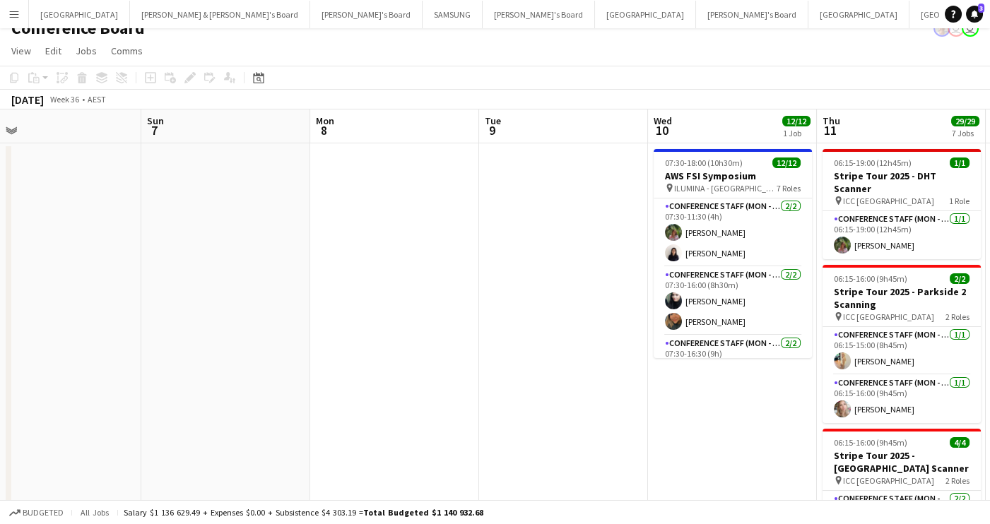
scroll to position [0, 0]
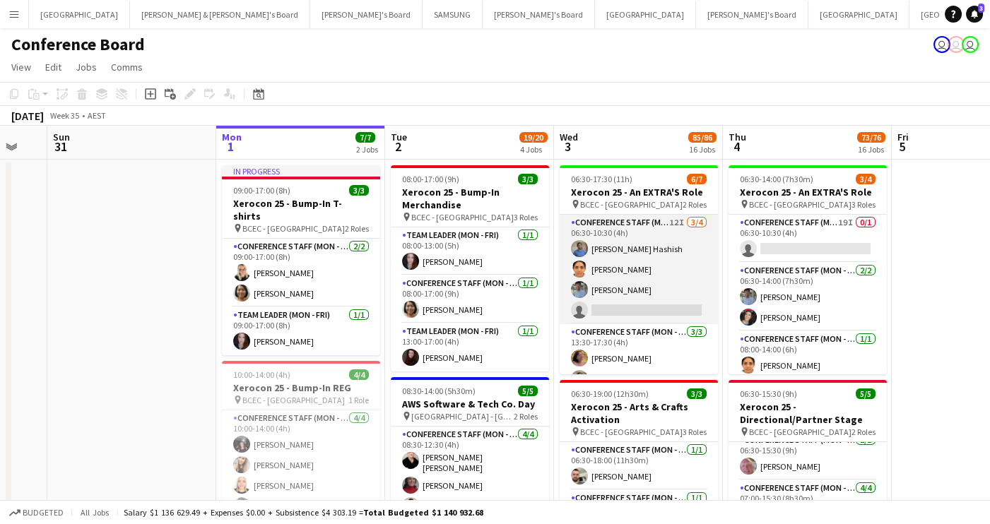
click at [629, 309] on app-card-role "Conference Staff (Mon - Fri) 12I [DATE] 06:30-10:30 (4h) [PERSON_NAME] Hashish …" at bounding box center [638, 269] width 158 height 109
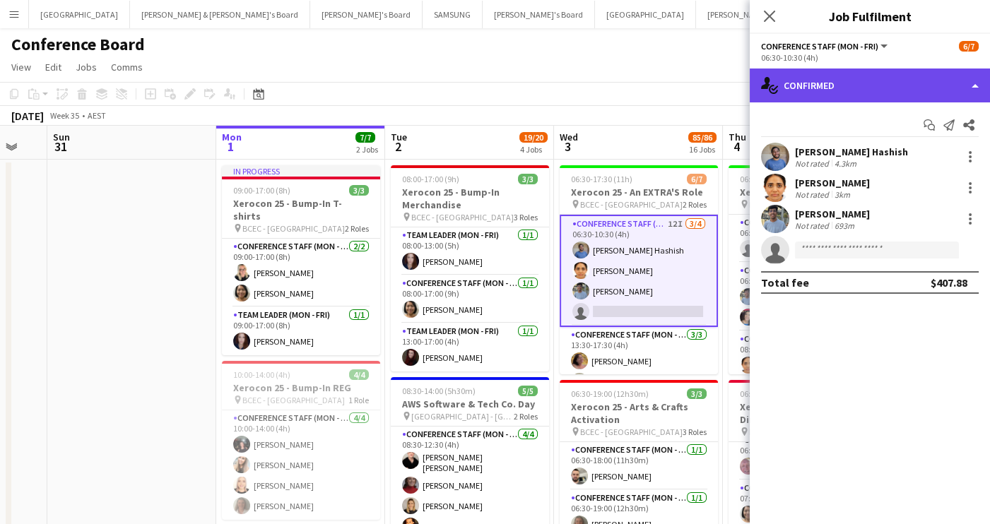
click at [922, 79] on div "single-neutral-actions-check-2 Confirmed" at bounding box center [869, 86] width 240 height 34
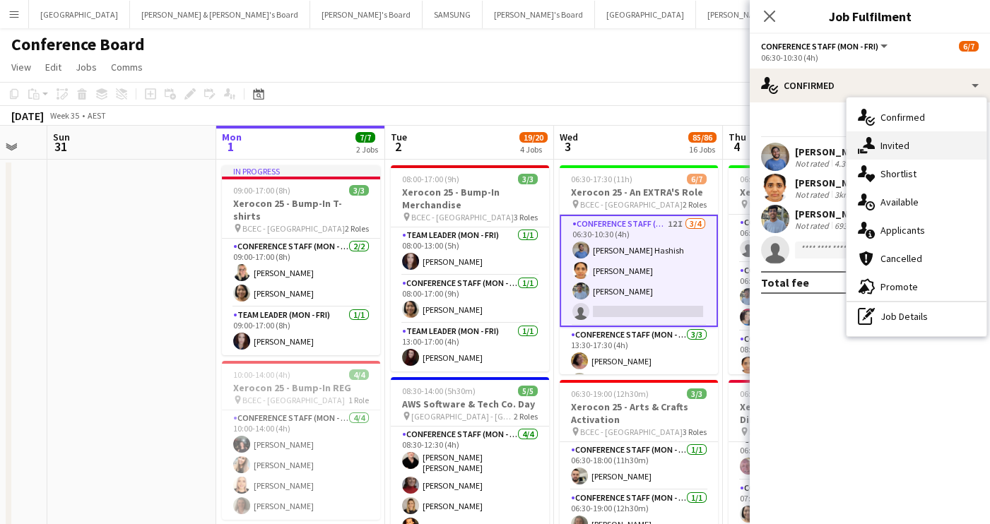
click at [908, 144] on div "single-neutral-actions-share-1 Invited" at bounding box center [916, 145] width 140 height 28
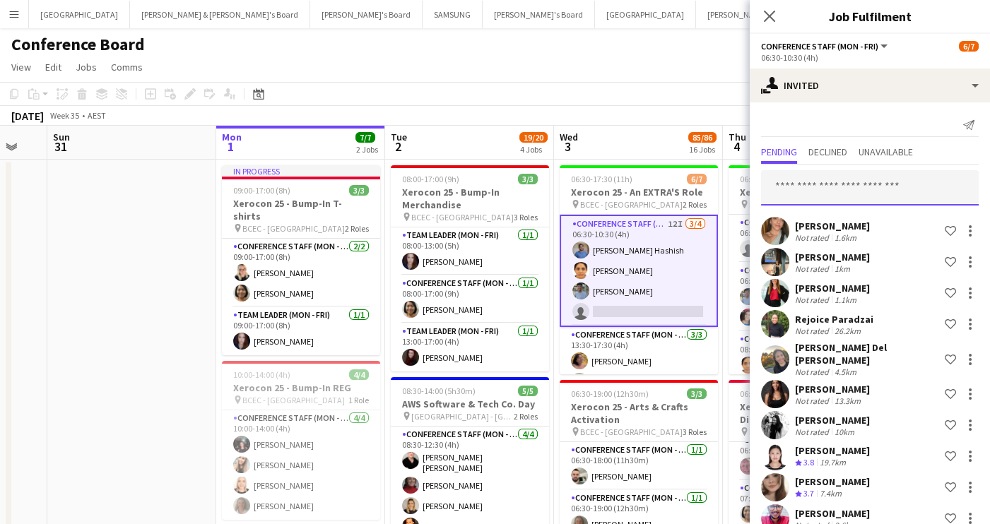
click at [788, 191] on input "text" at bounding box center [870, 187] width 218 height 35
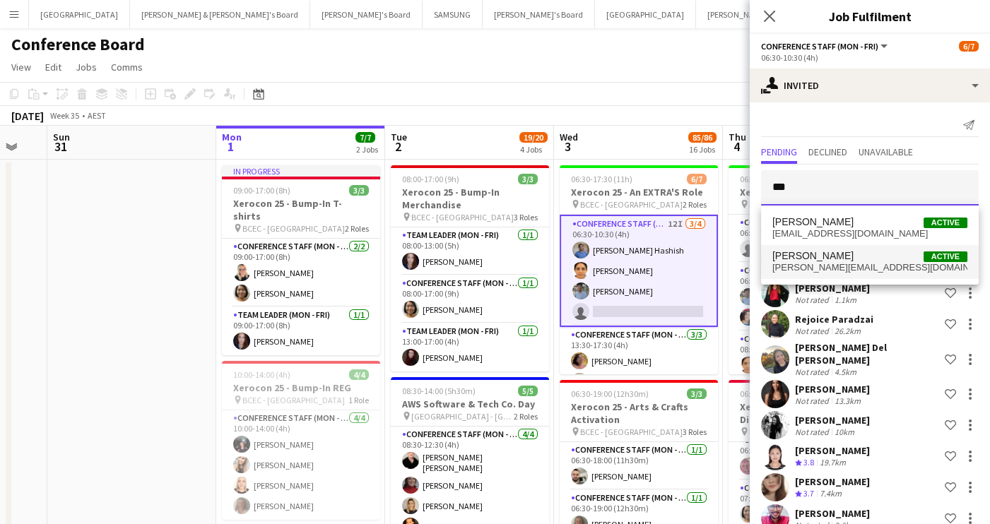
type input "***"
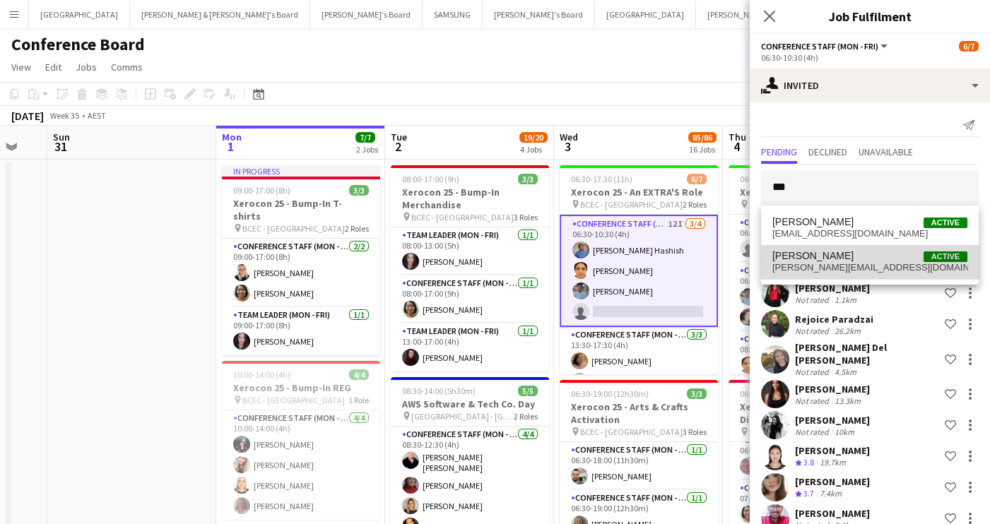
click at [804, 271] on span "[PERSON_NAME][EMAIL_ADDRESS][DOMAIN_NAME]" at bounding box center [869, 267] width 195 height 11
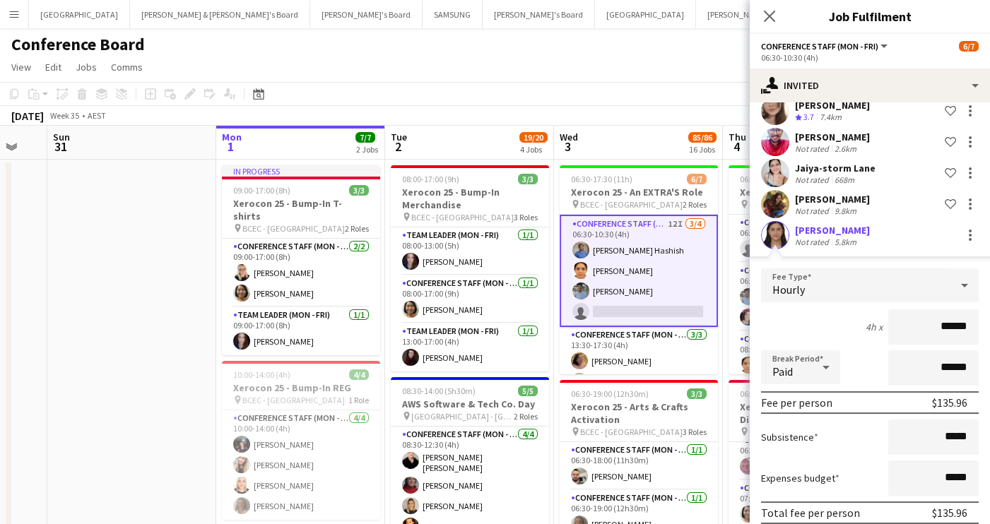
scroll to position [427, 0]
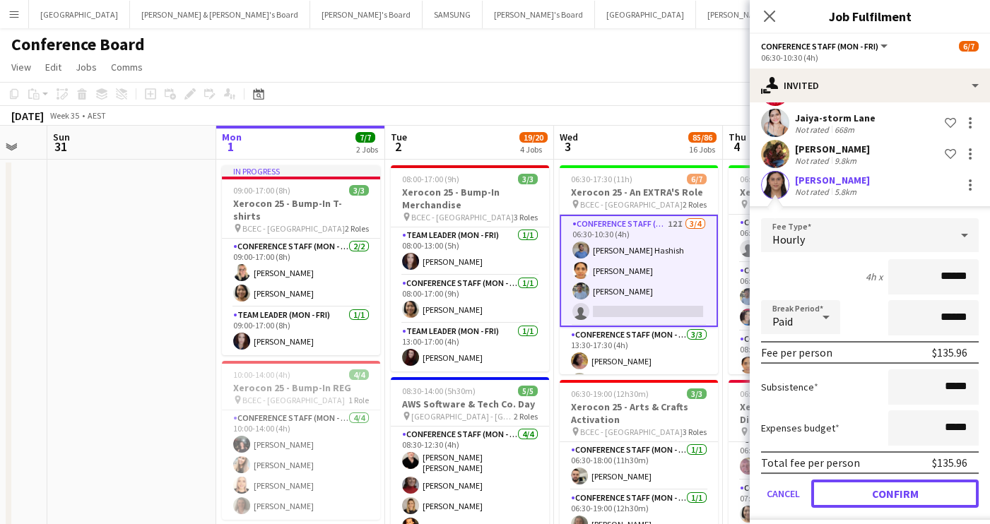
drag, startPoint x: 876, startPoint y: 486, endPoint x: 863, endPoint y: 480, distance: 14.2
click at [876, 486] on button "Confirm" at bounding box center [894, 494] width 167 height 28
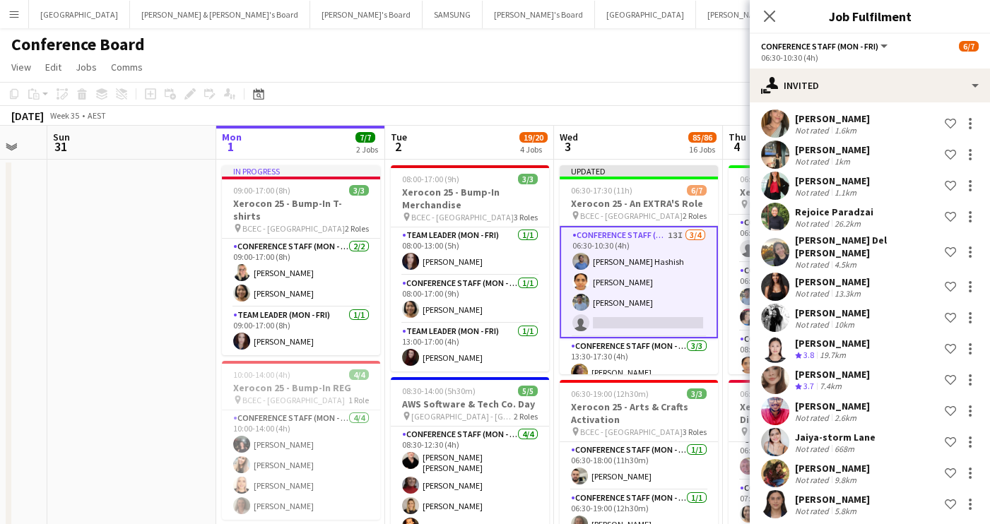
click at [641, 95] on app-toolbar "Copy Paste Paste Command V Paste with crew Command Shift V Paste linked Job [GE…" at bounding box center [495, 94] width 990 height 24
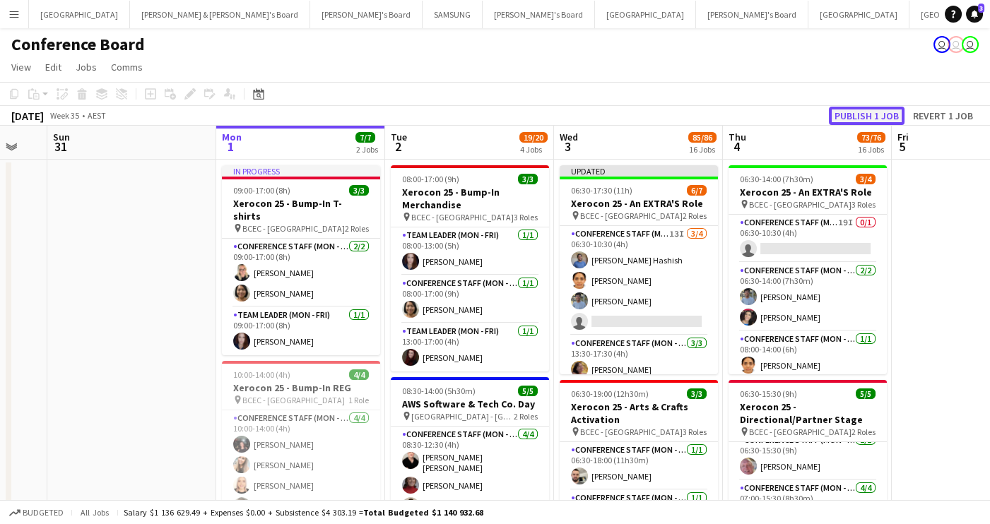
click at [867, 114] on button "Publish 1 job" at bounding box center [867, 116] width 76 height 18
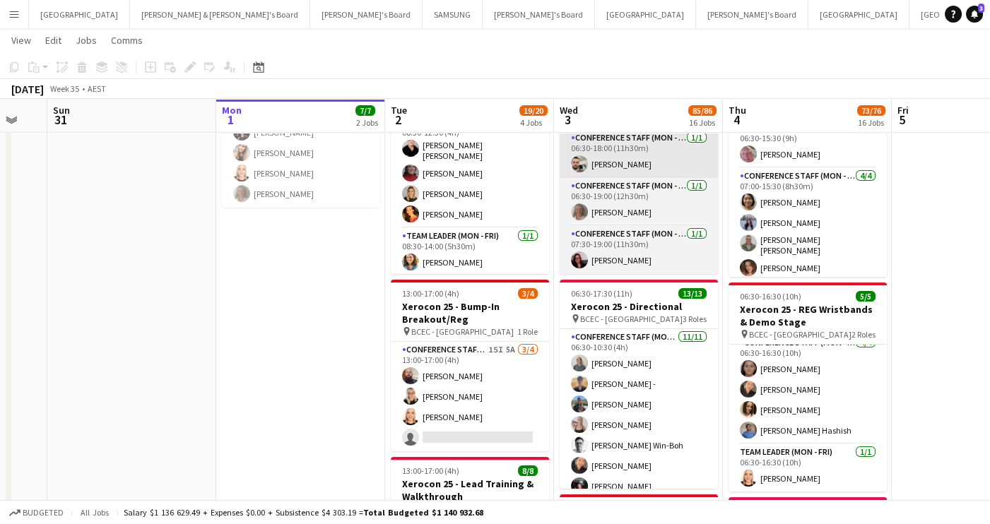
scroll to position [0, 0]
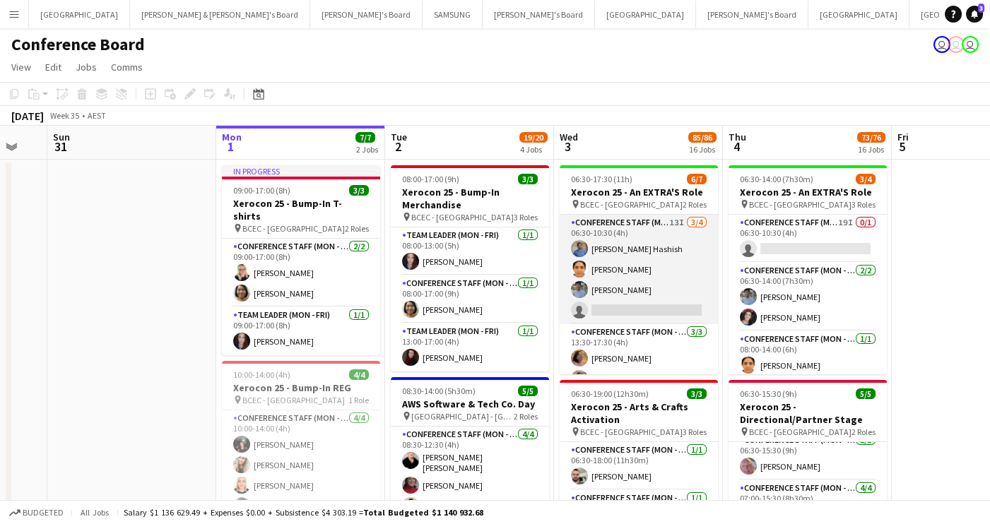
click at [636, 314] on app-card-role "Conference Staff (Mon - Fri) 13I [DATE] 06:30-10:30 (4h) [PERSON_NAME] Hashish …" at bounding box center [638, 269] width 158 height 109
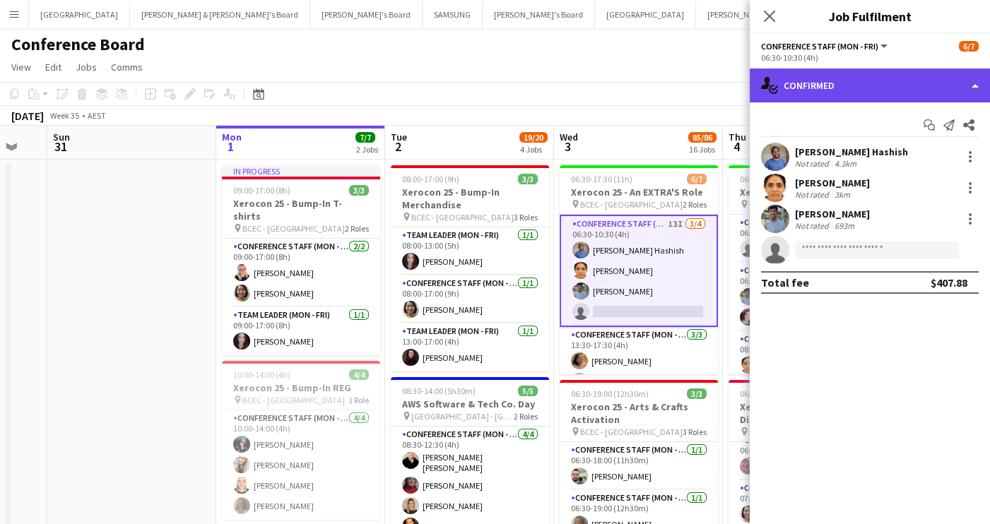
click at [886, 86] on div "single-neutral-actions-check-2 Confirmed" at bounding box center [869, 86] width 240 height 34
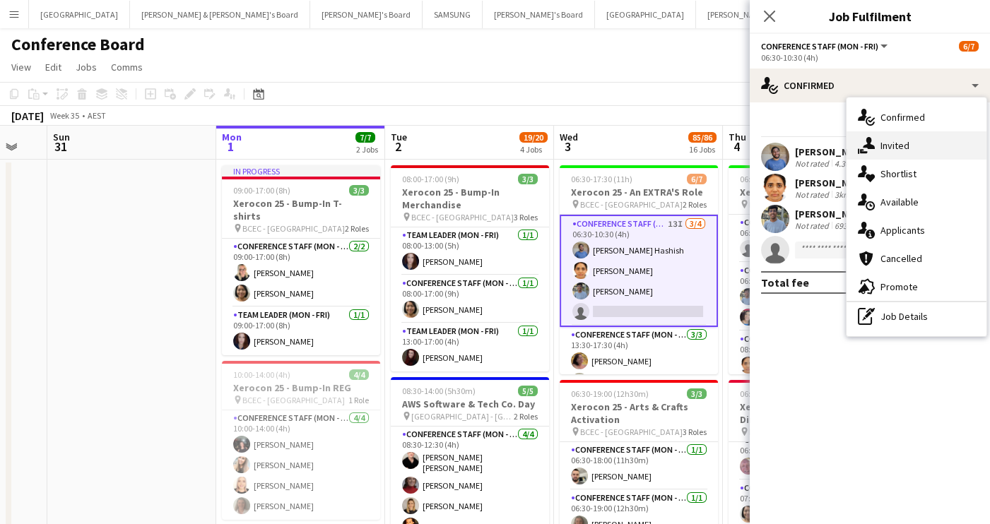
click at [911, 148] on div "single-neutral-actions-share-1 Invited" at bounding box center [916, 145] width 140 height 28
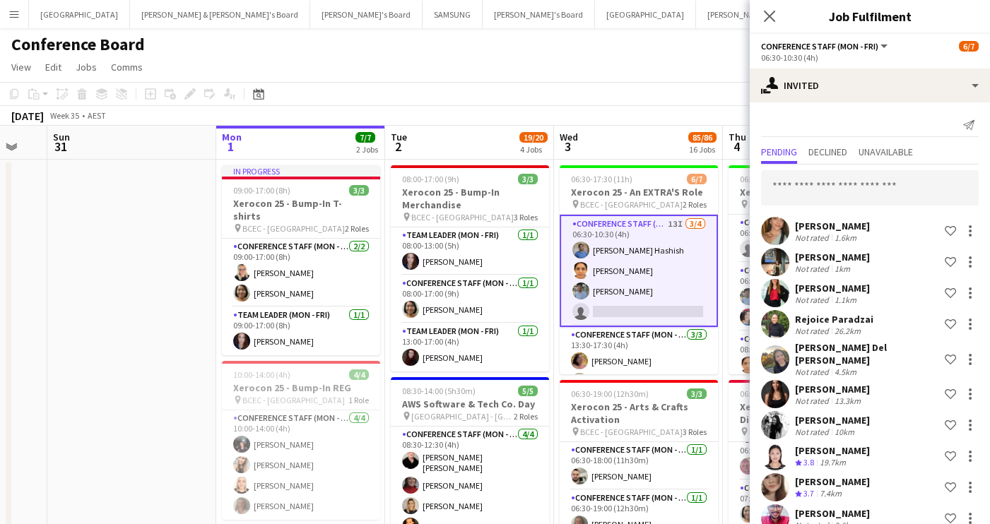
scroll to position [107, 0]
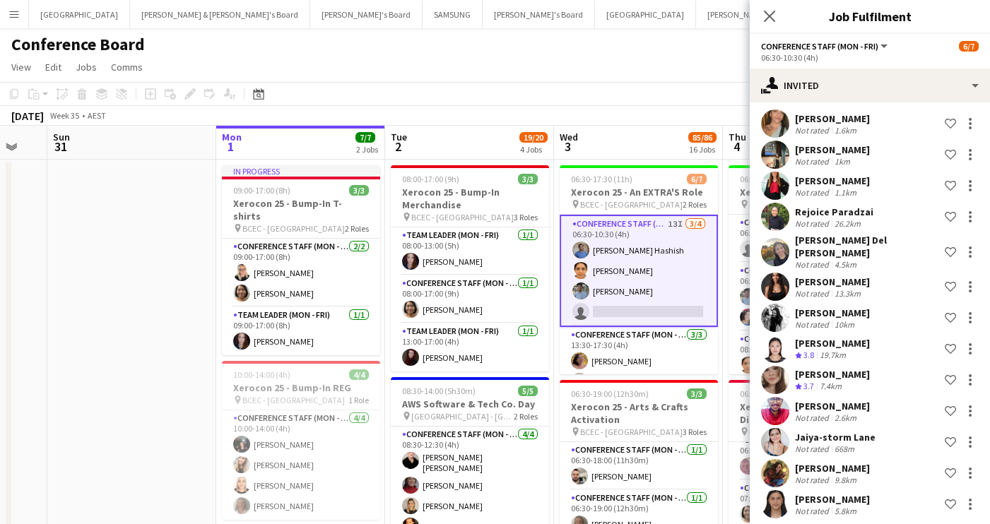
click at [781, 499] on app-user-avatar at bounding box center [775, 504] width 28 height 28
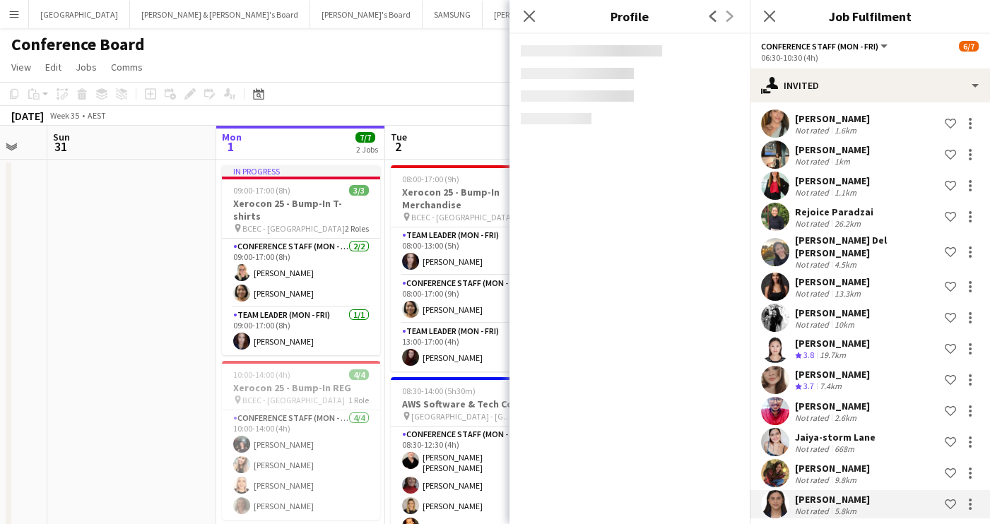
click at [772, 497] on app-user-avatar at bounding box center [775, 504] width 28 height 28
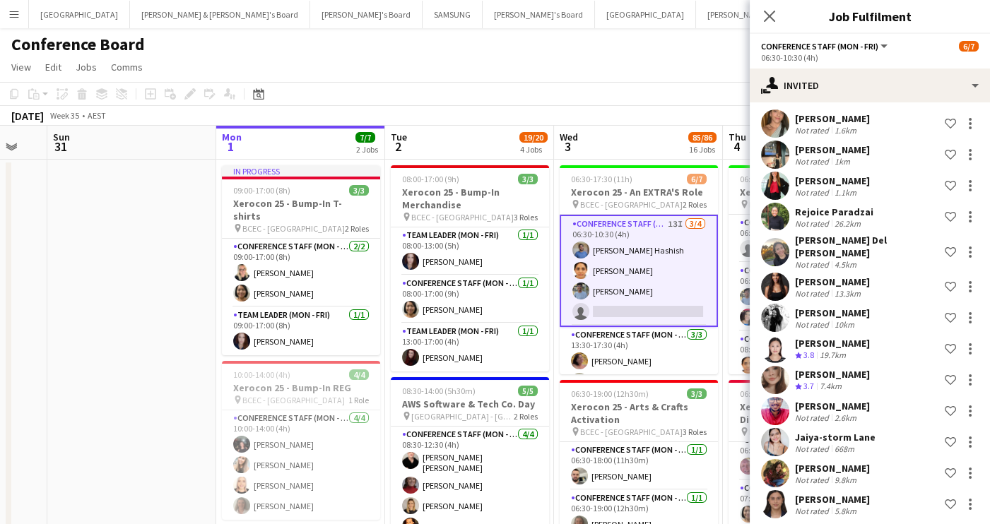
click at [766, 496] on app-user-avatar at bounding box center [775, 504] width 28 height 28
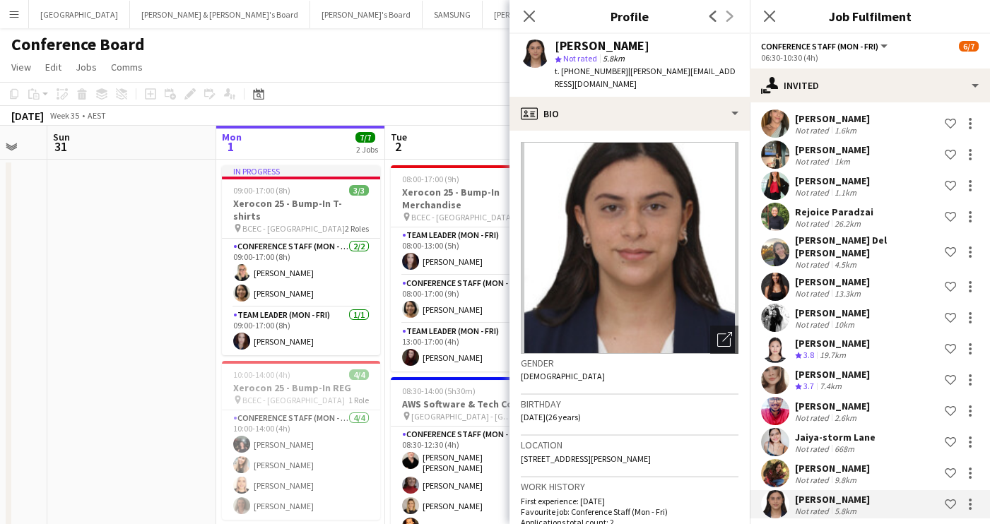
click at [588, 76] on span "t. [PHONE_NUMBER]" at bounding box center [591, 71] width 73 height 11
click at [529, 18] on icon "Close pop-in" at bounding box center [528, 15] width 13 height 13
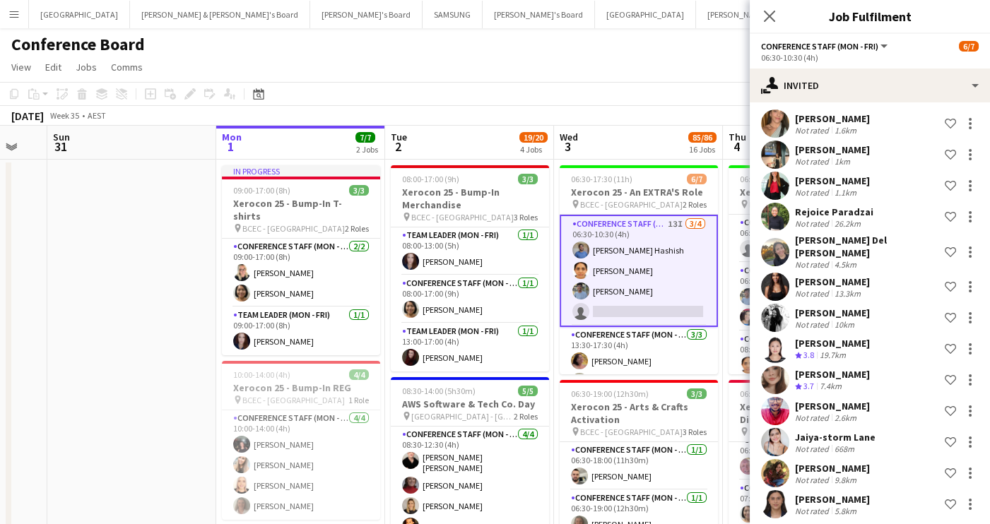
click at [638, 114] on div "[DATE] Week 35 • AEST" at bounding box center [495, 116] width 990 height 20
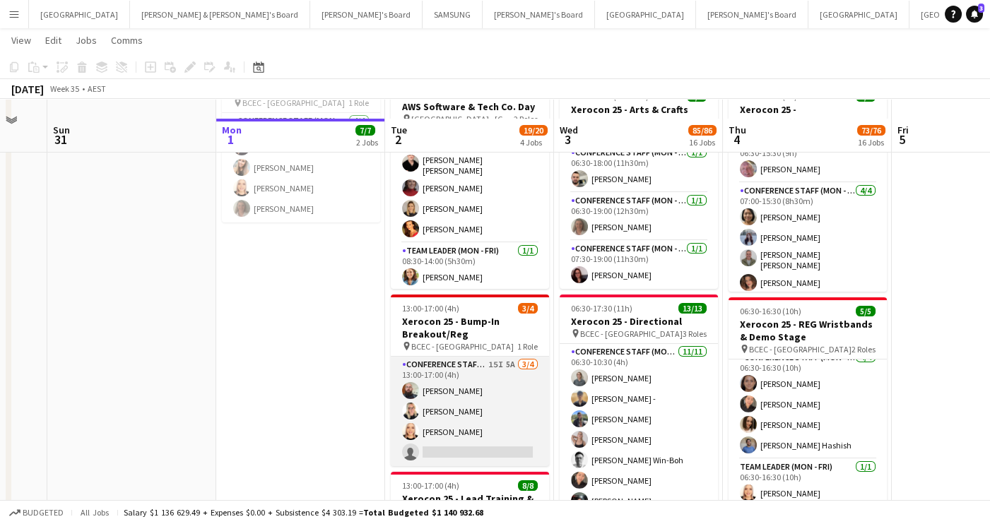
scroll to position [316, 0]
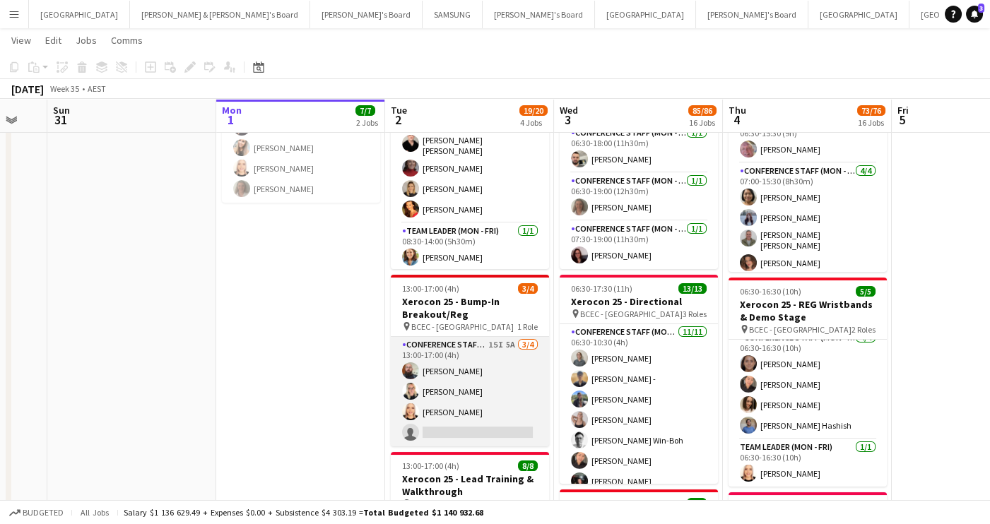
click at [460, 411] on app-card-role "Conference Staff (Mon - Fri) 15I 5A [DATE] 13:00-17:00 (4h) [PERSON_NAME] [PERS…" at bounding box center [470, 391] width 158 height 109
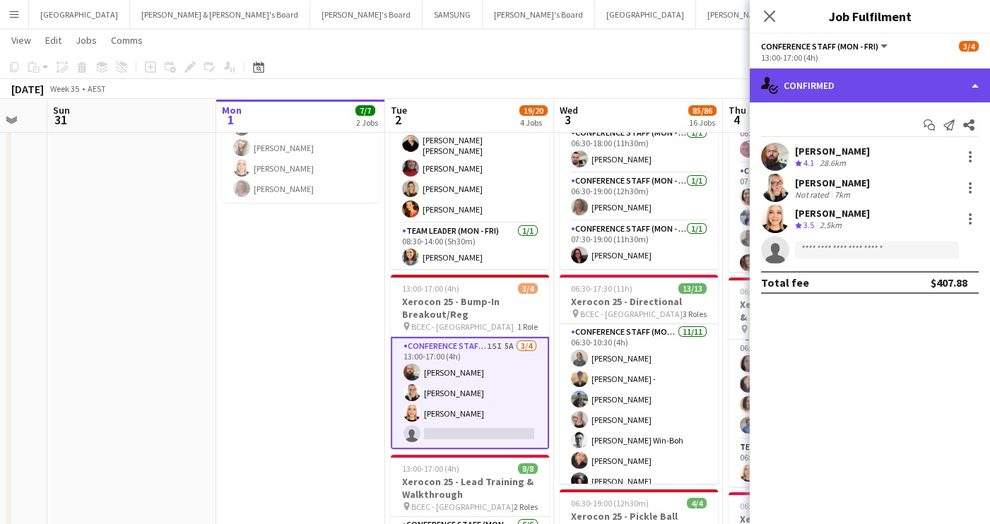
click at [947, 85] on div "single-neutral-actions-check-2 Confirmed" at bounding box center [869, 86] width 240 height 34
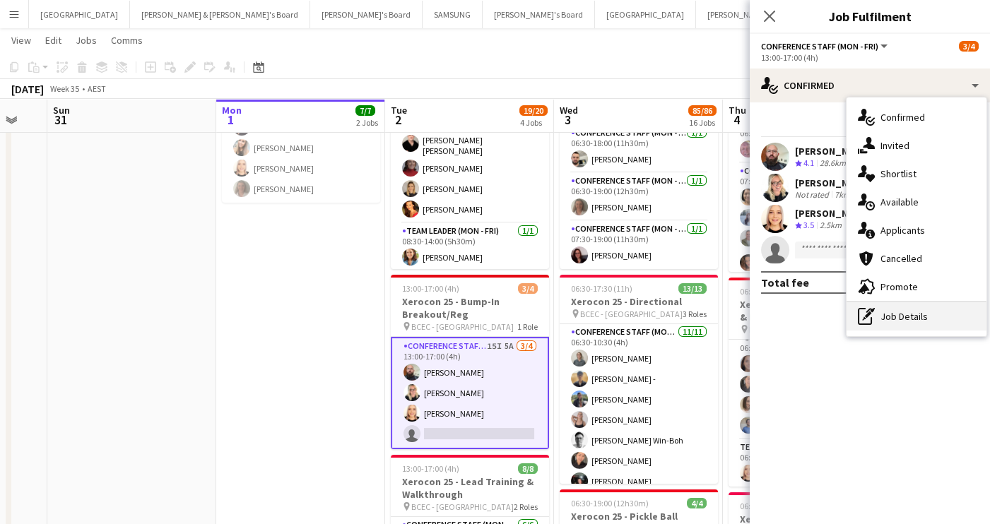
click at [918, 321] on div "pen-write Job Details" at bounding box center [916, 316] width 140 height 28
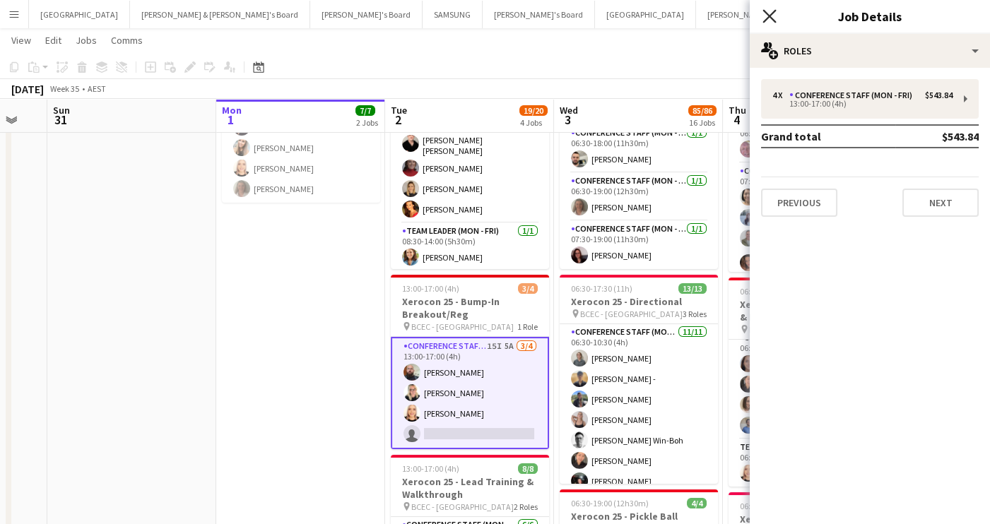
click at [769, 16] on icon at bounding box center [768, 15] width 13 height 13
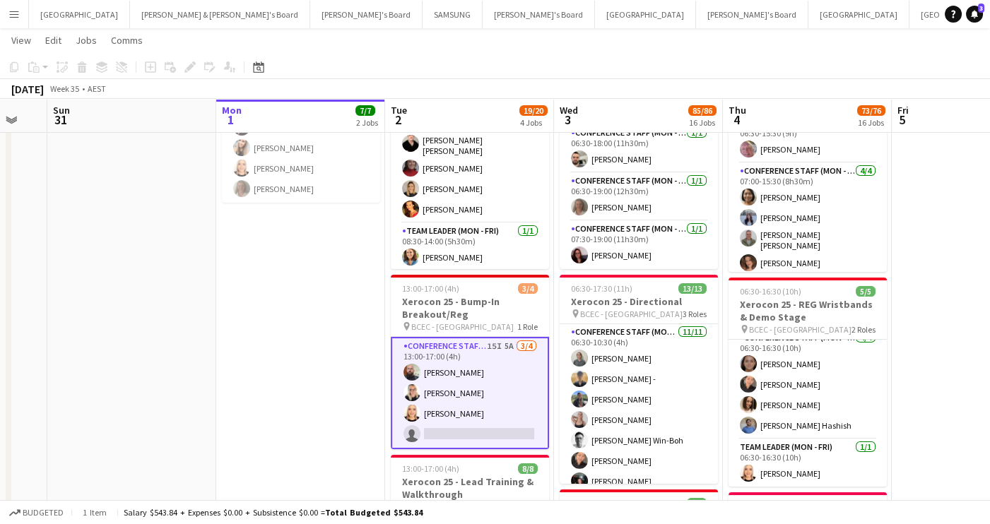
click at [468, 371] on app-card-role "Conference Staff (Mon - Fri) 15I 5A [DATE] 13:00-17:00 (4h) [PERSON_NAME] [PERS…" at bounding box center [470, 393] width 158 height 112
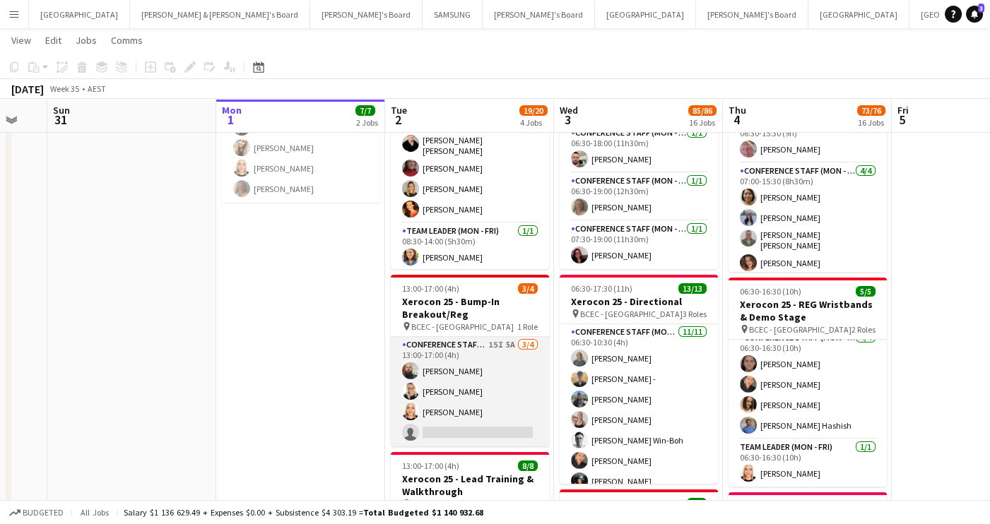
click at [465, 366] on app-card-role "Conference Staff (Mon - Fri) 15I 5A [DATE] 13:00-17:00 (4h) [PERSON_NAME] [PERS…" at bounding box center [470, 391] width 158 height 109
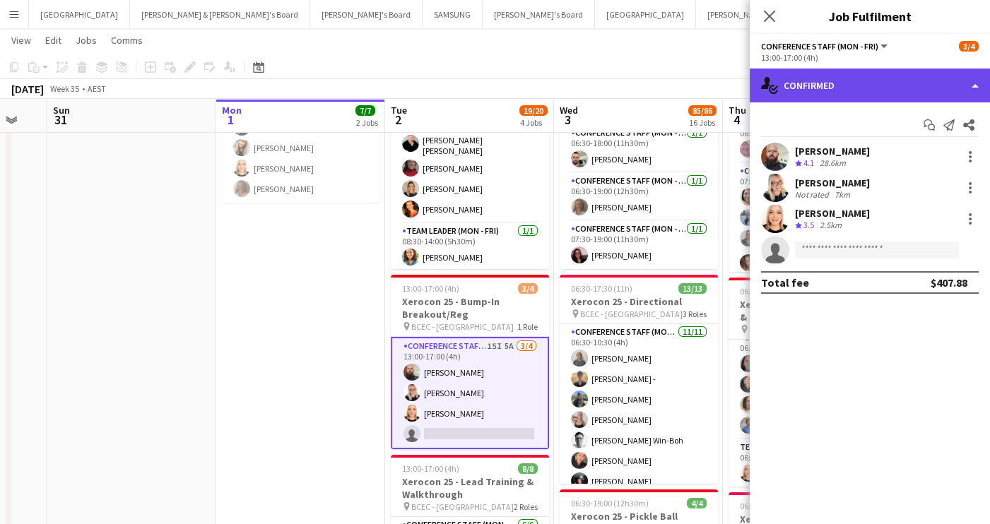
click at [887, 83] on div "single-neutral-actions-check-2 Confirmed" at bounding box center [869, 86] width 240 height 34
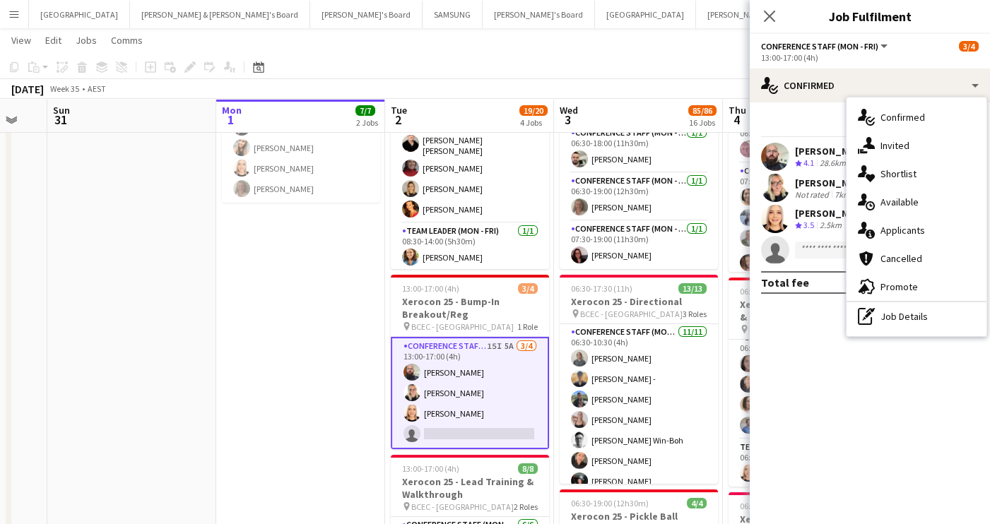
click at [898, 233] on div "single-neutral-actions-information Applicants" at bounding box center [916, 230] width 140 height 28
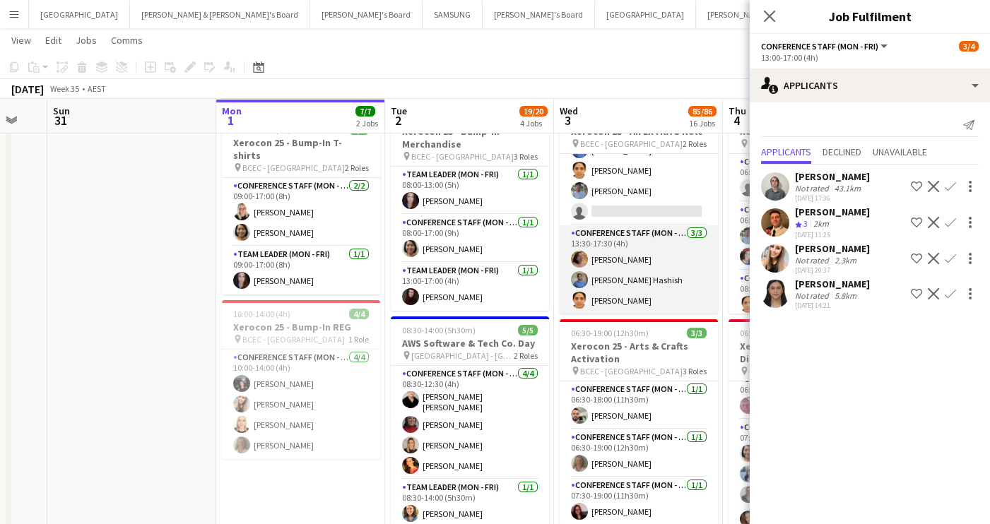
scroll to position [0, 0]
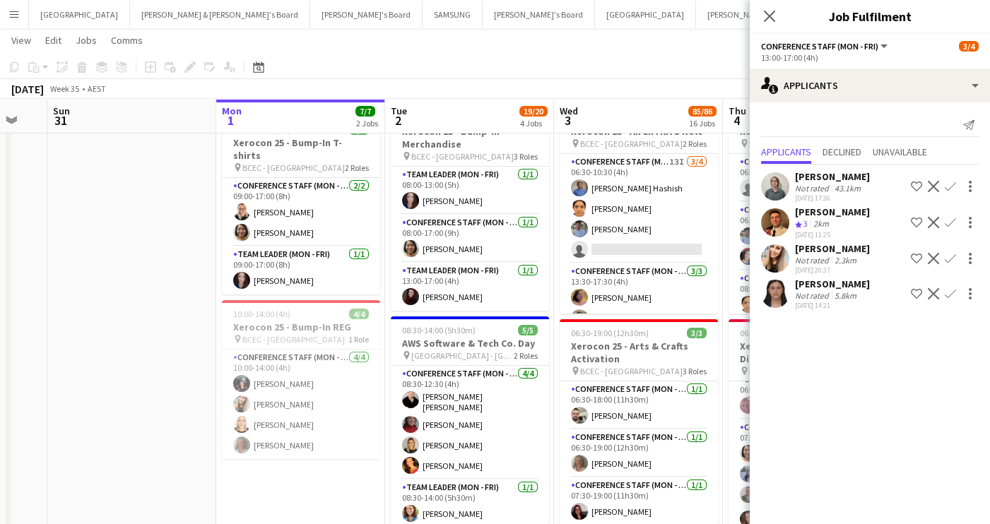
click at [949, 294] on app-icon "Confirm" at bounding box center [949, 293] width 11 height 11
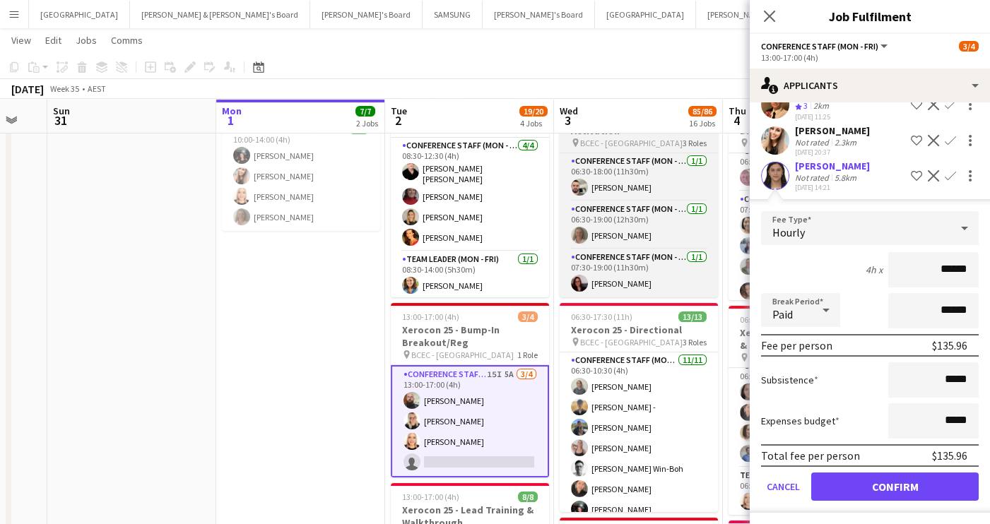
scroll to position [288, 0]
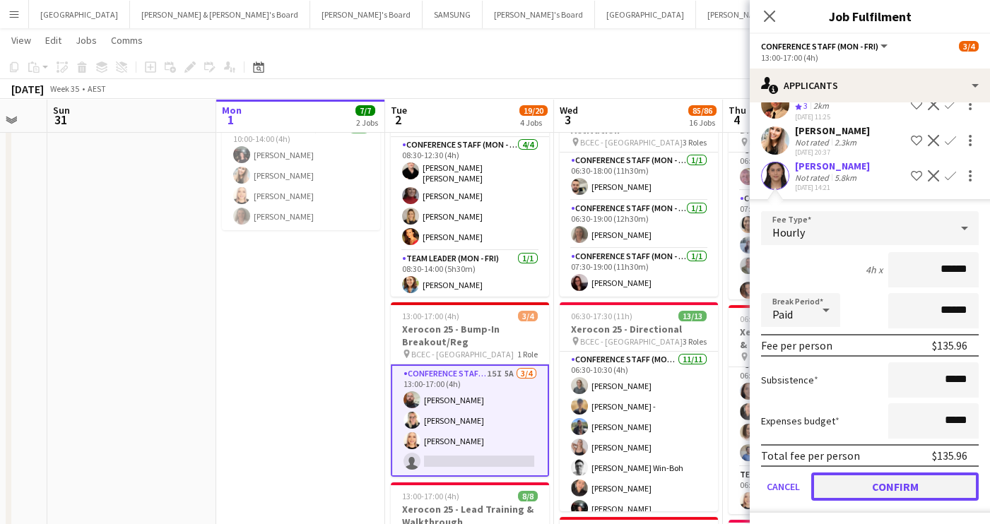
click at [873, 487] on button "Confirm" at bounding box center [894, 487] width 167 height 28
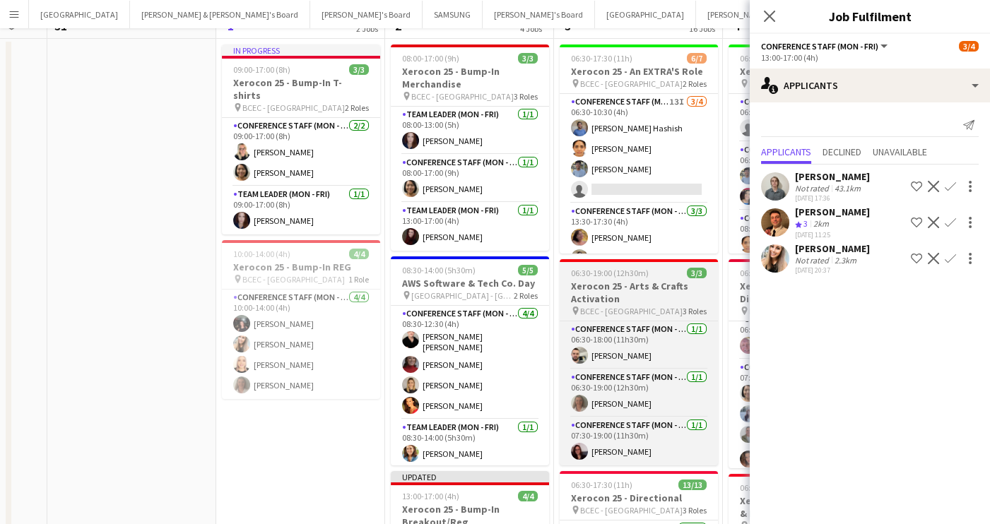
scroll to position [0, 0]
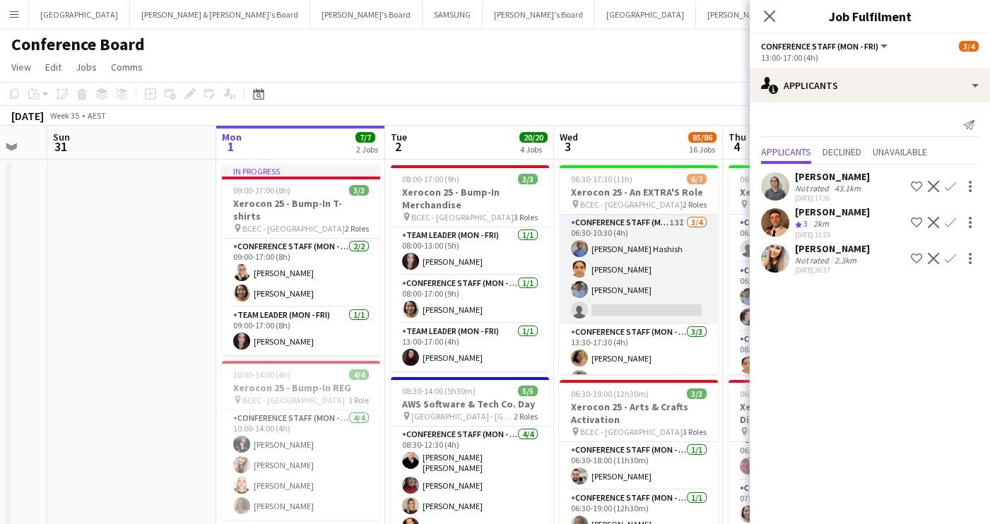
click at [668, 308] on app-card-role "Conference Staff (Mon - Fri) 13I [DATE] 06:30-10:30 (4h) [PERSON_NAME] Hashish …" at bounding box center [638, 269] width 158 height 109
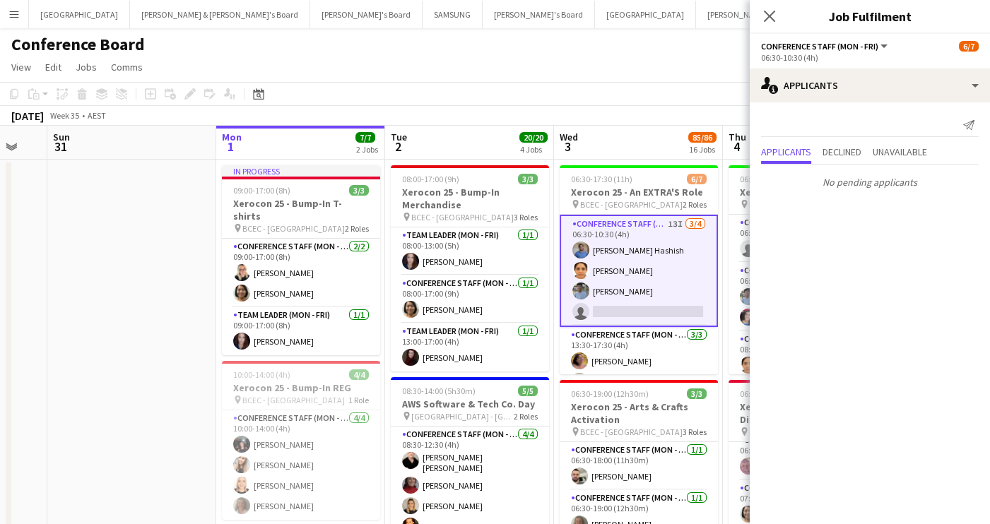
click at [634, 292] on app-card-role "Conference Staff (Mon - Fri) 13I [DATE] 06:30-10:30 (4h) [PERSON_NAME] Hashish …" at bounding box center [638, 271] width 158 height 112
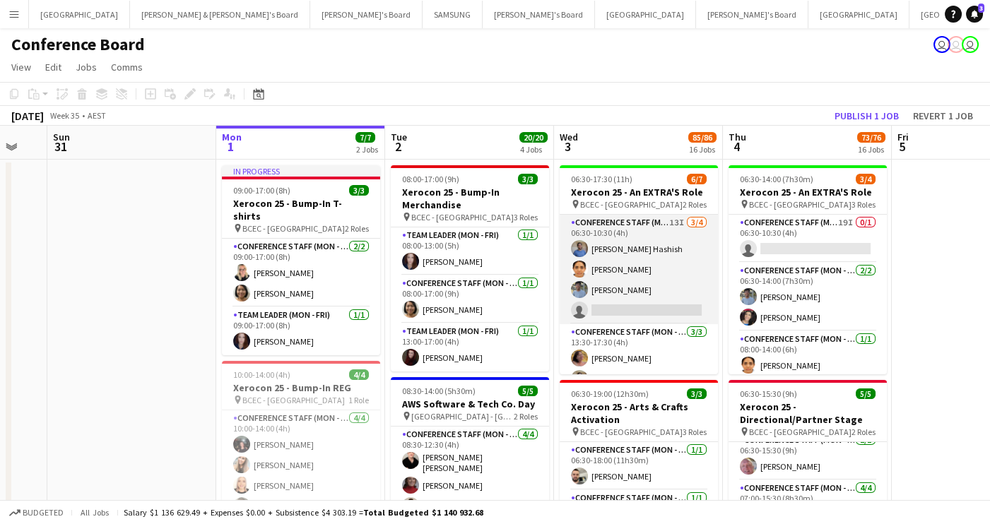
click at [615, 302] on app-card-role "Conference Staff (Mon - Fri) 13I [DATE] 06:30-10:30 (4h) [PERSON_NAME] Hashish …" at bounding box center [638, 269] width 158 height 109
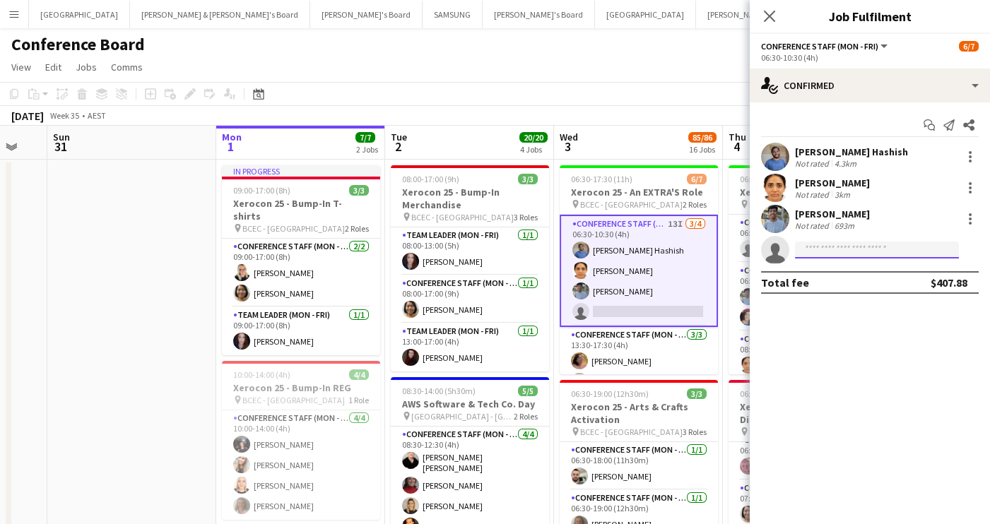
click at [824, 247] on input at bounding box center [877, 250] width 164 height 17
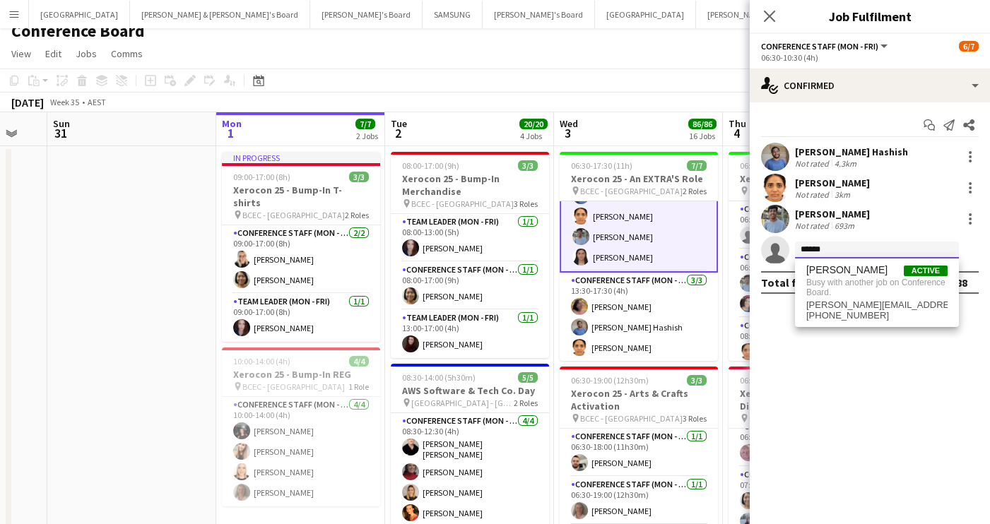
scroll to position [10, 0]
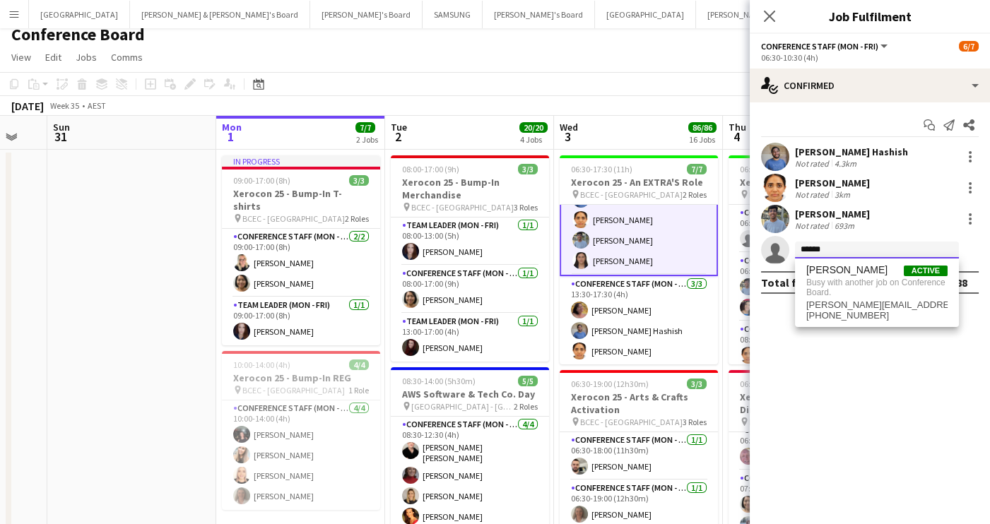
type input "******"
click at [618, 129] on app-board-header-date "Wed 3 86/86 16 Jobs" at bounding box center [638, 133] width 169 height 34
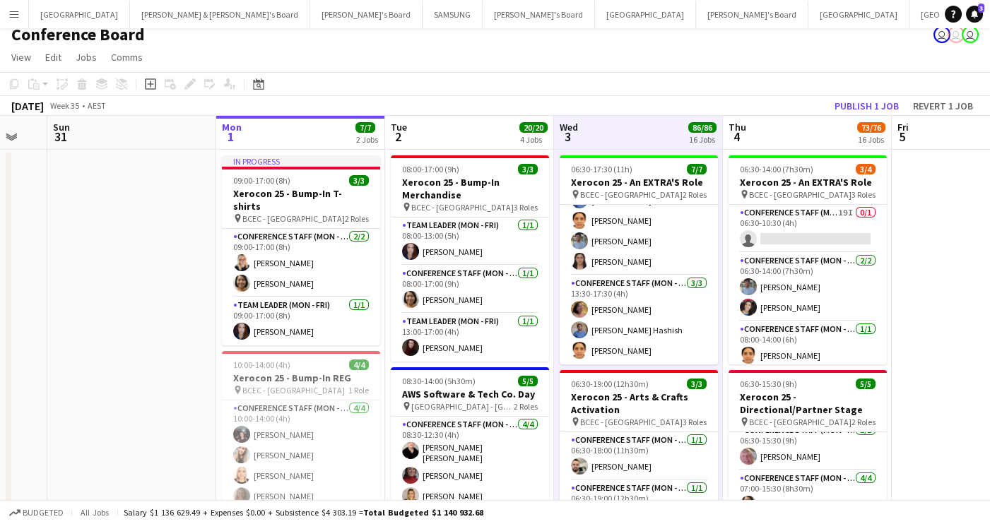
scroll to position [38, 0]
click at [618, 129] on app-board-header-date "Wed 3 86/86 16 Jobs" at bounding box center [638, 133] width 169 height 34
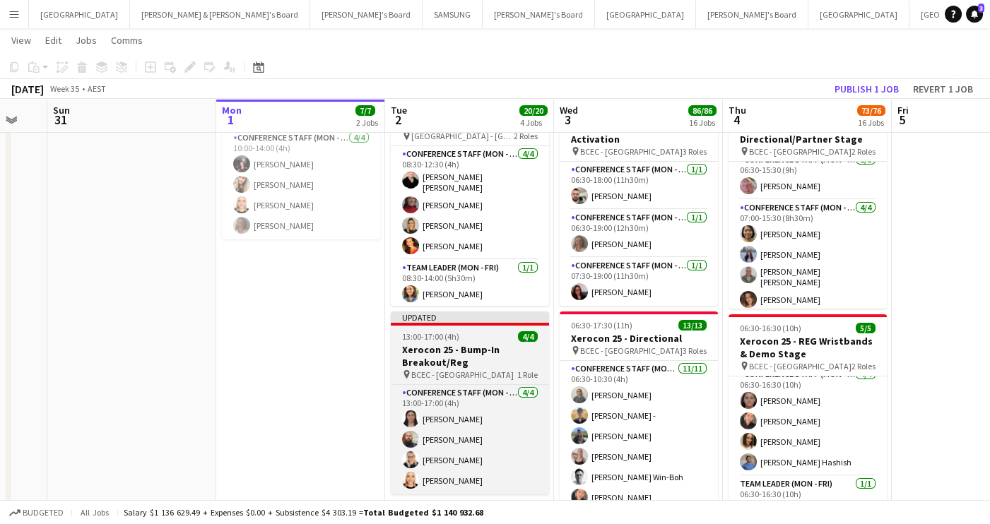
scroll to position [281, 0]
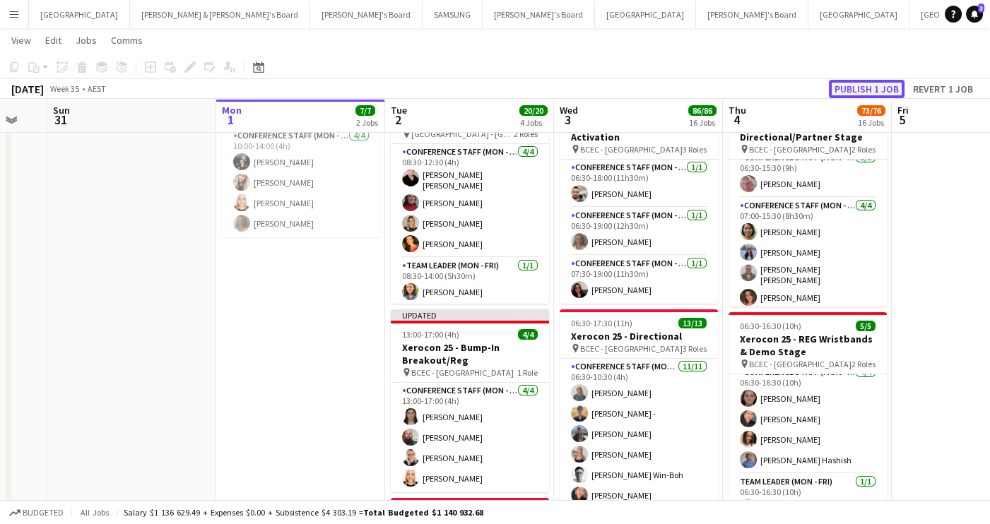
click at [865, 89] on button "Publish 1 job" at bounding box center [867, 89] width 76 height 18
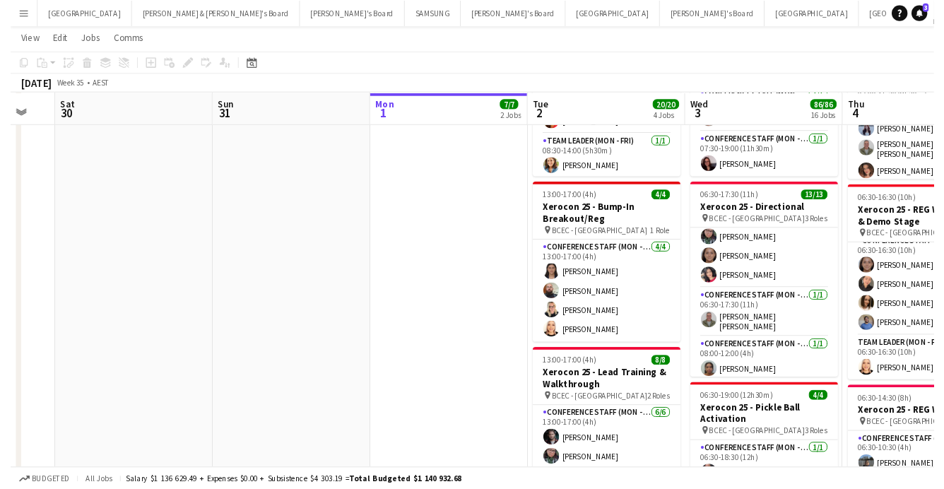
scroll to position [17, 0]
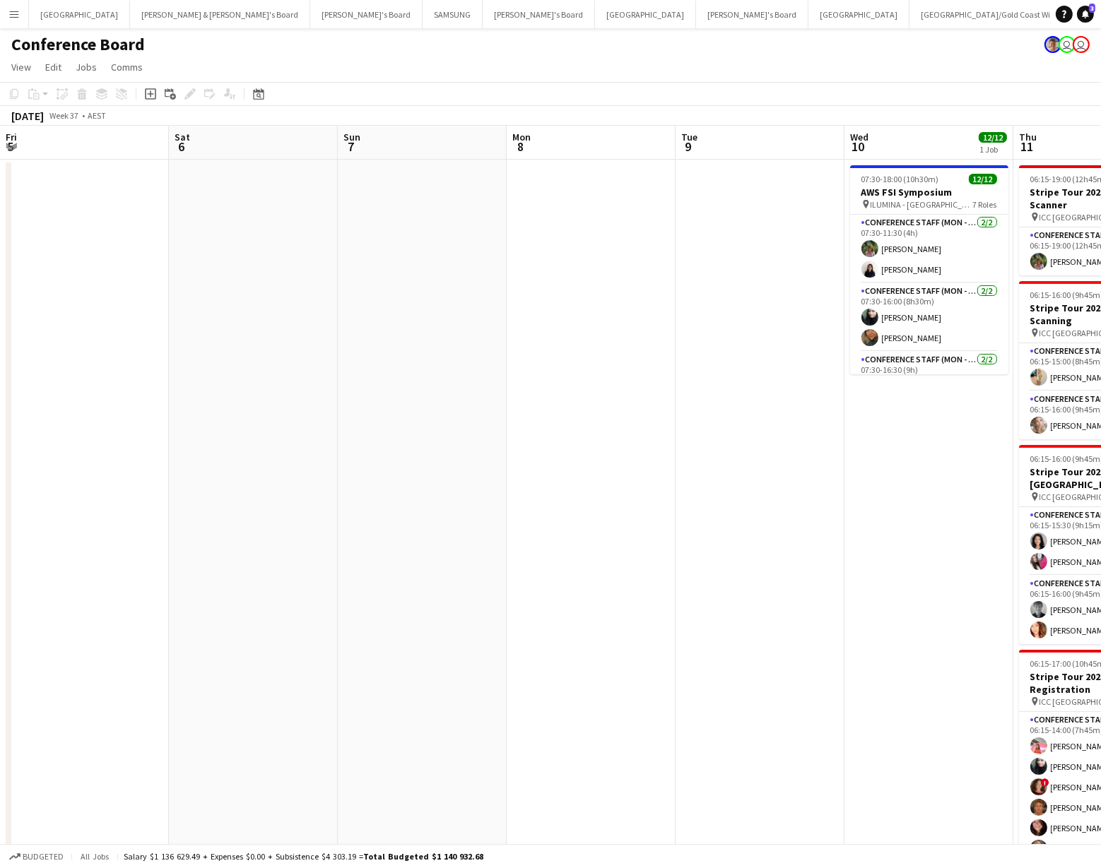
scroll to position [0, 537]
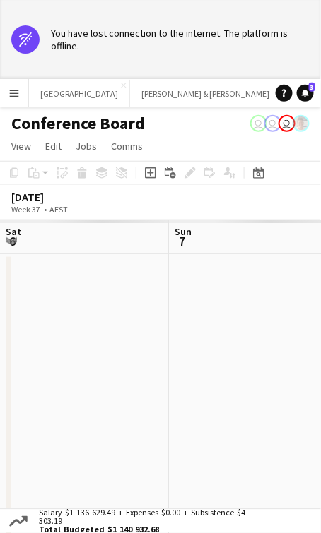
scroll to position [0, 537]
